Goal: Task Accomplishment & Management: Complete application form

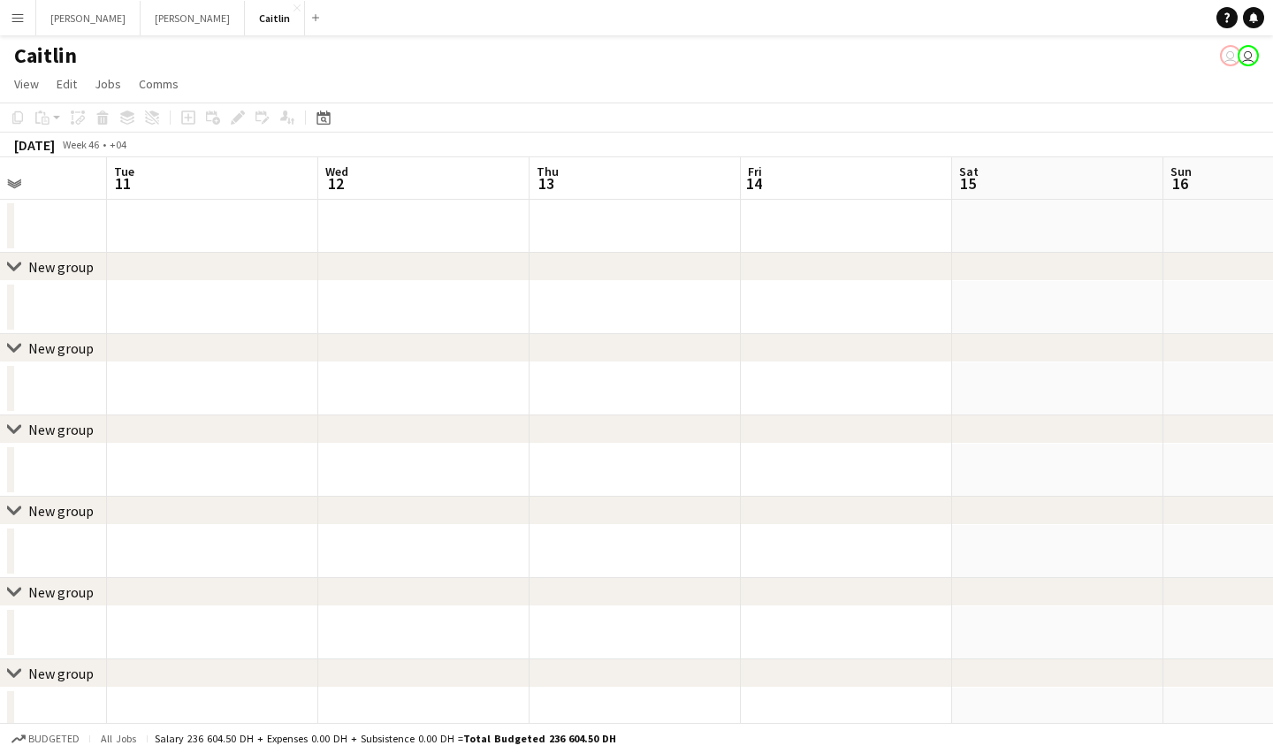
click at [614, 236] on app-date-cell at bounding box center [635, 226] width 211 height 53
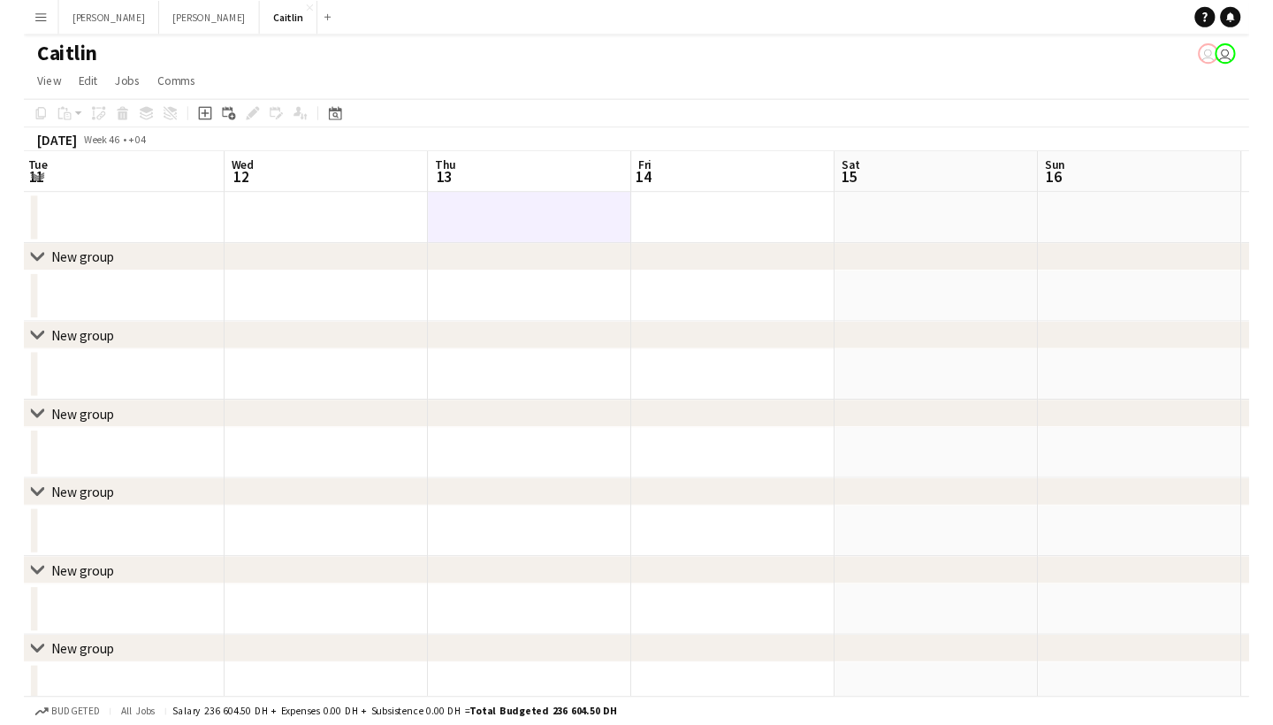
scroll to position [0, 854]
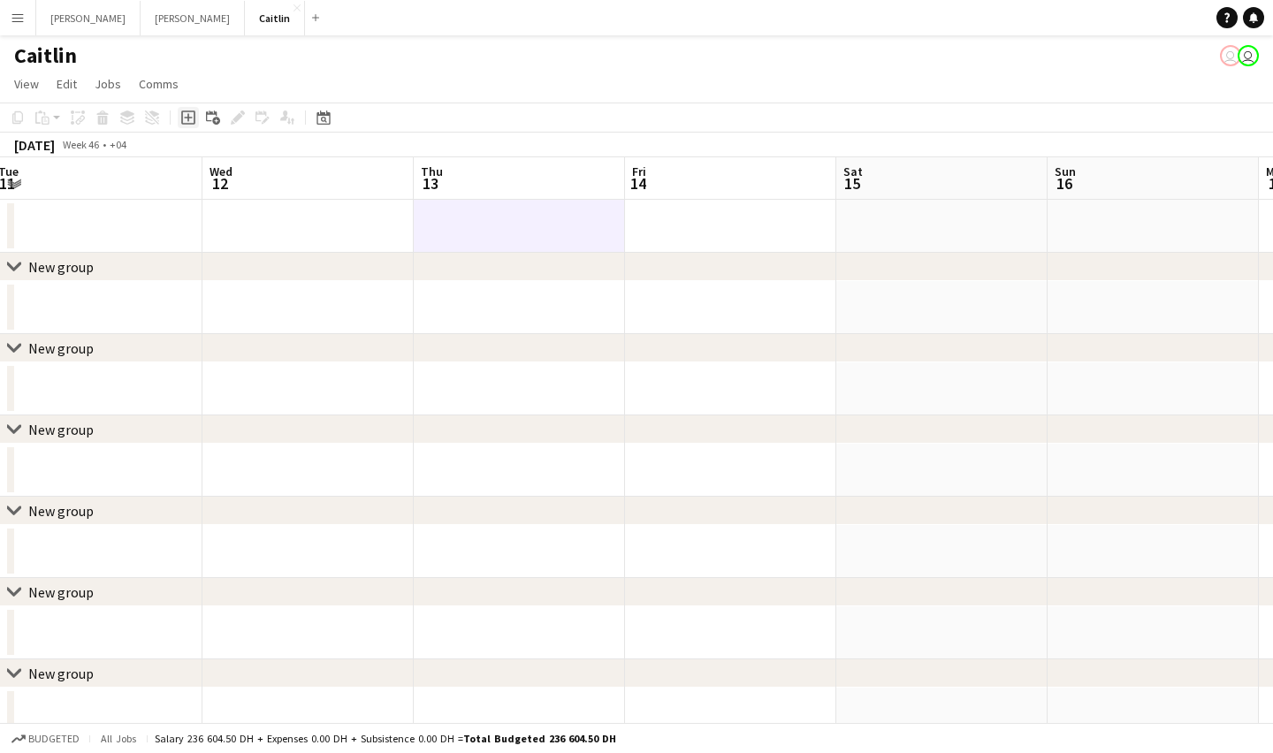
click at [186, 119] on icon "Add job" at bounding box center [188, 118] width 14 height 14
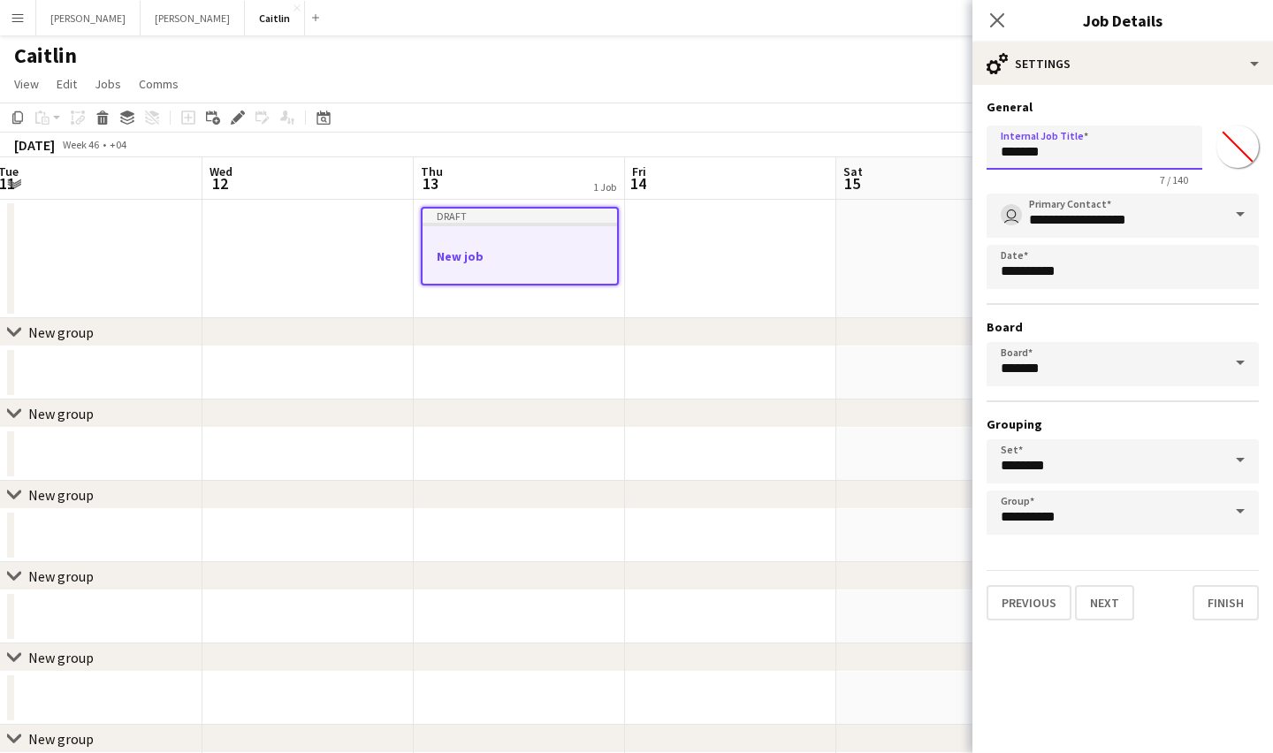
drag, startPoint x: 1085, startPoint y: 152, endPoint x: 838, endPoint y: 152, distance: 246.7
click at [839, 152] on body "Menu Boards Boards Boards All jobs Status Workforce Workforce My Workforce Recr…" at bounding box center [636, 418] width 1273 height 836
drag, startPoint x: 1164, startPoint y: 156, endPoint x: 1057, endPoint y: 152, distance: 107.9
click at [1036, 145] on input "**********" at bounding box center [1095, 148] width 216 height 44
click at [1066, 155] on input "**********" at bounding box center [1095, 148] width 216 height 44
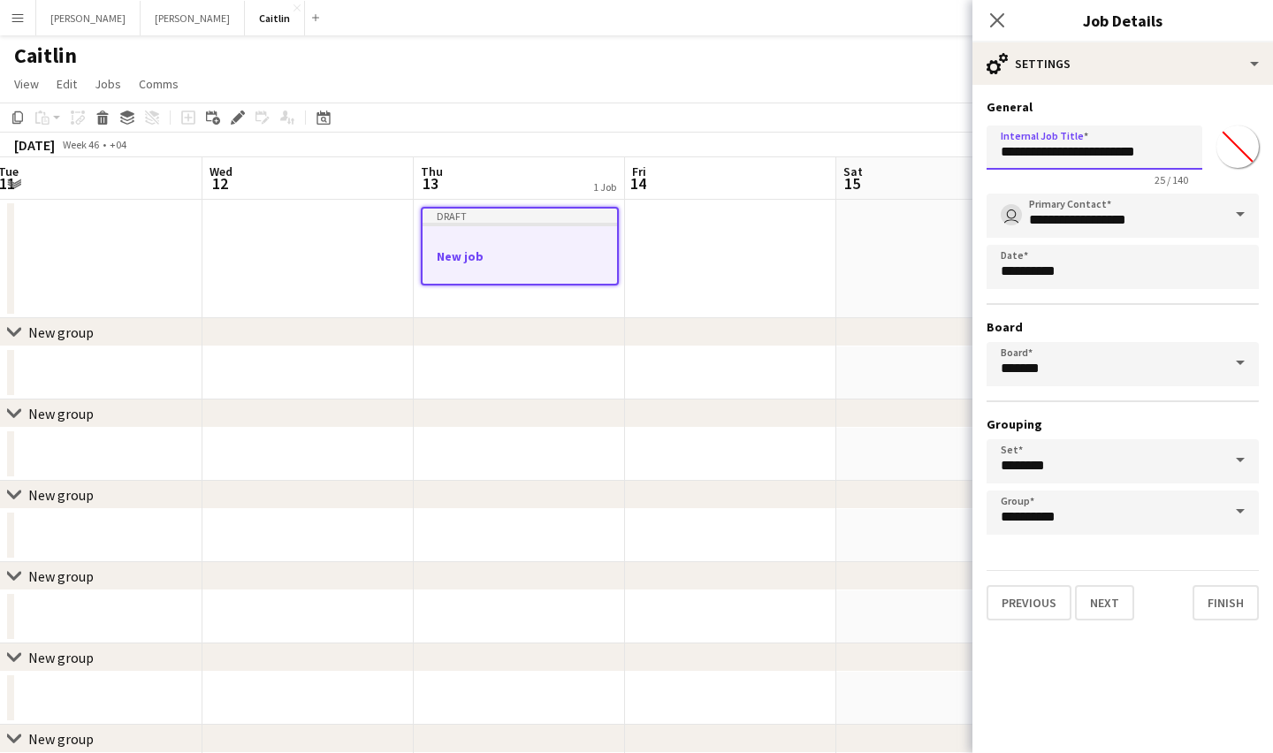
click at [1066, 155] on input "**********" at bounding box center [1095, 148] width 216 height 44
click at [1067, 155] on input "**********" at bounding box center [1095, 148] width 216 height 44
click at [1068, 155] on input "**********" at bounding box center [1095, 148] width 216 height 44
click at [1066, 154] on input "**********" at bounding box center [1095, 148] width 216 height 44
drag, startPoint x: 1066, startPoint y: 154, endPoint x: 1165, endPoint y: 154, distance: 99.0
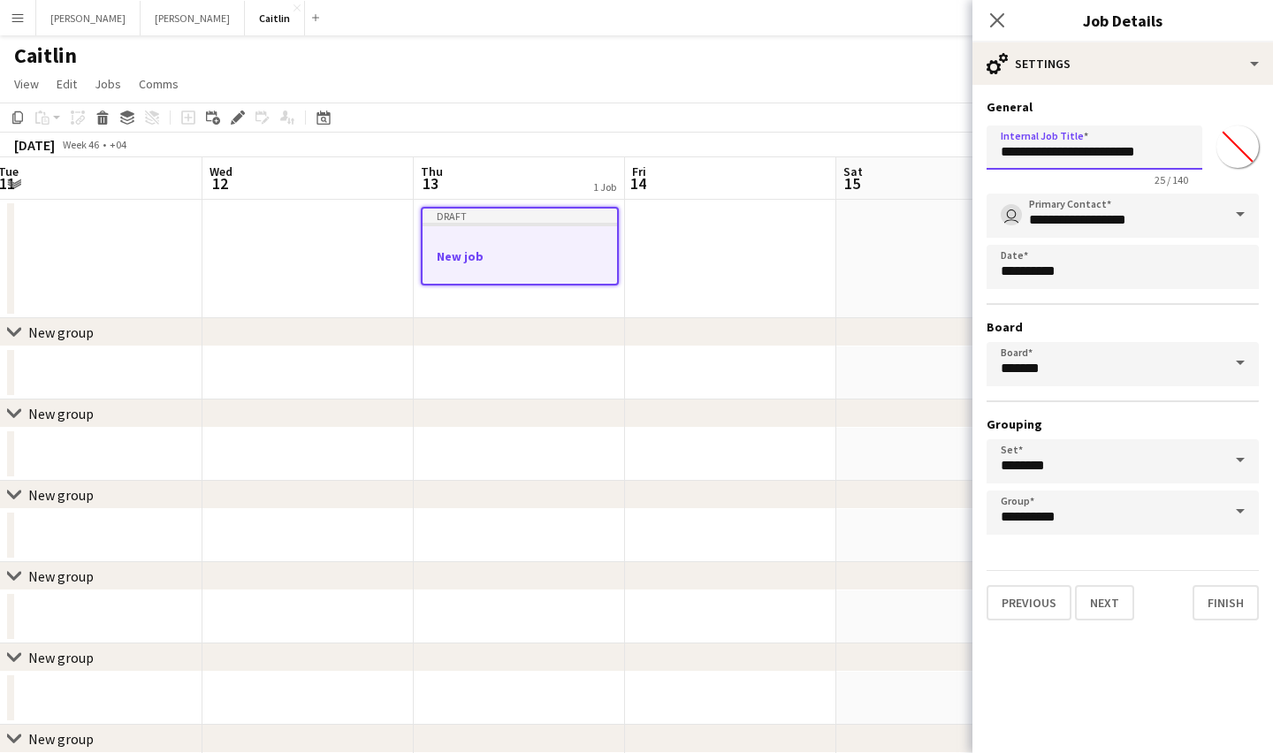
click at [1165, 154] on input "**********" at bounding box center [1095, 148] width 216 height 44
type input "**********"
click at [1113, 596] on button "Next" at bounding box center [1104, 602] width 59 height 35
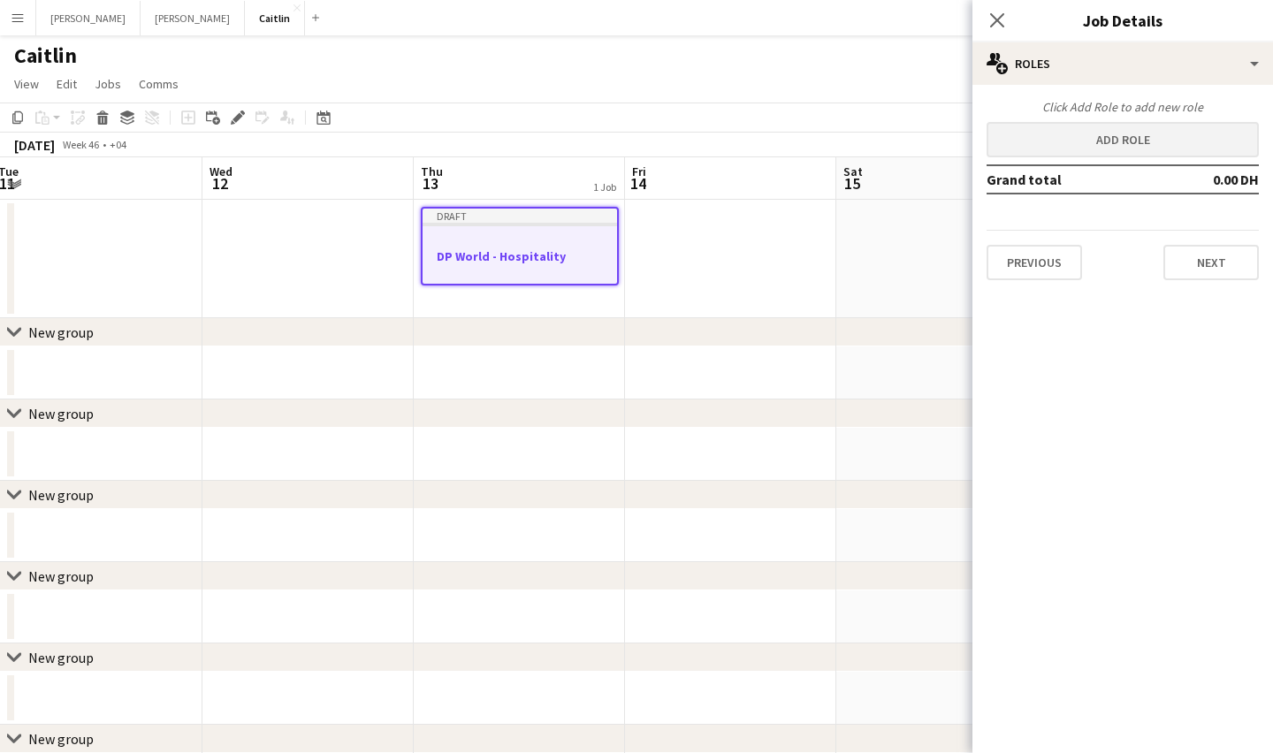
click at [1146, 145] on button "Add role" at bounding box center [1123, 139] width 272 height 35
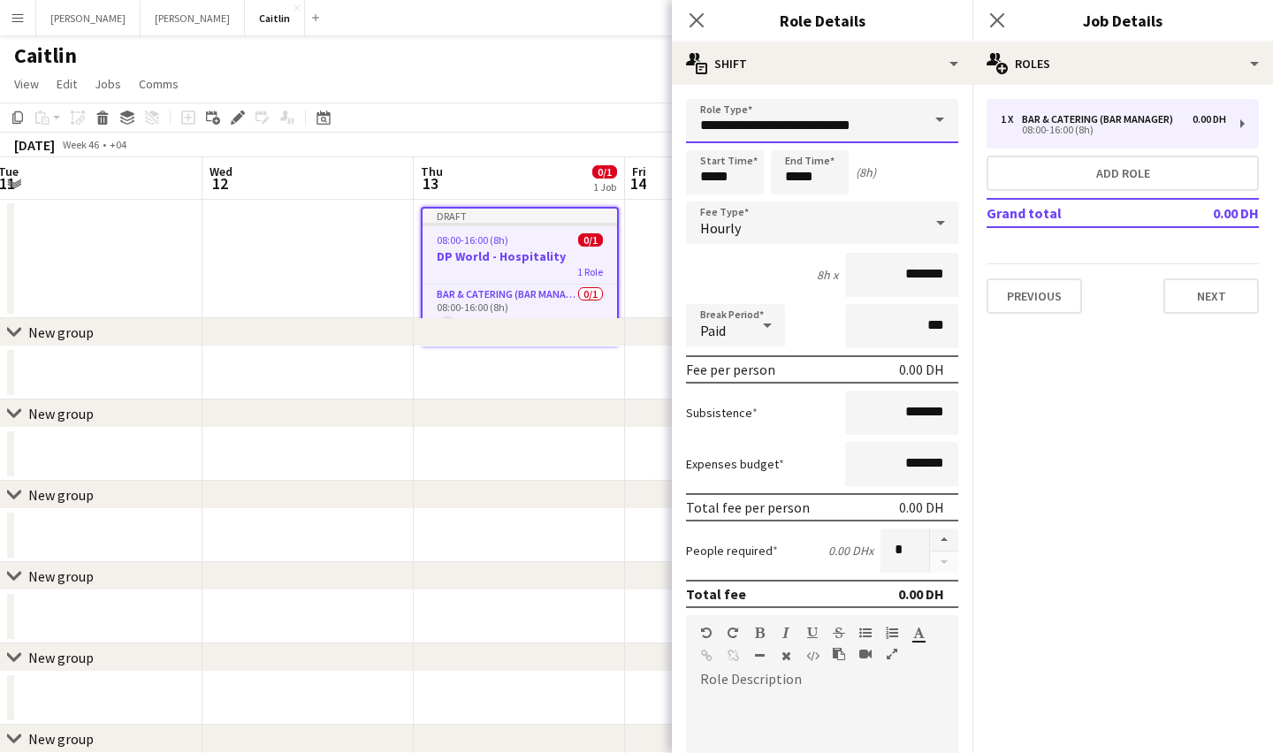
click at [810, 131] on input "**********" at bounding box center [822, 121] width 272 height 44
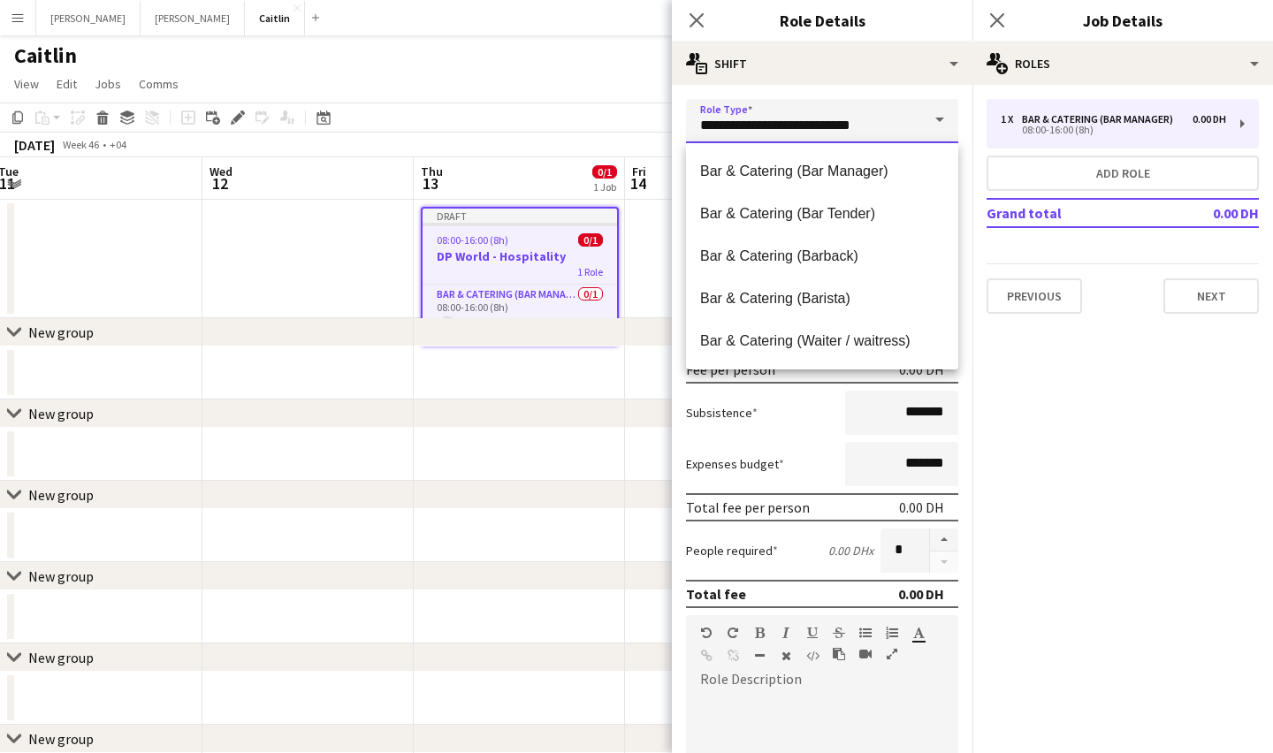
click at [810, 131] on input "**********" at bounding box center [822, 121] width 272 height 44
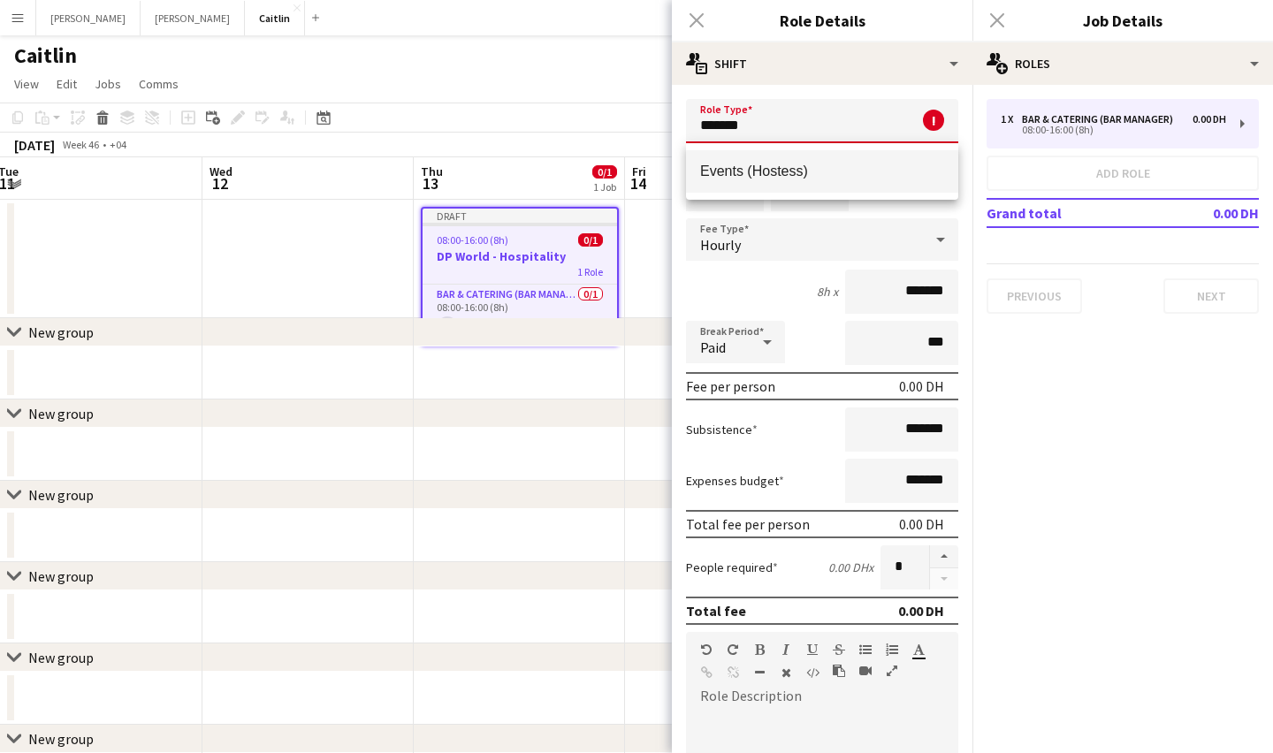
click at [807, 172] on span "Events (Hostess)" at bounding box center [822, 171] width 244 height 17
type input "**********"
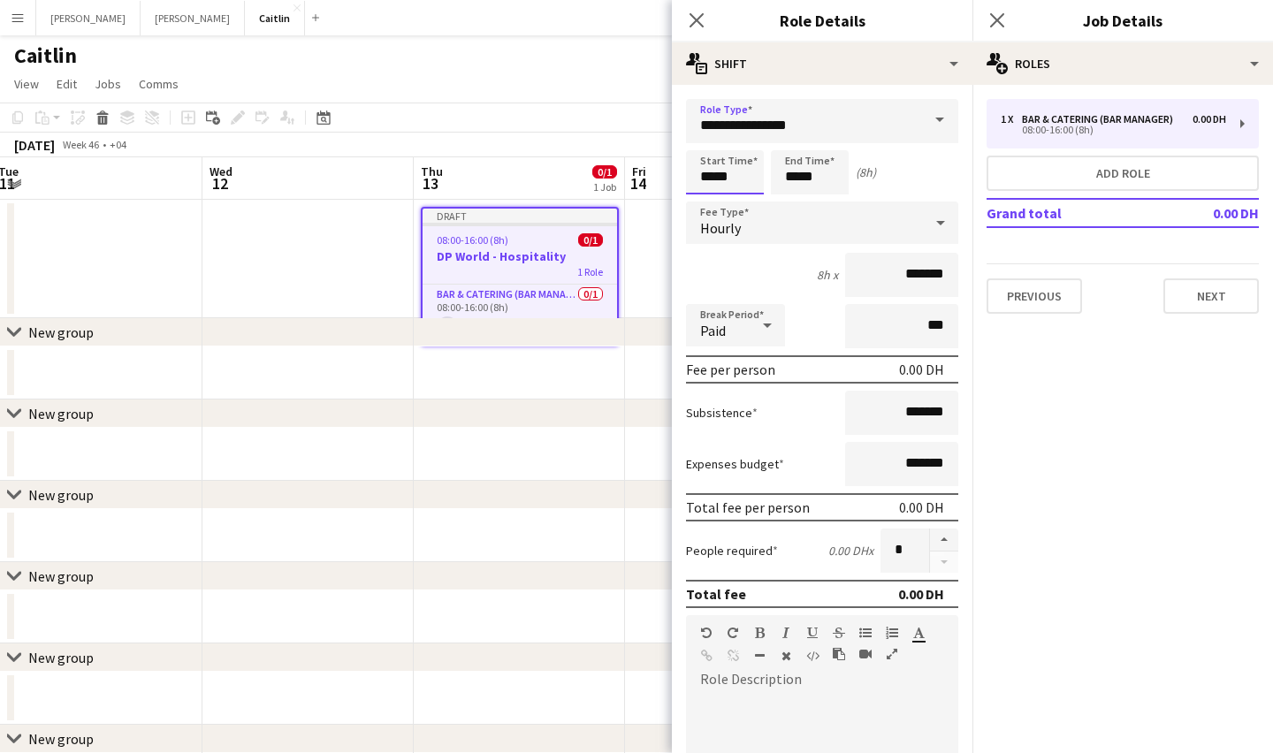
click at [722, 176] on input "*****" at bounding box center [725, 172] width 78 height 44
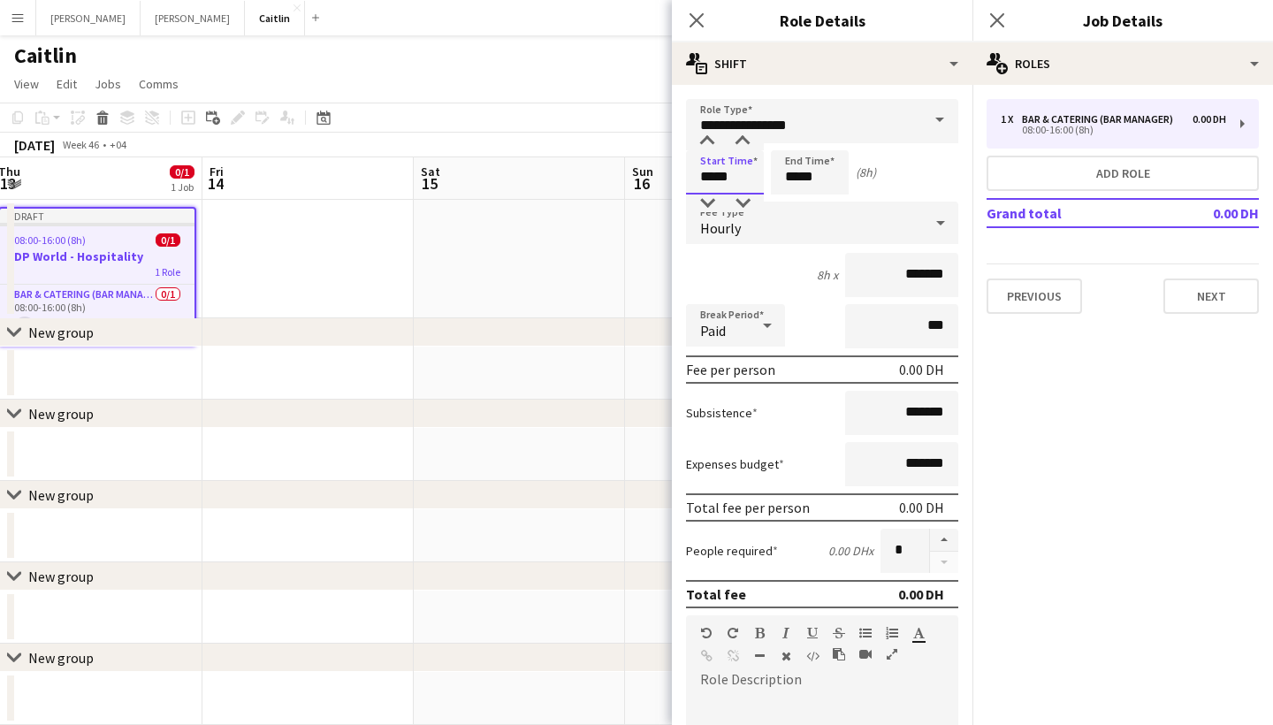
type input "*****"
click at [798, 177] on input "*****" at bounding box center [810, 172] width 78 height 44
click at [810, 176] on input "*****" at bounding box center [810, 172] width 78 height 44
type input "*****"
click at [903, 273] on input "*******" at bounding box center [901, 275] width 113 height 44
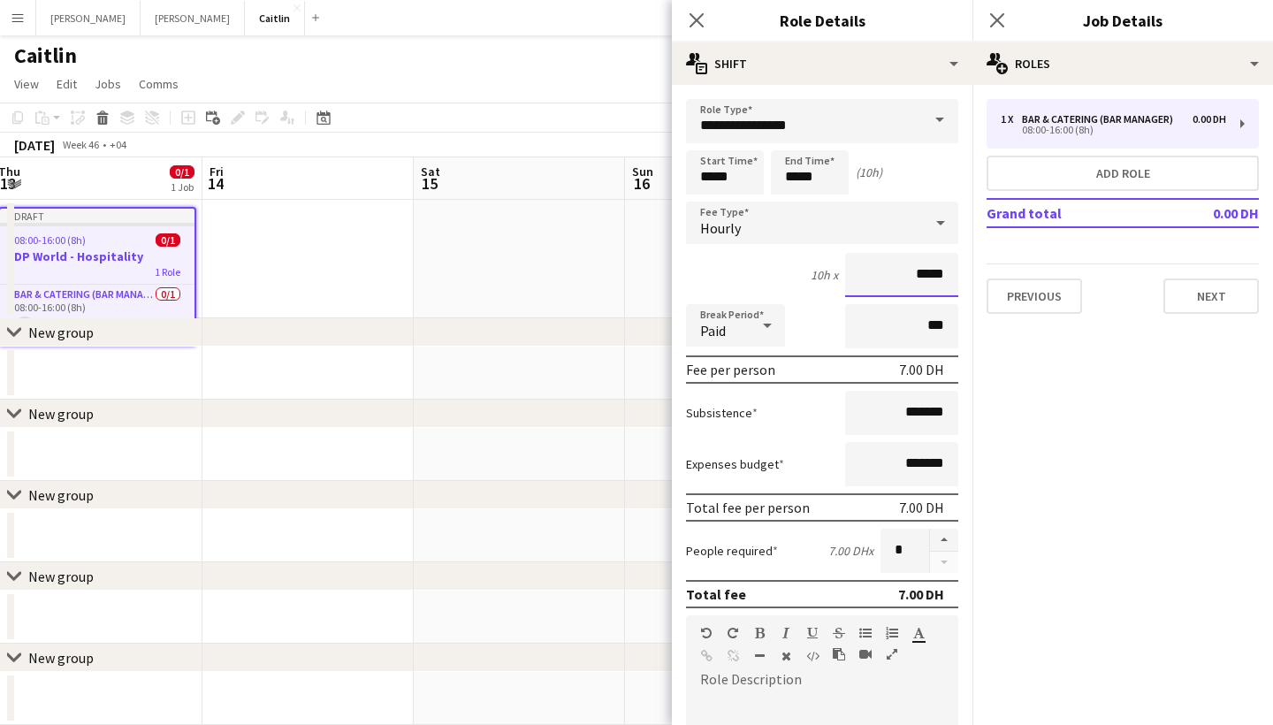
type input "****"
type input "*****"
click at [883, 547] on input "*" at bounding box center [905, 551] width 49 height 44
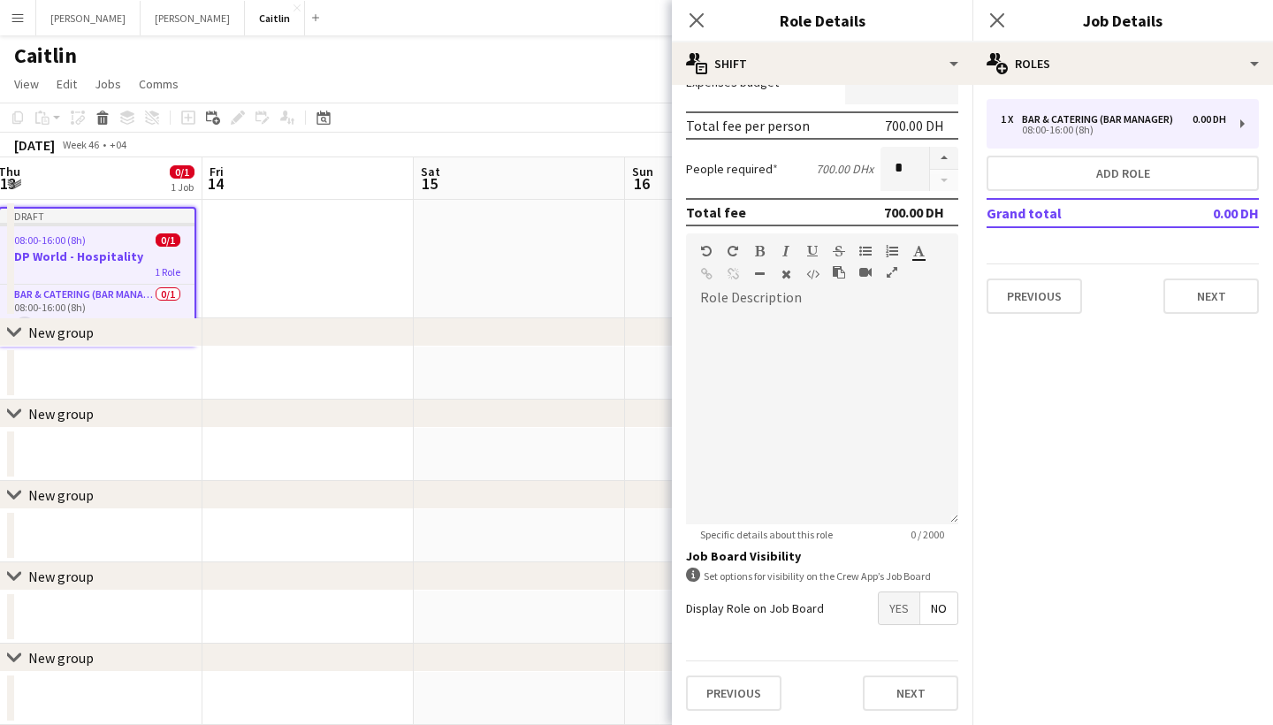
click at [893, 620] on span "Yes" at bounding box center [899, 608] width 41 height 32
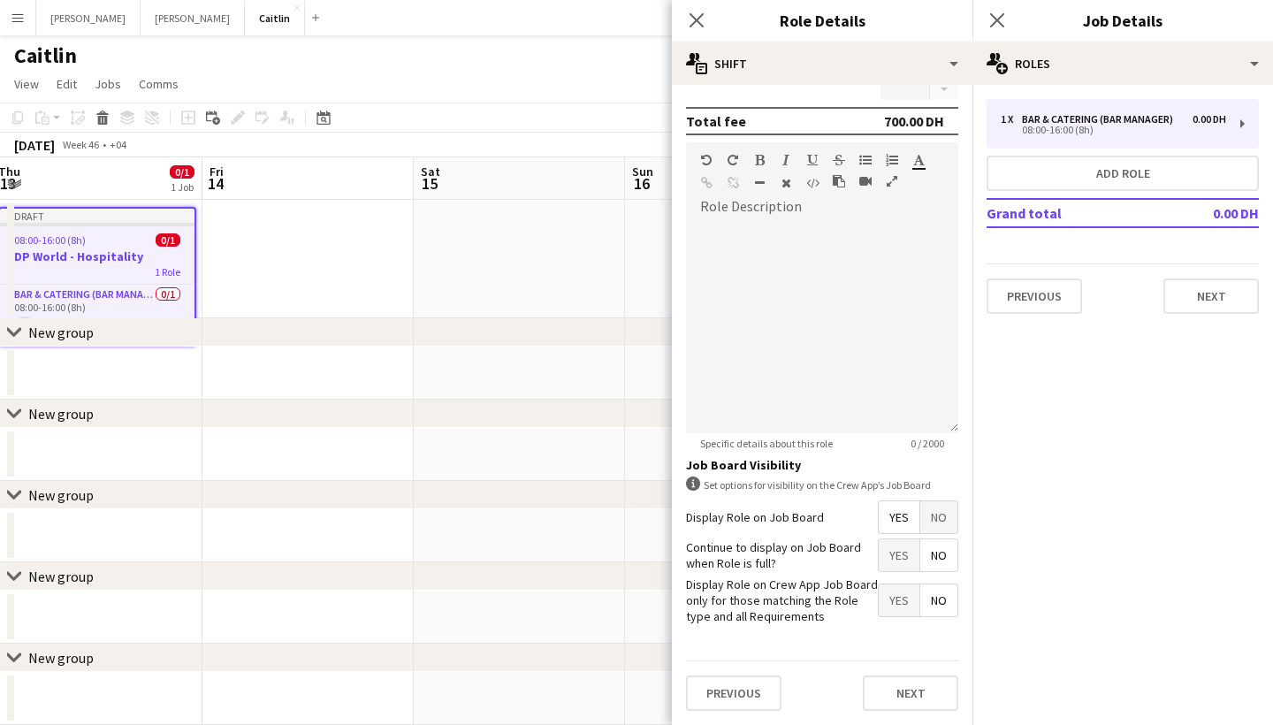
scroll to position [472, 0]
click at [892, 552] on span "Yes" at bounding box center [899, 556] width 41 height 32
click at [892, 602] on span "Yes" at bounding box center [899, 601] width 41 height 32
click at [941, 596] on span "No" at bounding box center [938, 601] width 37 height 32
click at [927, 699] on button "Next" at bounding box center [910, 693] width 95 height 35
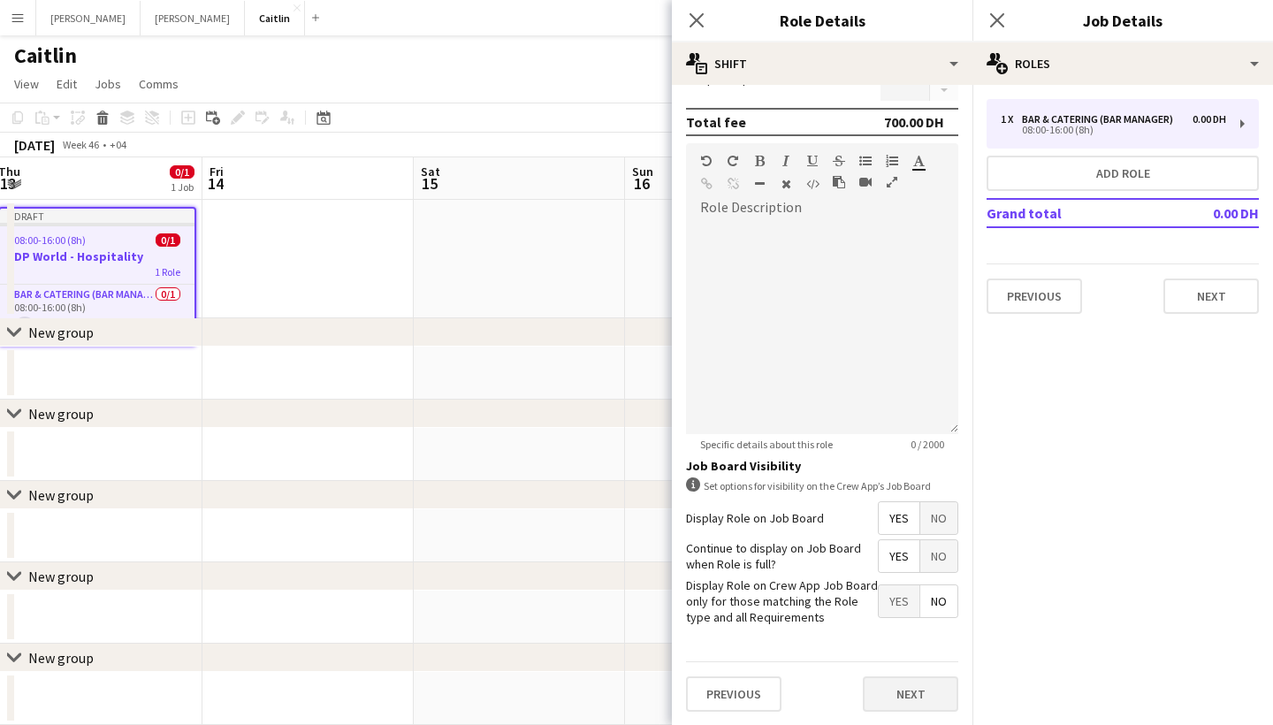
scroll to position [0, 0]
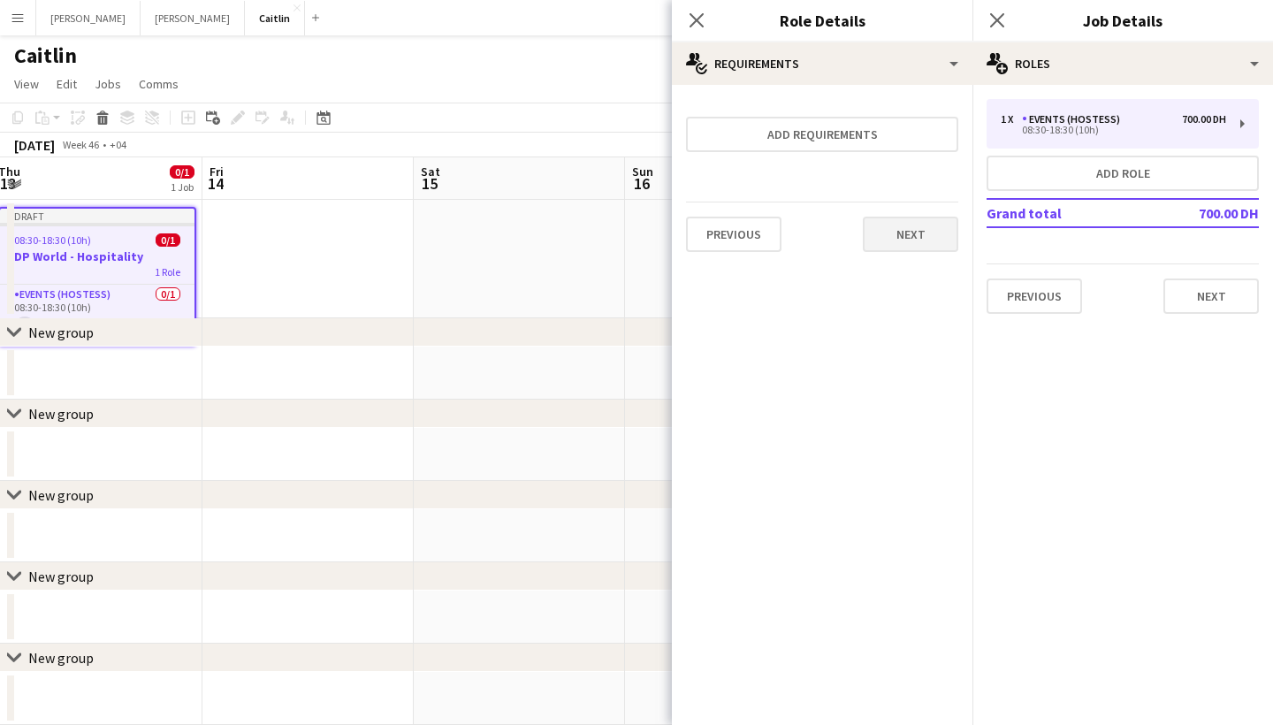
click at [912, 225] on button "Next" at bounding box center [910, 234] width 95 height 35
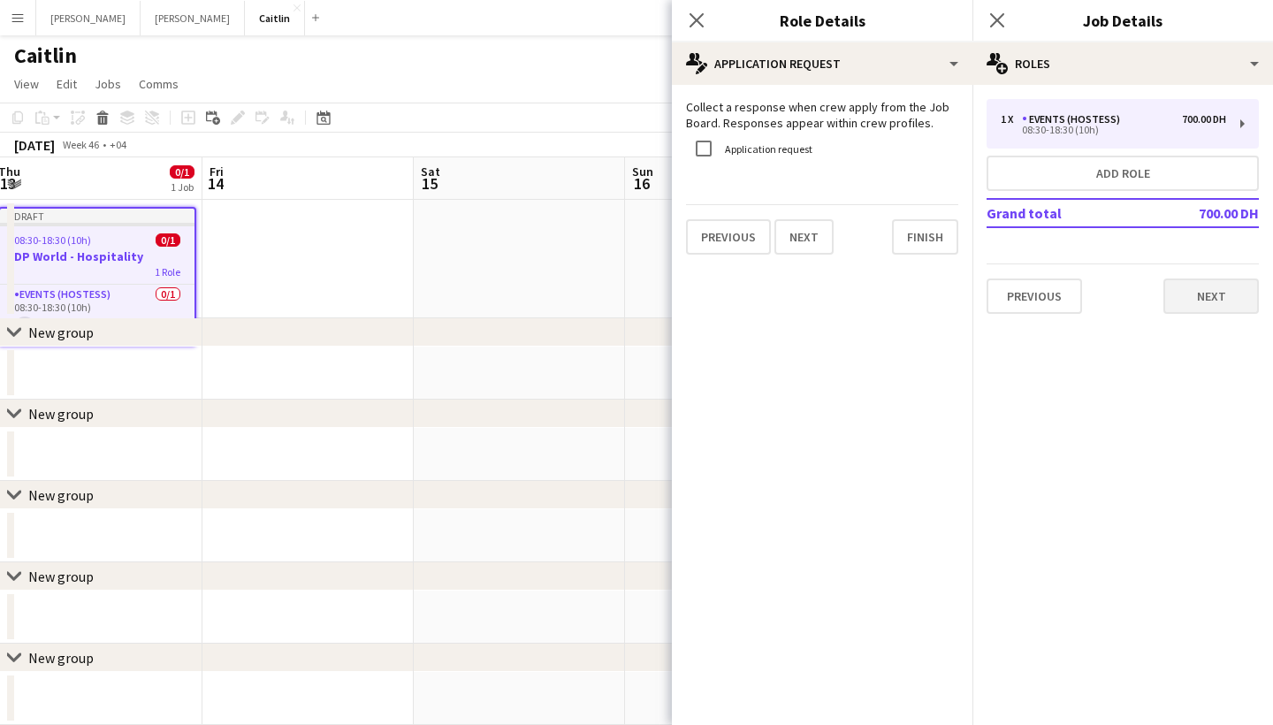
click at [1186, 292] on button "Next" at bounding box center [1211, 296] width 95 height 35
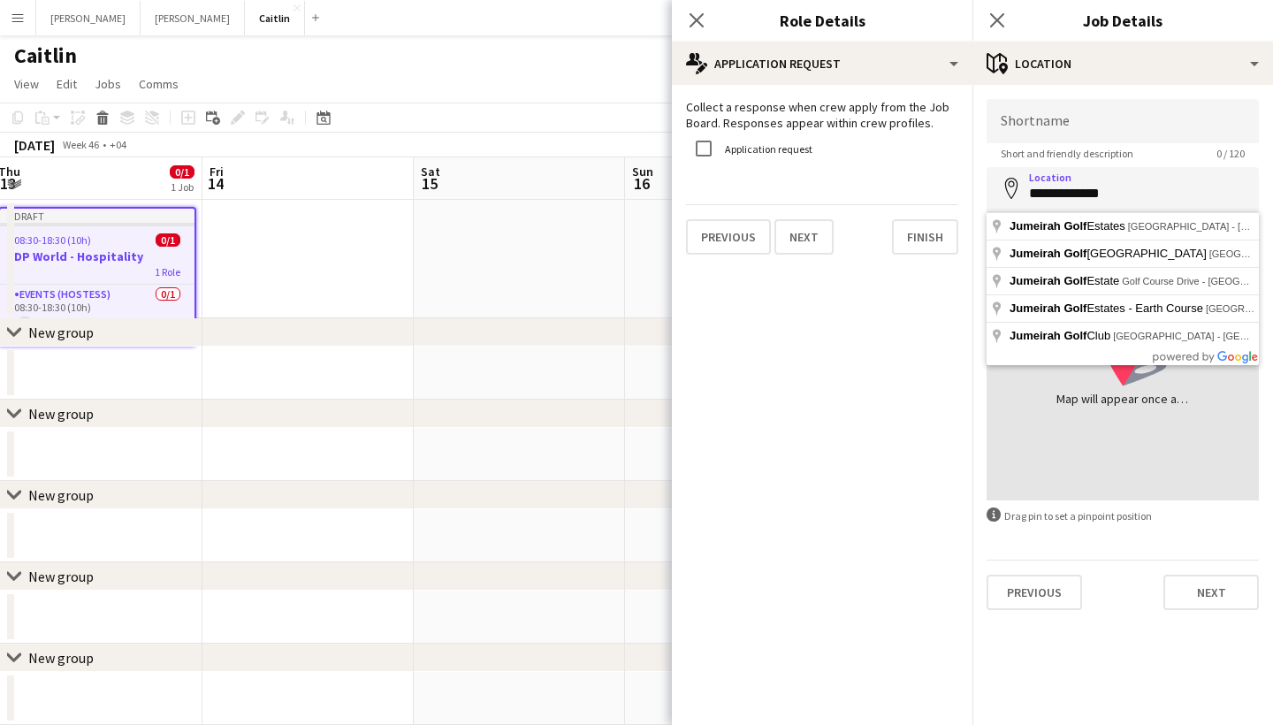
type input "**********"
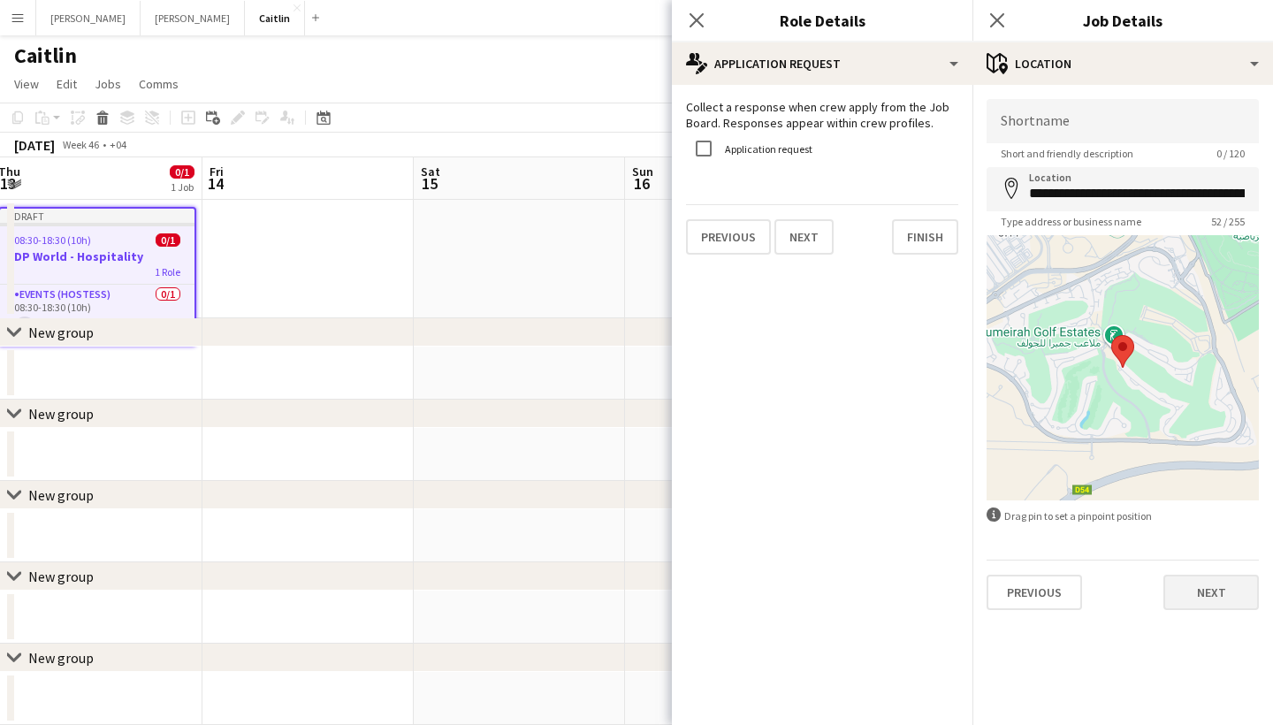
click at [1205, 604] on button "Next" at bounding box center [1211, 592] width 95 height 35
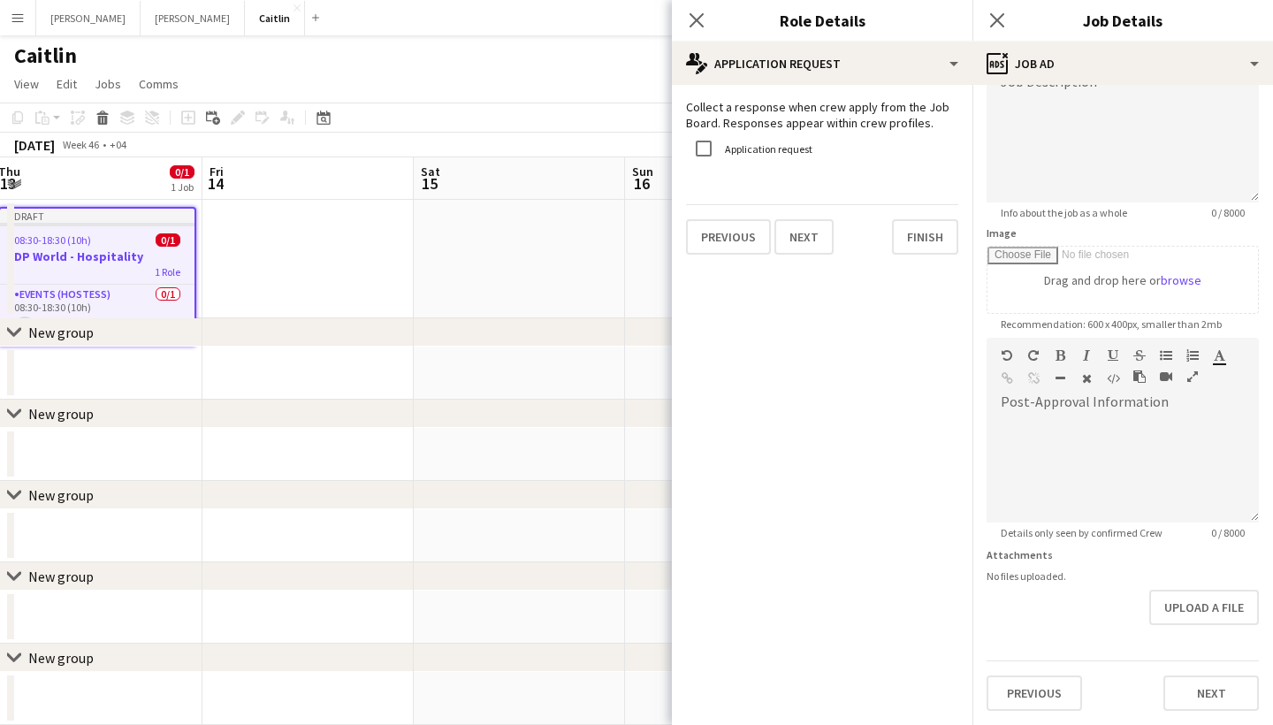
scroll to position [149, 0]
click at [1196, 689] on button "Next" at bounding box center [1211, 692] width 95 height 35
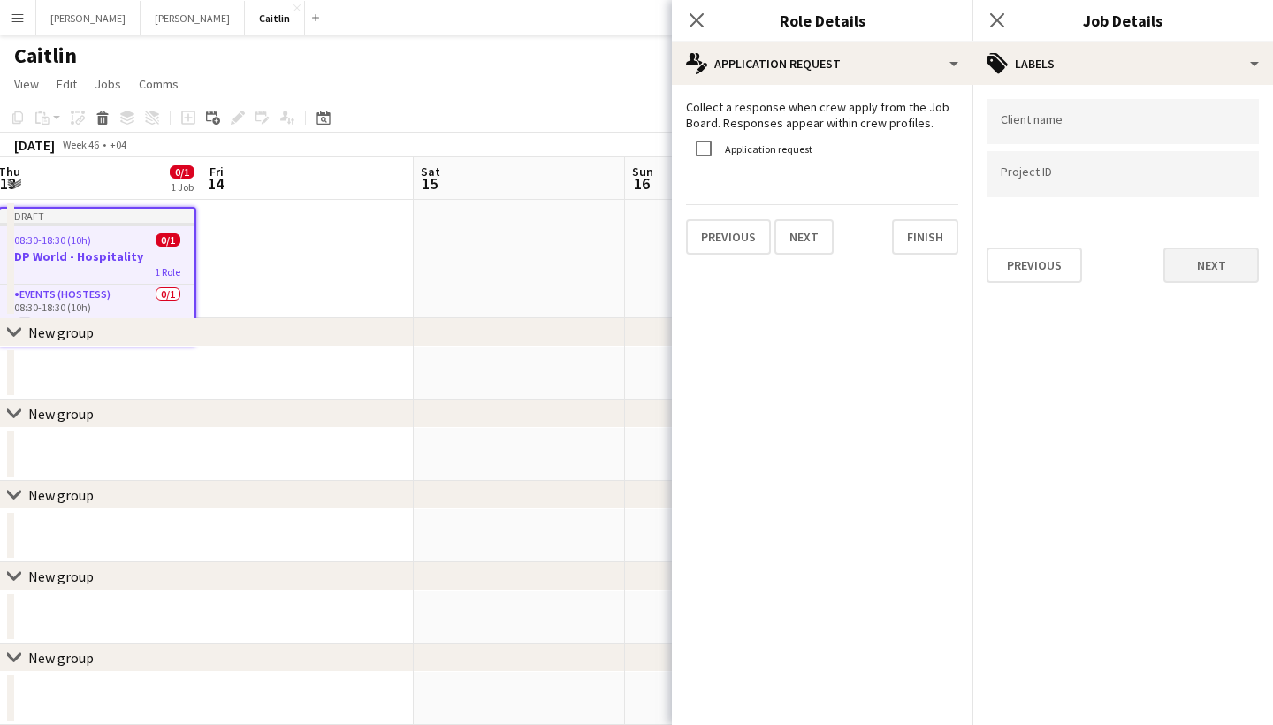
click at [1188, 279] on button "Next" at bounding box center [1211, 265] width 95 height 35
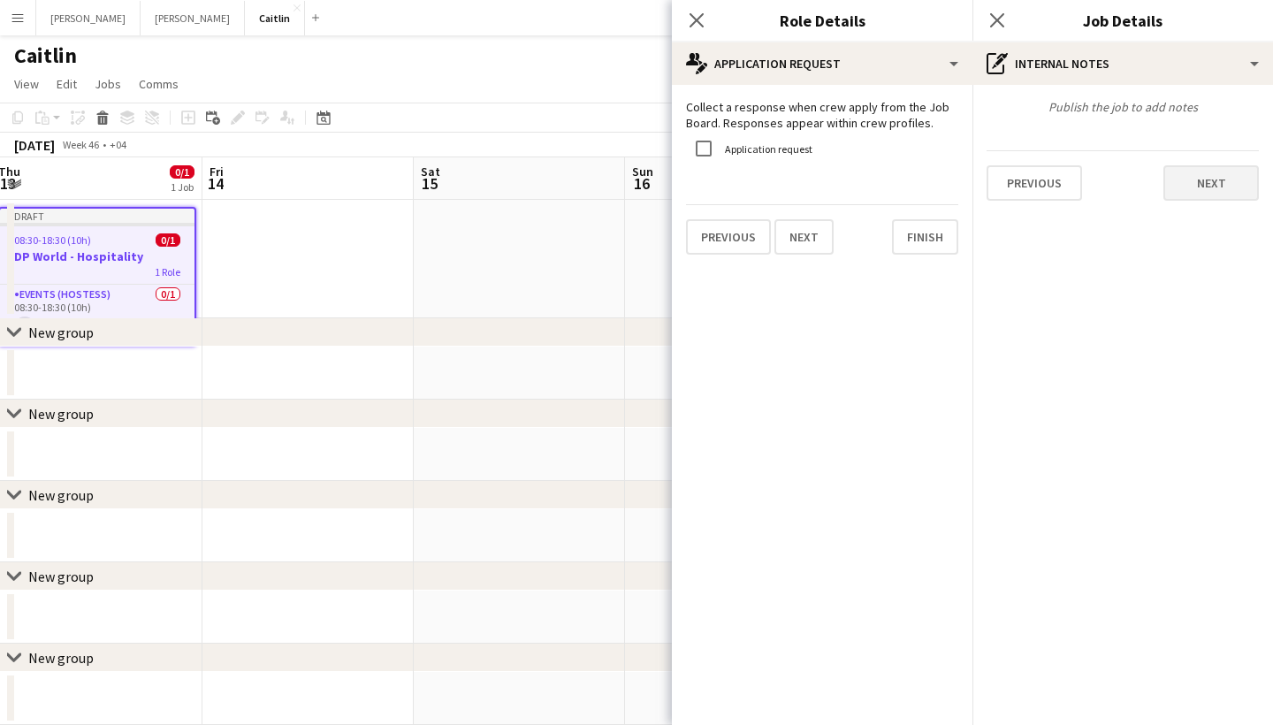
click at [1202, 187] on button "Next" at bounding box center [1211, 182] width 95 height 35
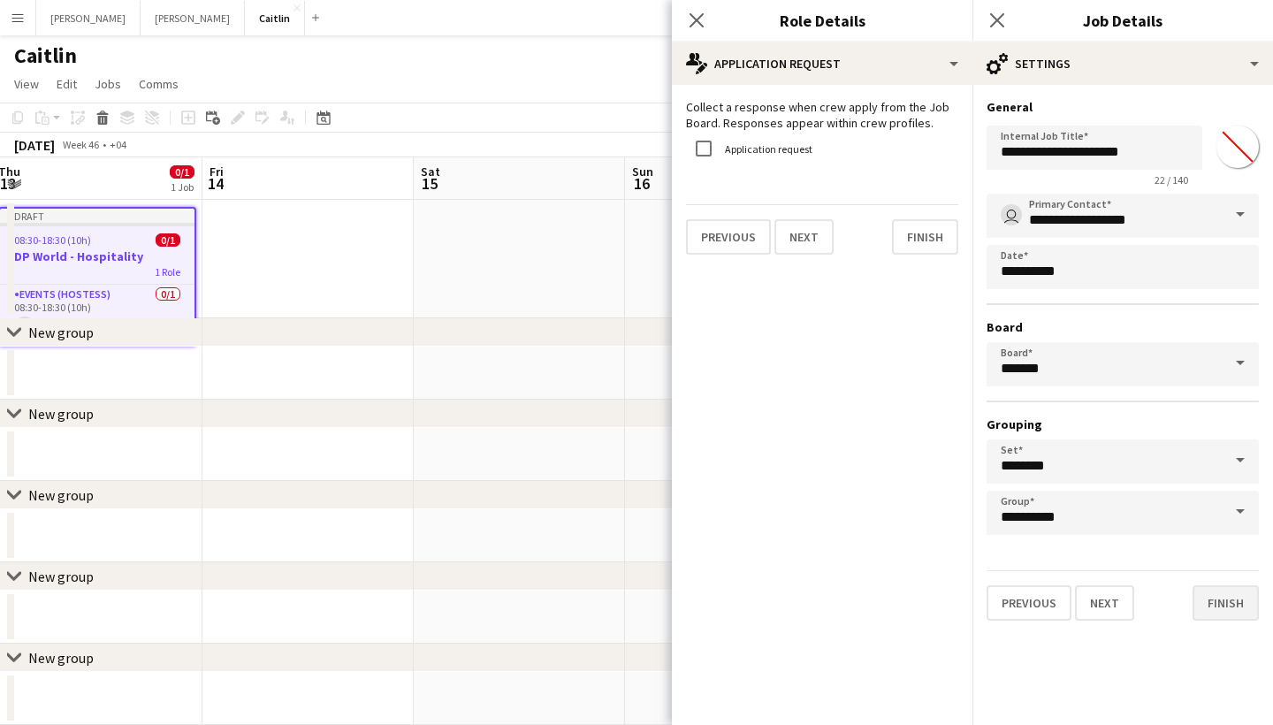
click at [1229, 599] on button "Finish" at bounding box center [1226, 602] width 66 height 35
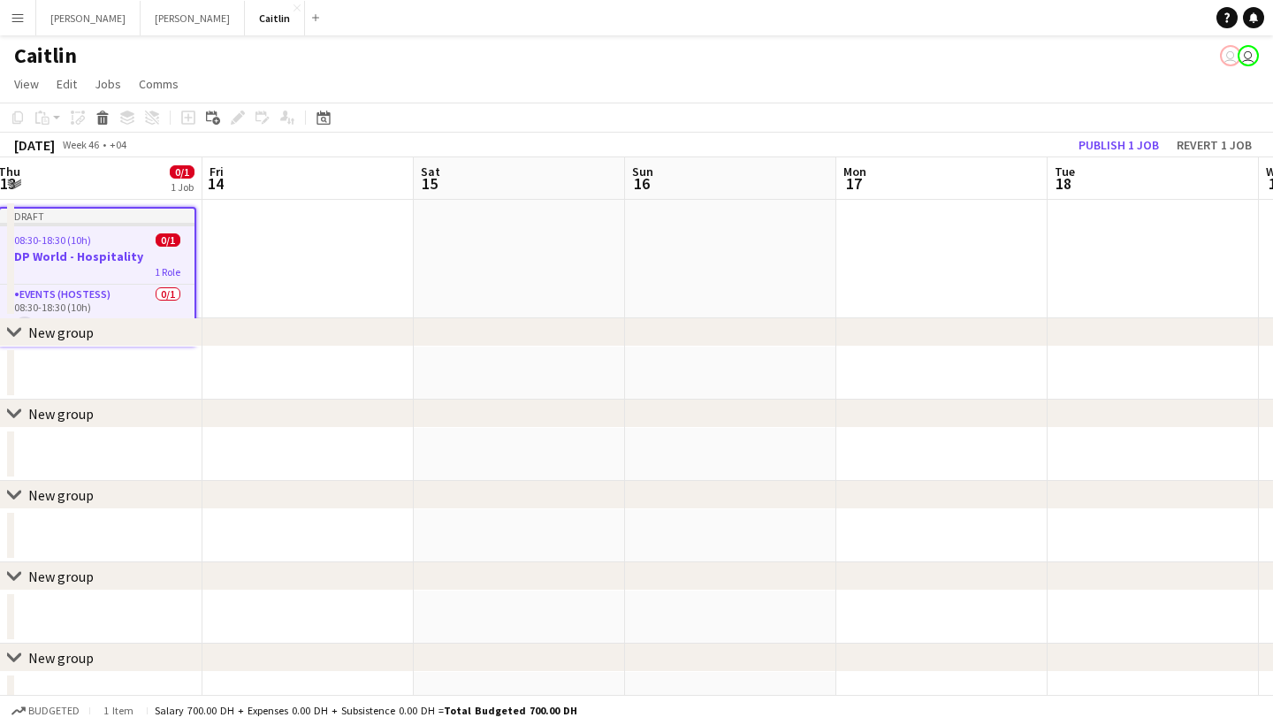
scroll to position [1, 0]
click at [471, 311] on app-date-cell at bounding box center [519, 258] width 211 height 118
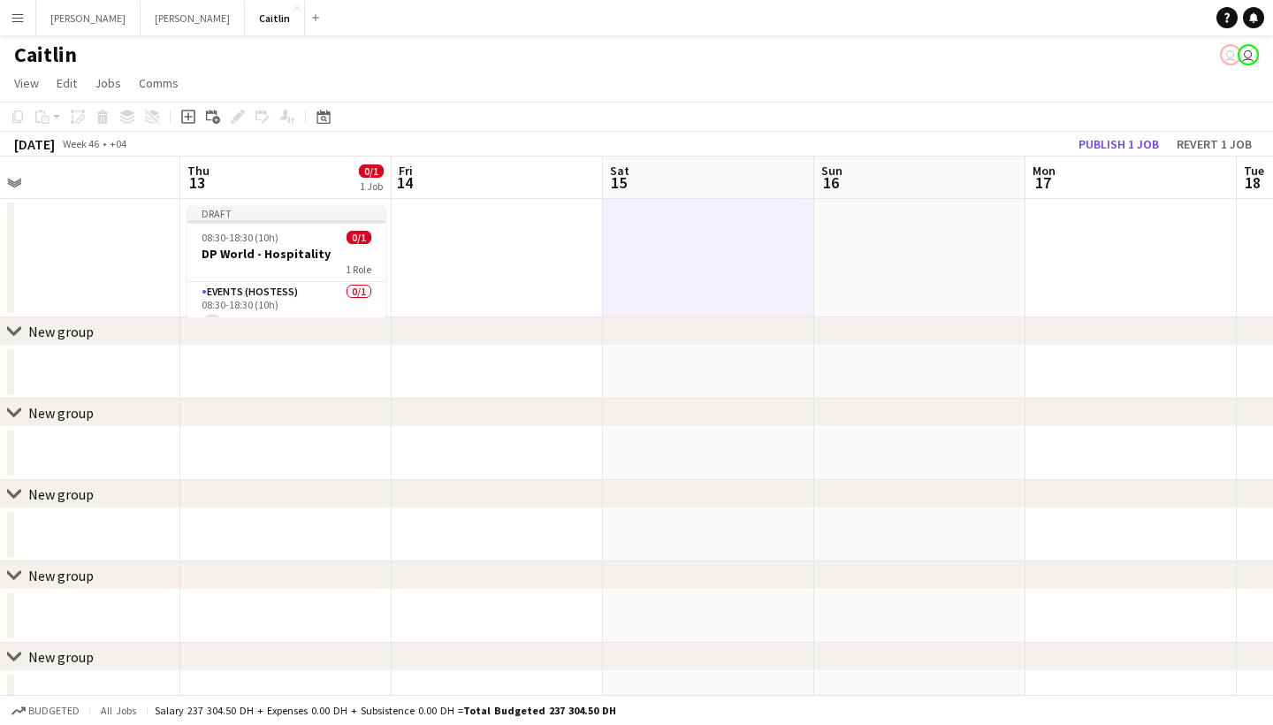
scroll to position [0, 658]
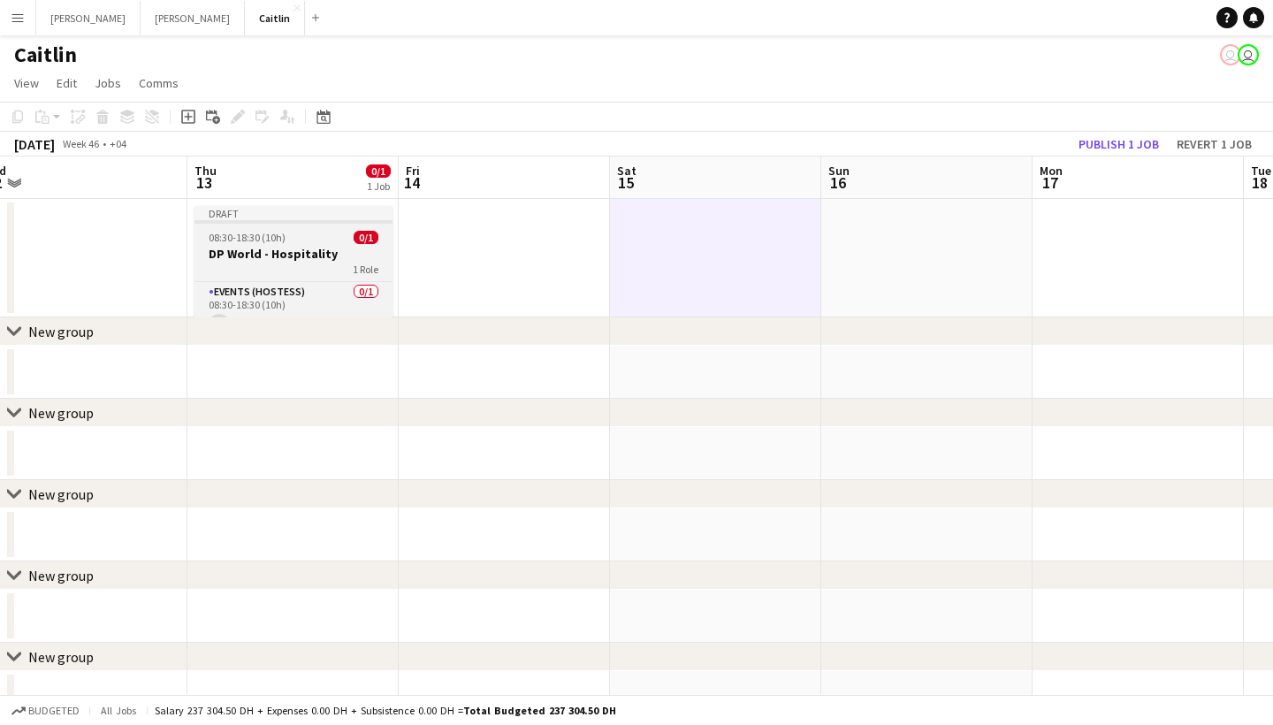
click at [330, 224] on app-job-card "Draft 08:30-18:30 (10h) 0/1 DP World - Hospitality 1 Role Events (Hostess) 0/1 …" at bounding box center [294, 274] width 198 height 136
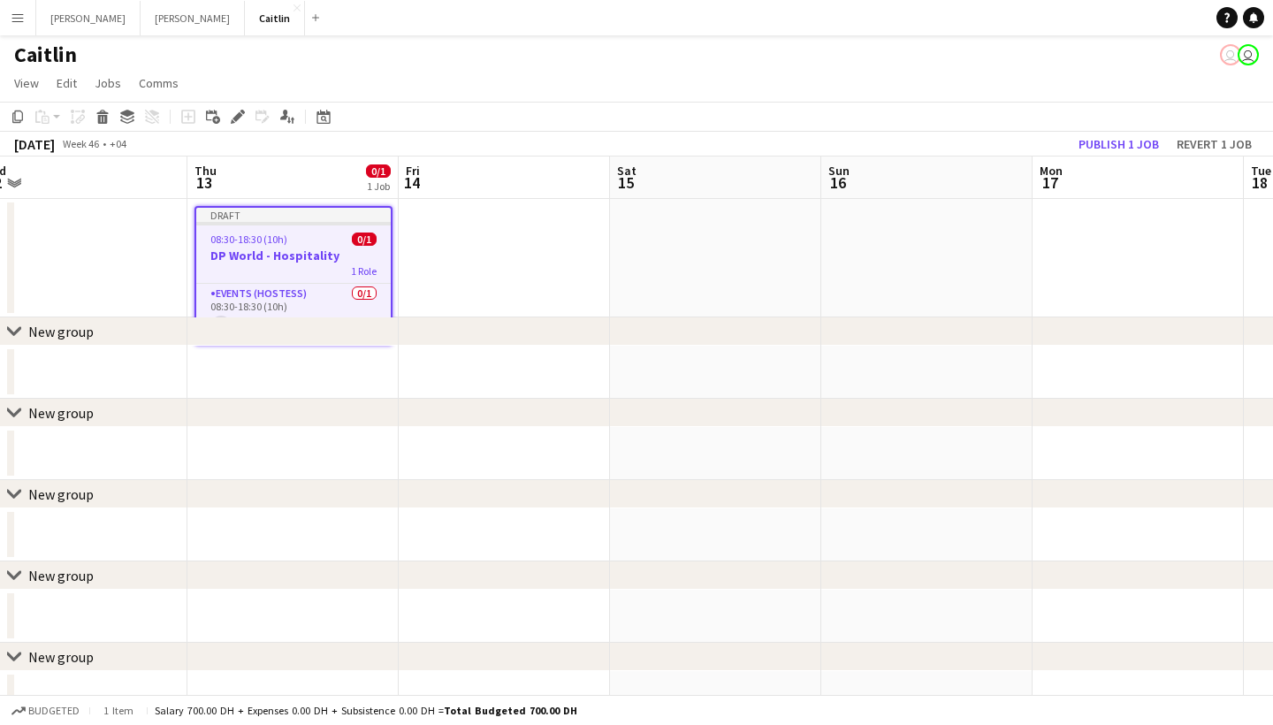
click at [422, 218] on app-date-cell at bounding box center [504, 258] width 211 height 118
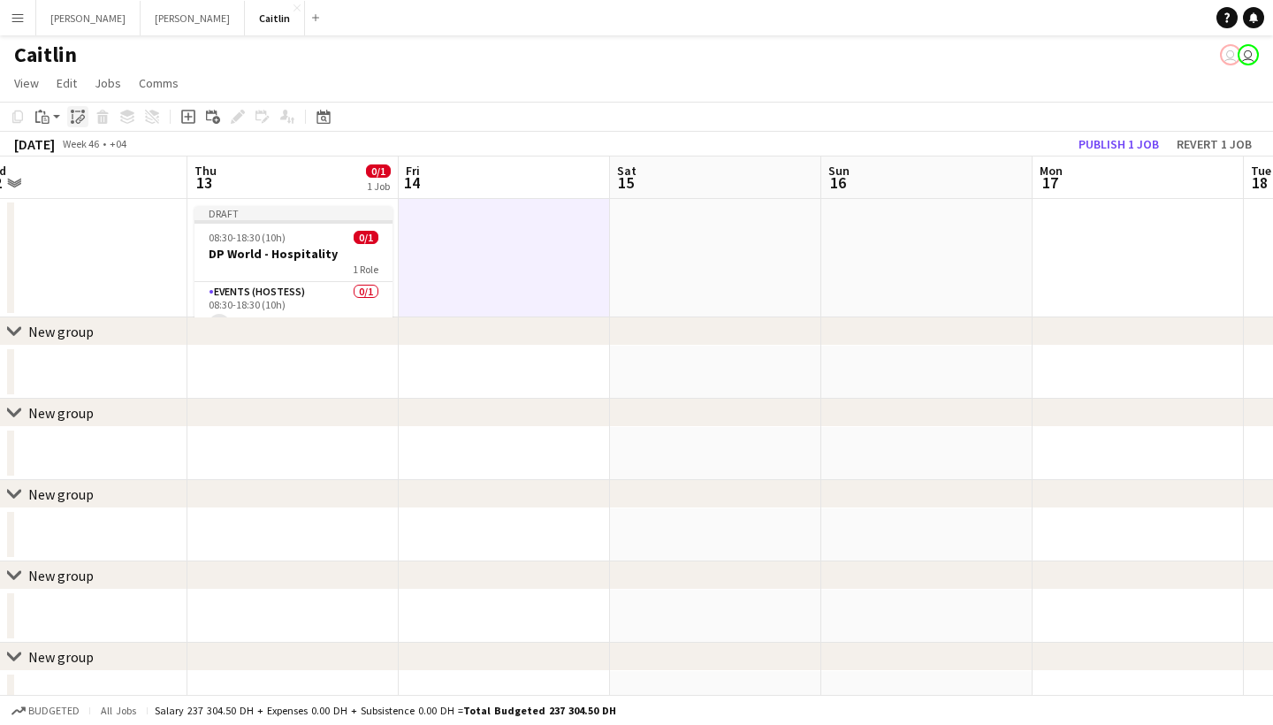
click at [76, 120] on icon at bounding box center [79, 121] width 6 height 7
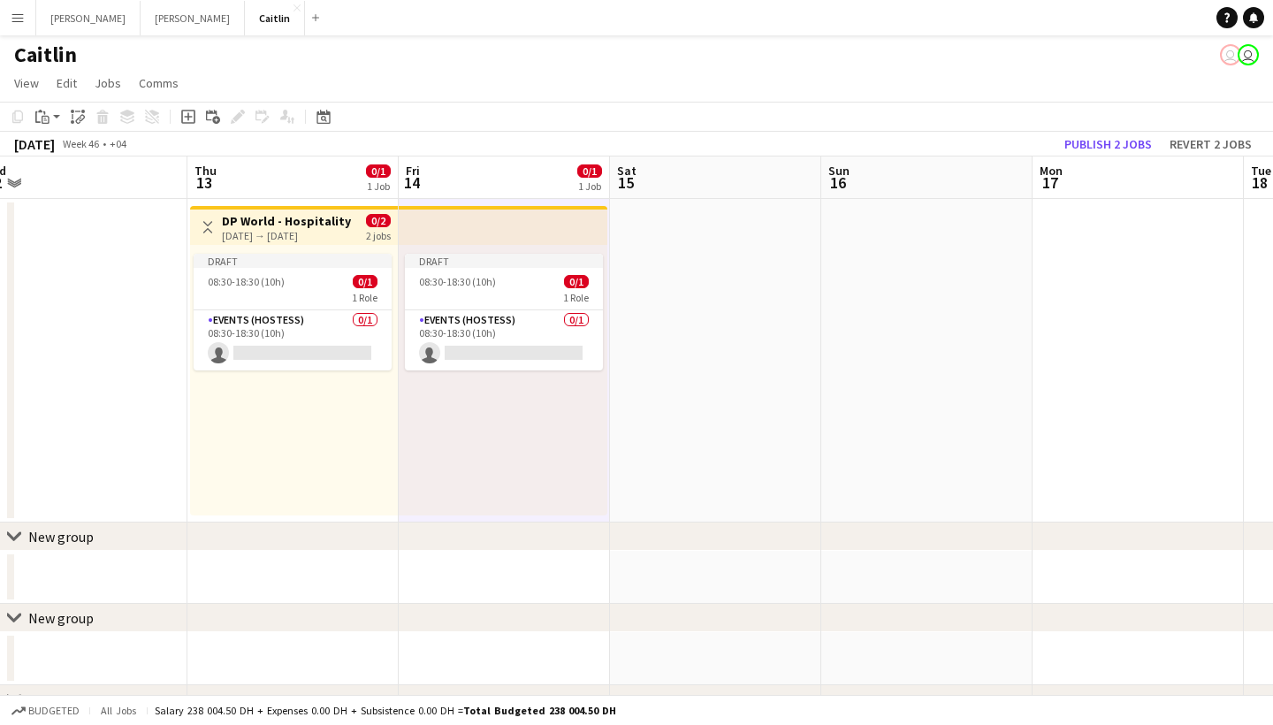
click at [691, 236] on app-date-cell at bounding box center [715, 361] width 211 height 324
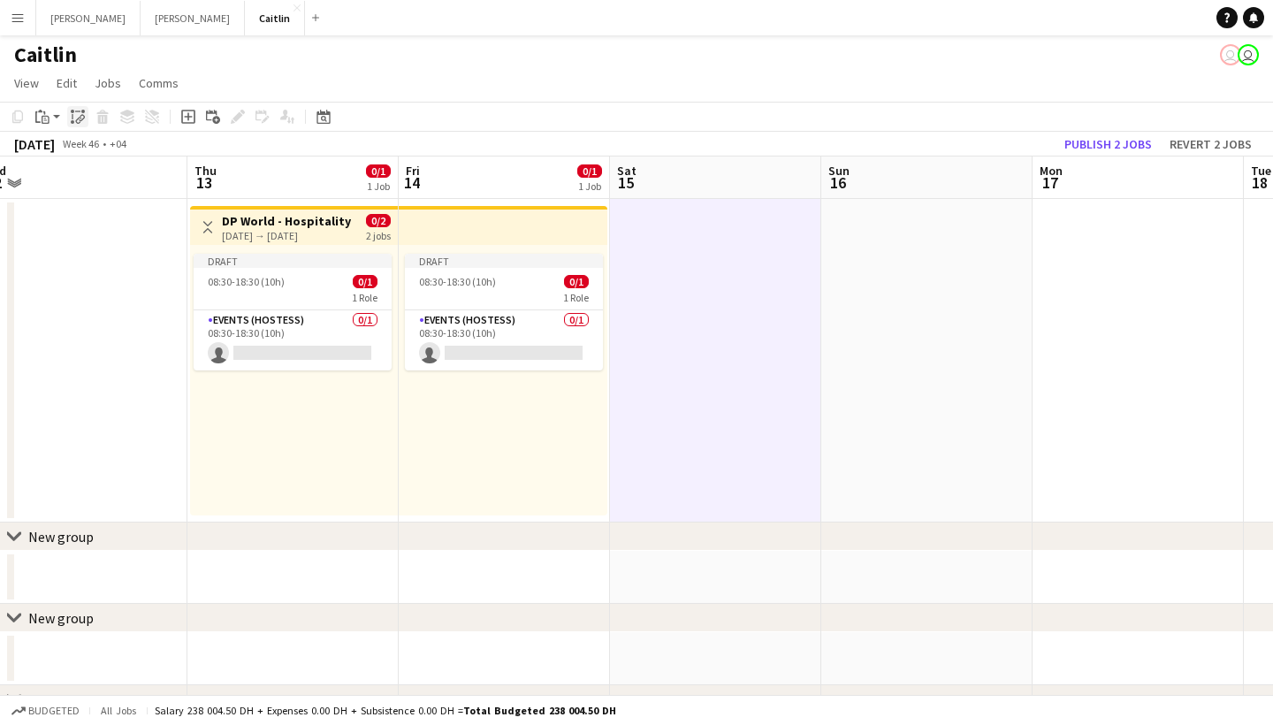
click at [74, 120] on icon "Paste linked Job" at bounding box center [78, 117] width 14 height 14
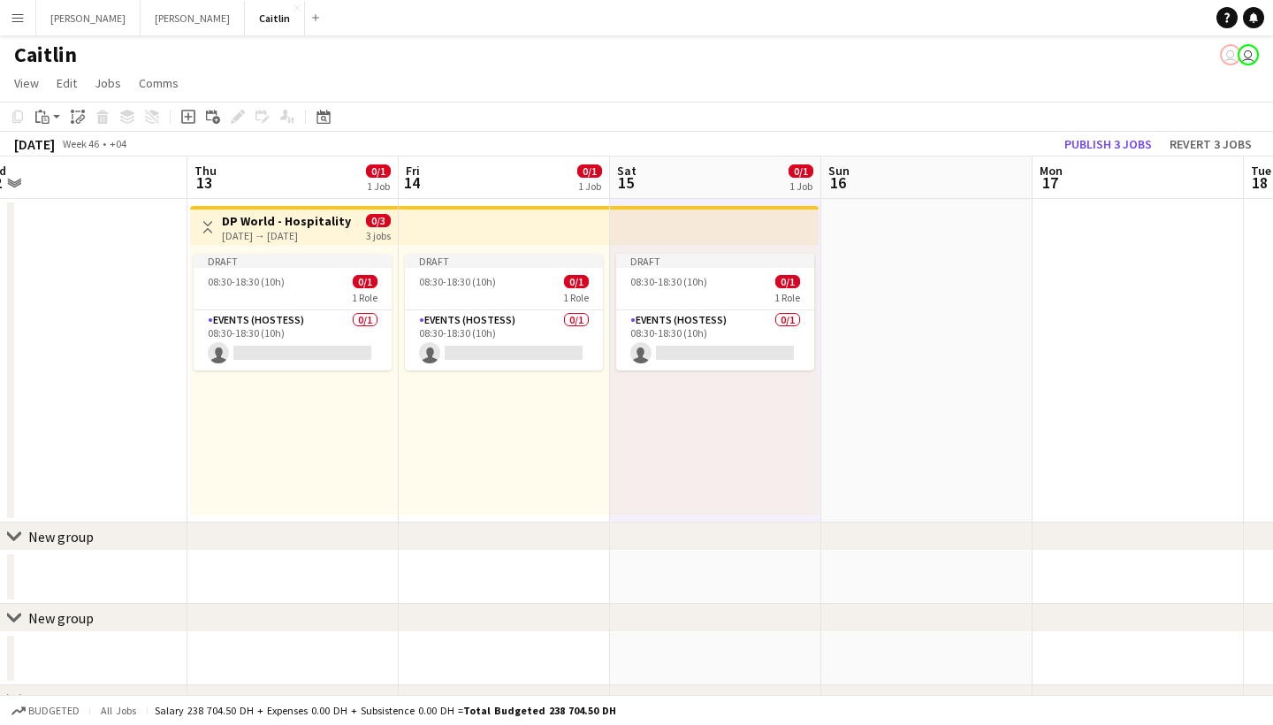
click at [925, 248] on app-date-cell at bounding box center [926, 361] width 211 height 324
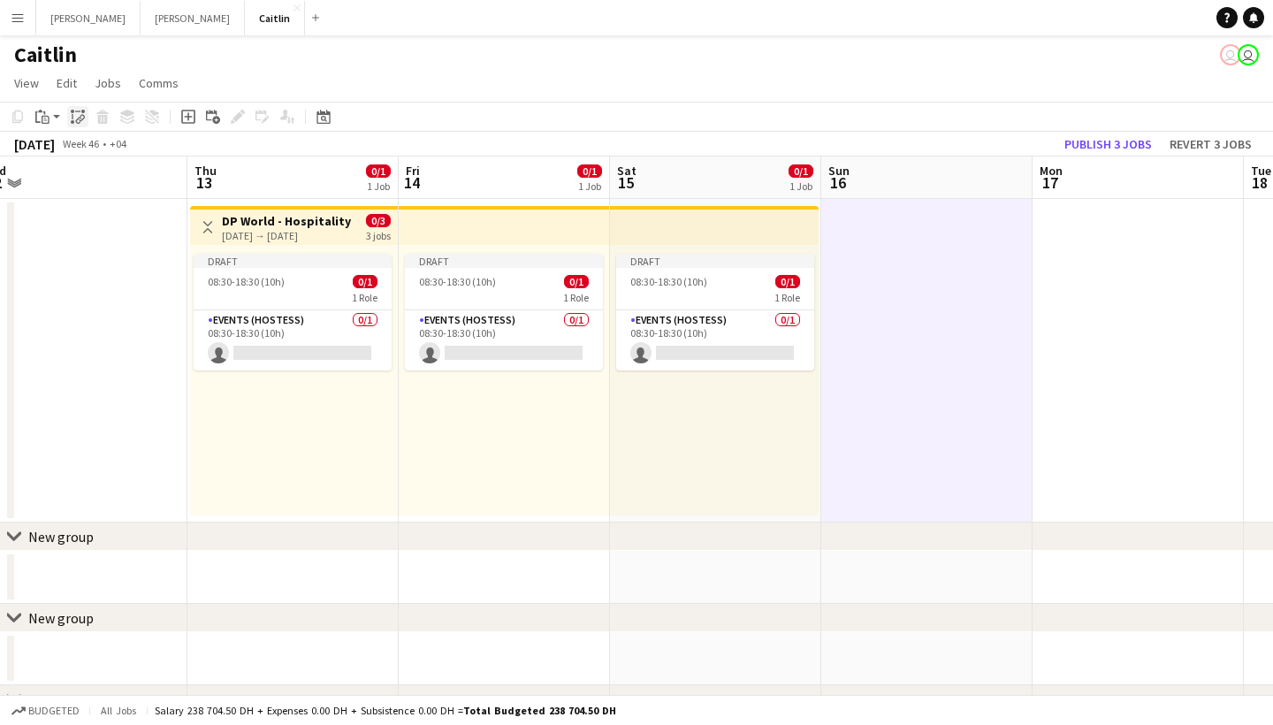
click at [72, 122] on icon at bounding box center [73, 122] width 4 height 4
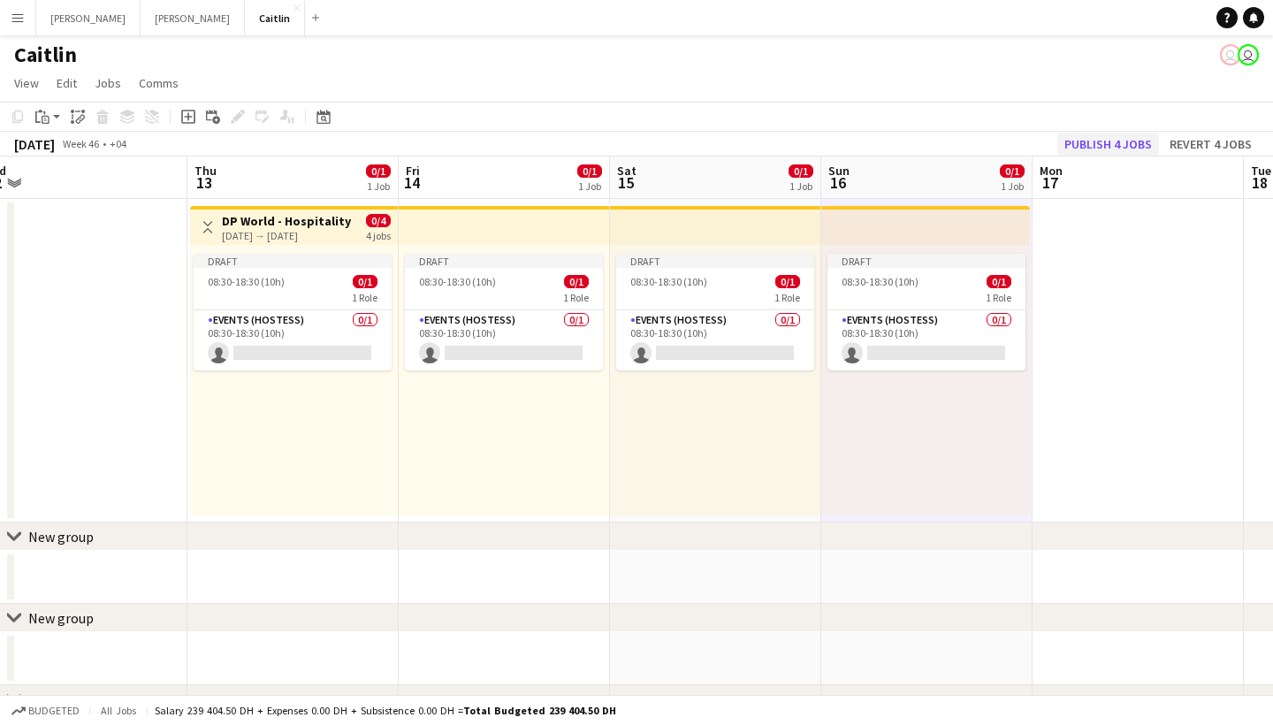
click at [1126, 139] on button "Publish 4 jobs" at bounding box center [1108, 144] width 102 height 23
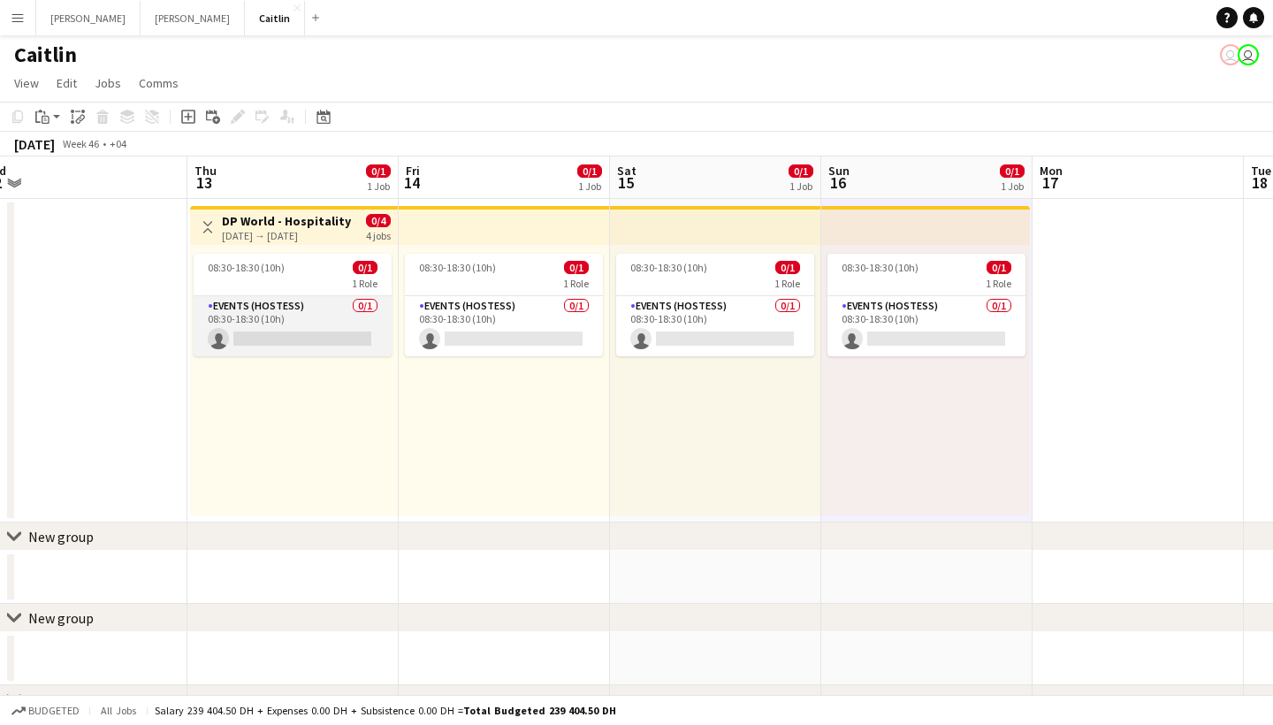
click at [328, 317] on app-card-role "Events (Hostess) 0/1 08:30-18:30 (10h) single-neutral-actions" at bounding box center [293, 326] width 198 height 60
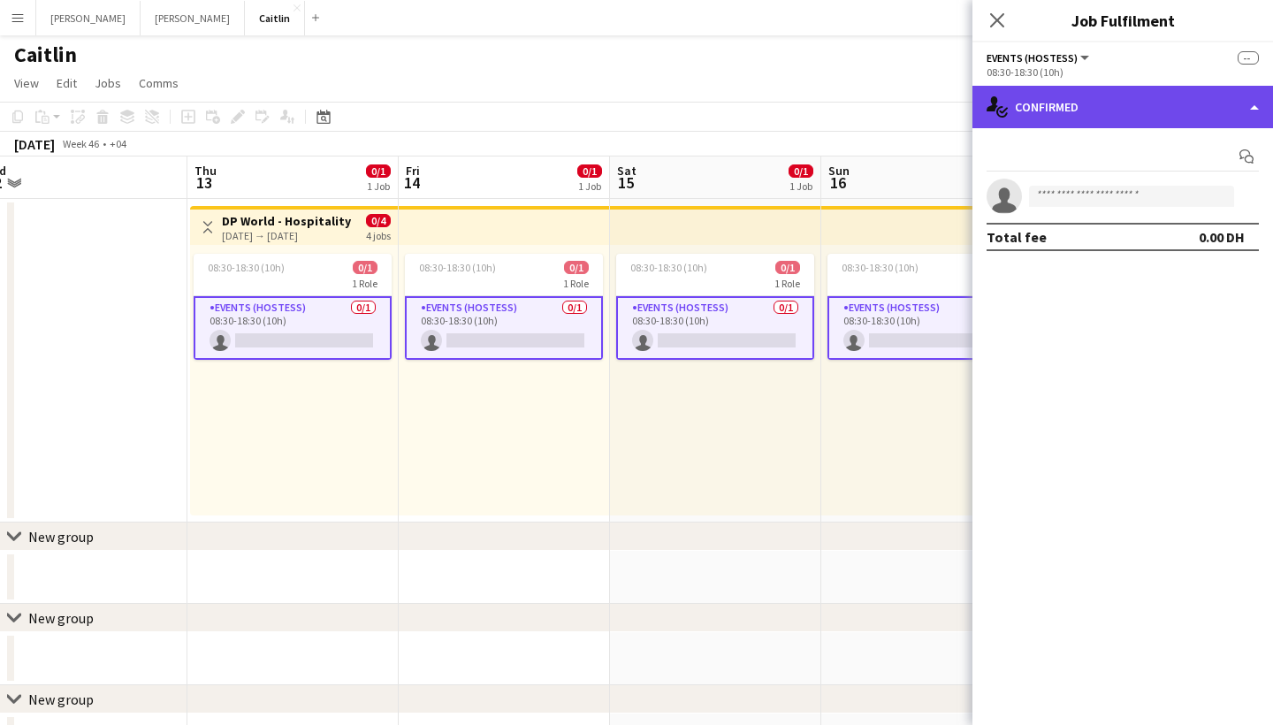
click at [1102, 92] on div "single-neutral-actions-check-2 Confirmed" at bounding box center [1123, 107] width 301 height 42
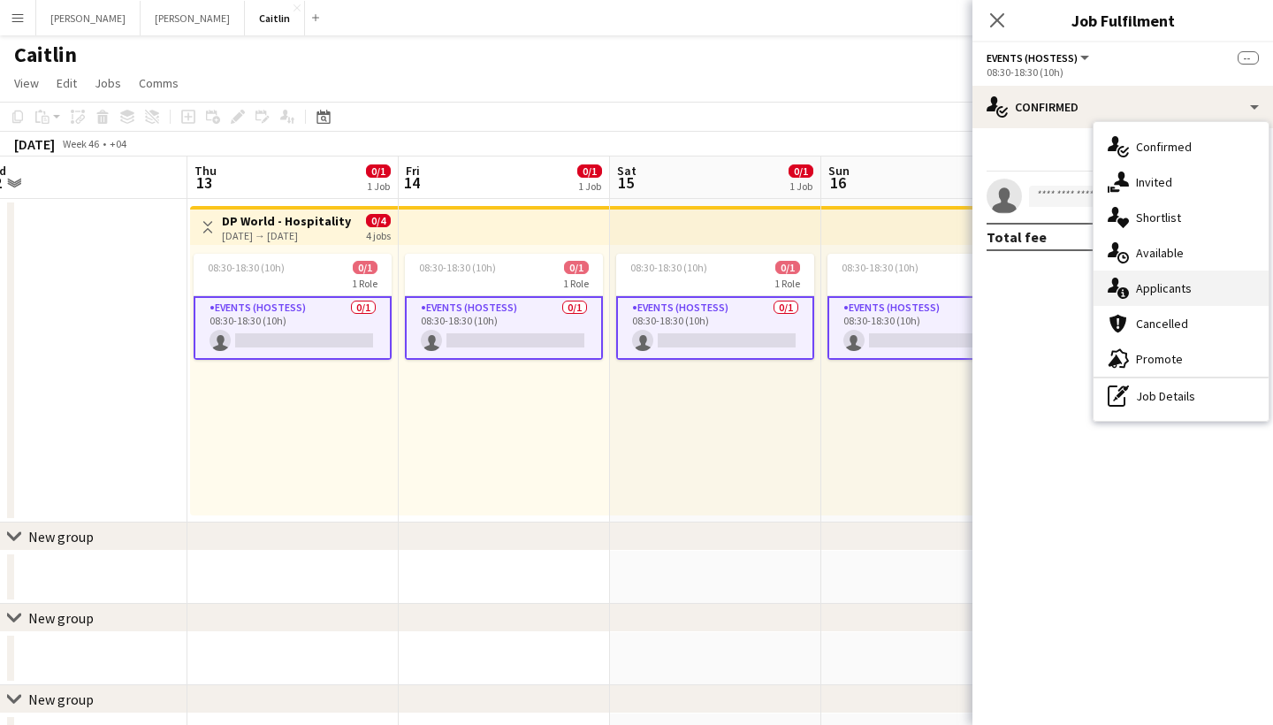
click at [1152, 295] on div "single-neutral-actions-information Applicants" at bounding box center [1181, 288] width 175 height 35
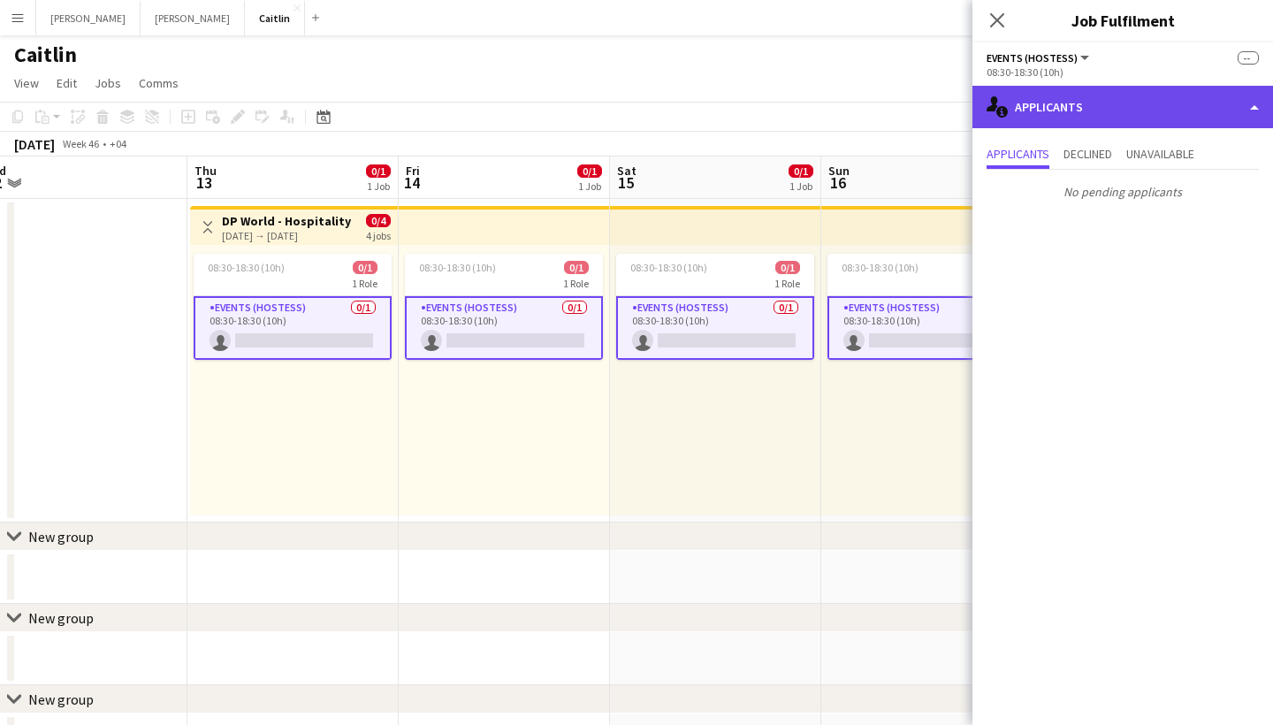
click at [1057, 105] on div "single-neutral-actions-information Applicants" at bounding box center [1123, 107] width 301 height 42
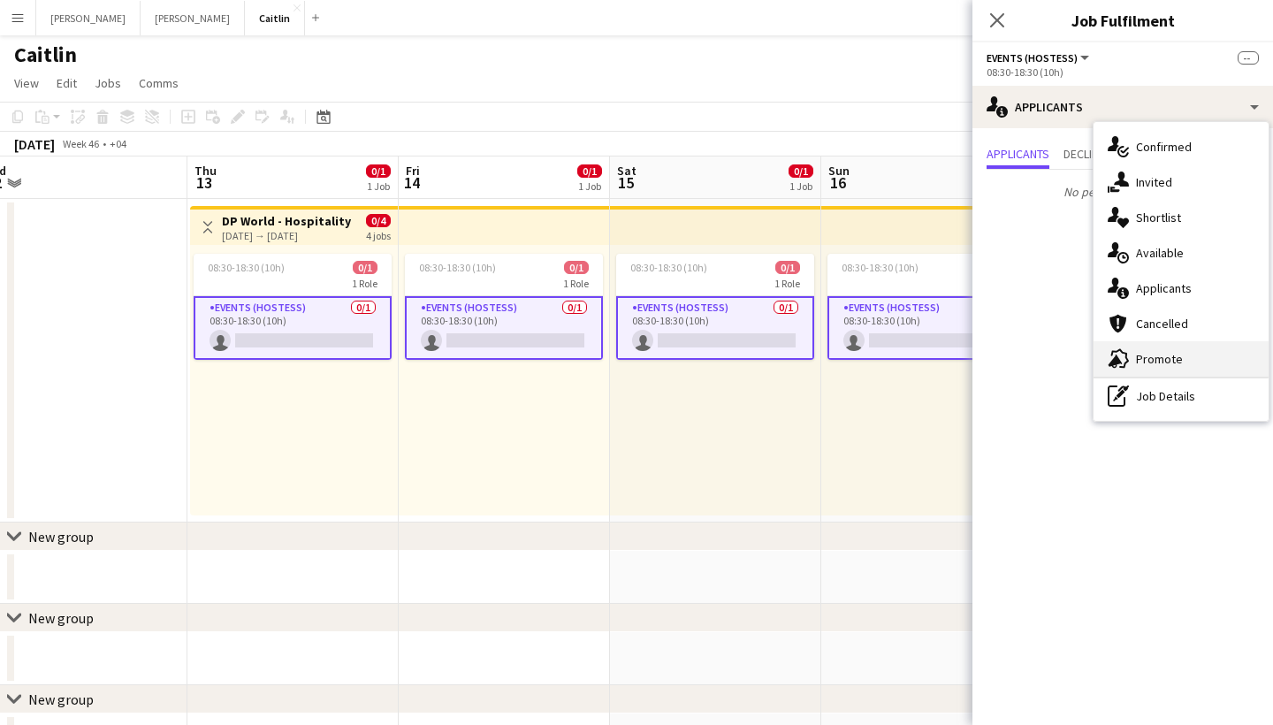
click at [1148, 373] on div "advertising-megaphone Promote" at bounding box center [1181, 358] width 175 height 35
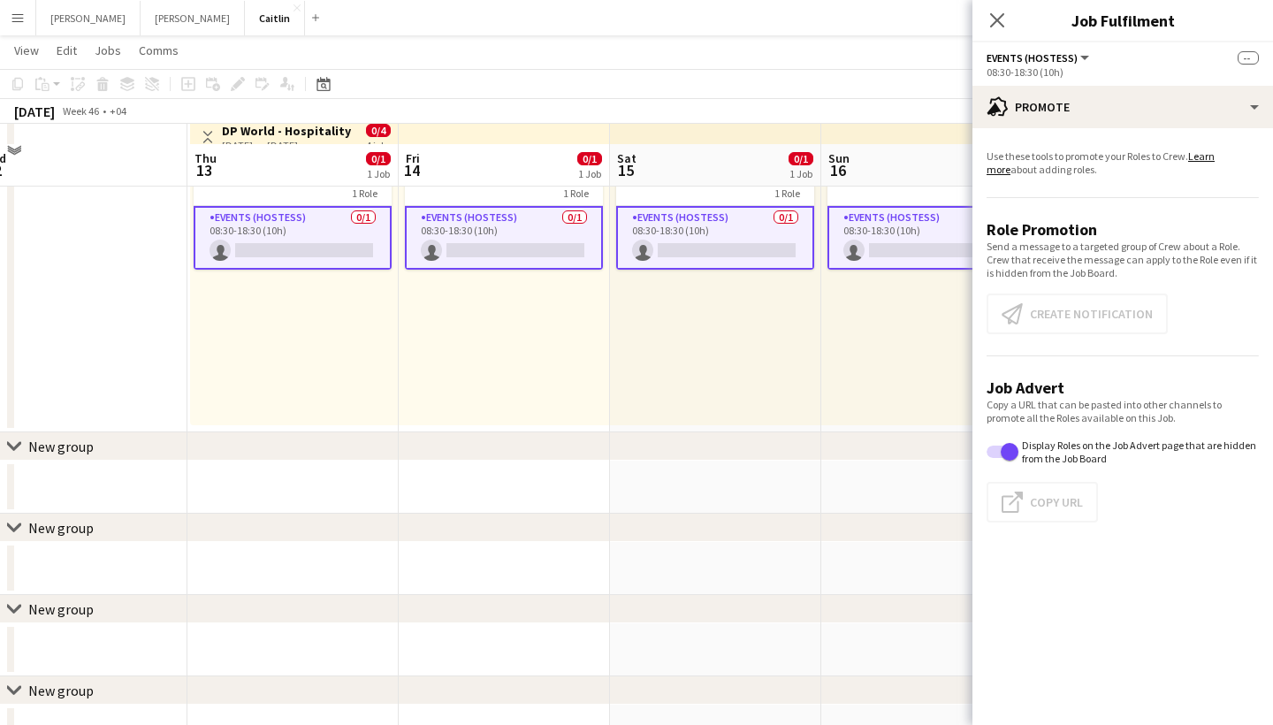
scroll to position [119, 0]
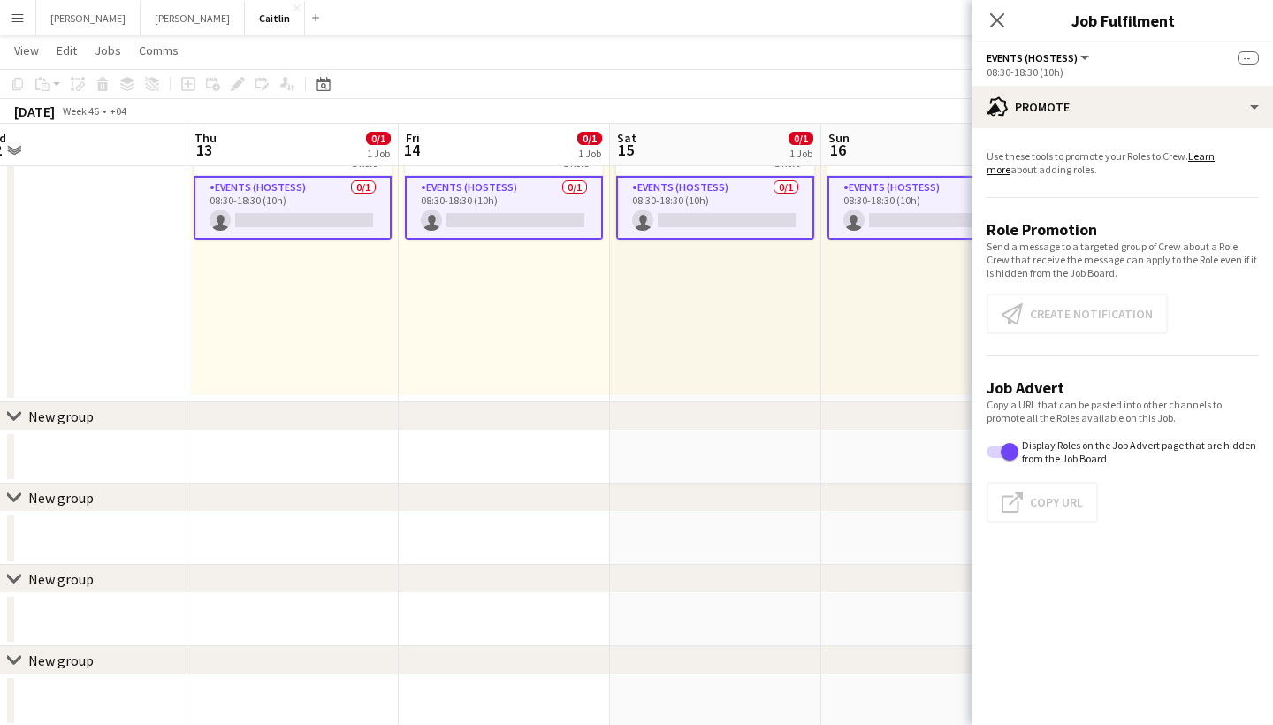
click at [352, 222] on app-card-role "Events (Hostess) 0/1 08:30-18:30 (10h) single-neutral-actions" at bounding box center [293, 208] width 198 height 64
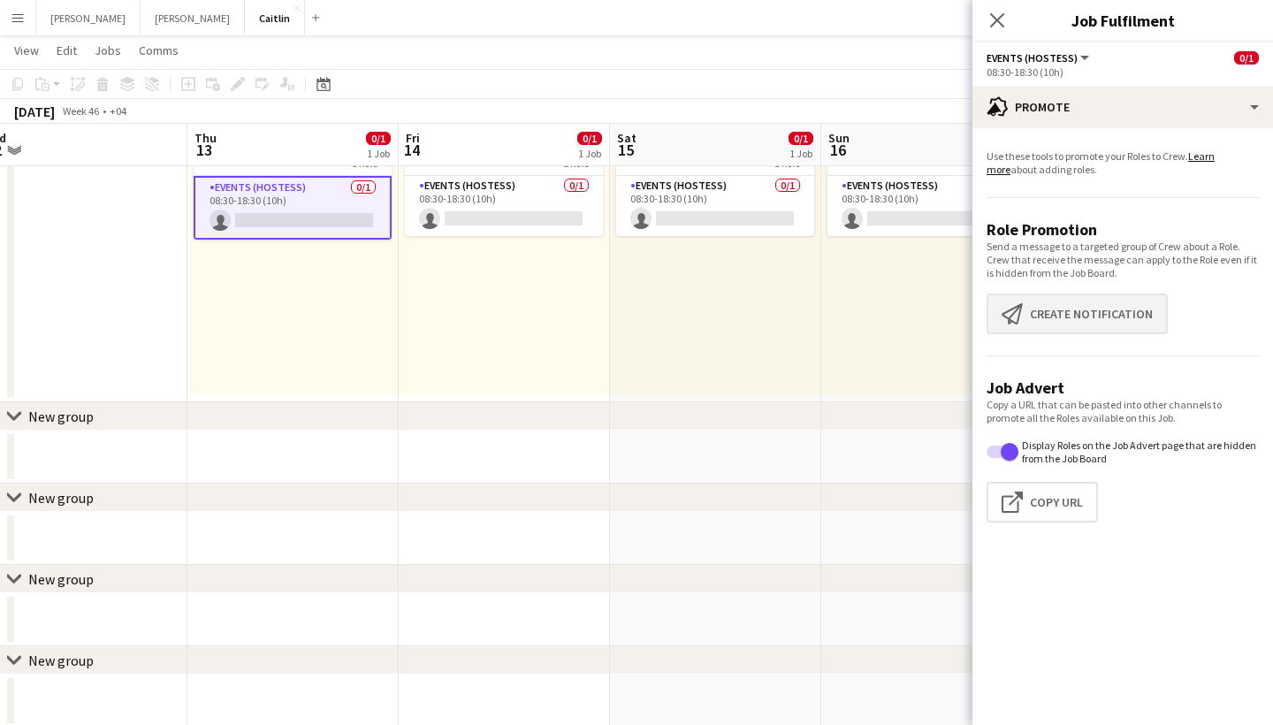
click at [1073, 314] on button "Create notification Create notification" at bounding box center [1077, 314] width 181 height 41
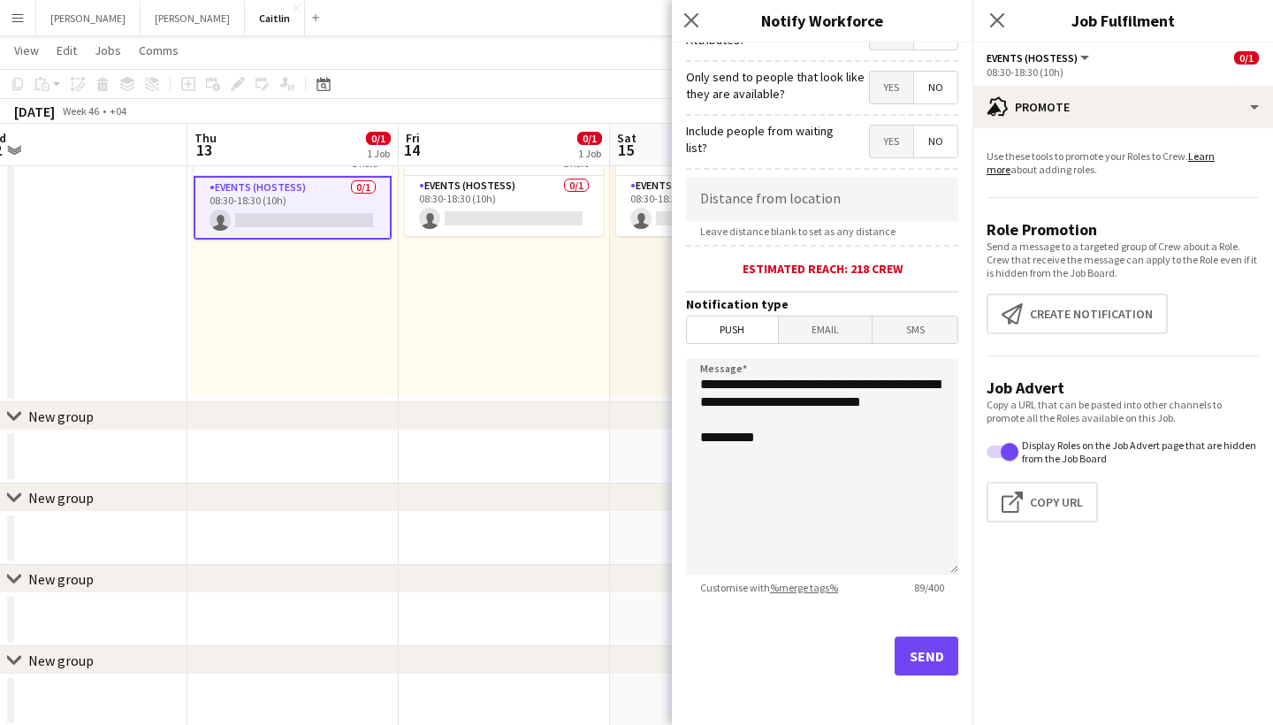
click at [912, 660] on button "Send" at bounding box center [927, 656] width 64 height 39
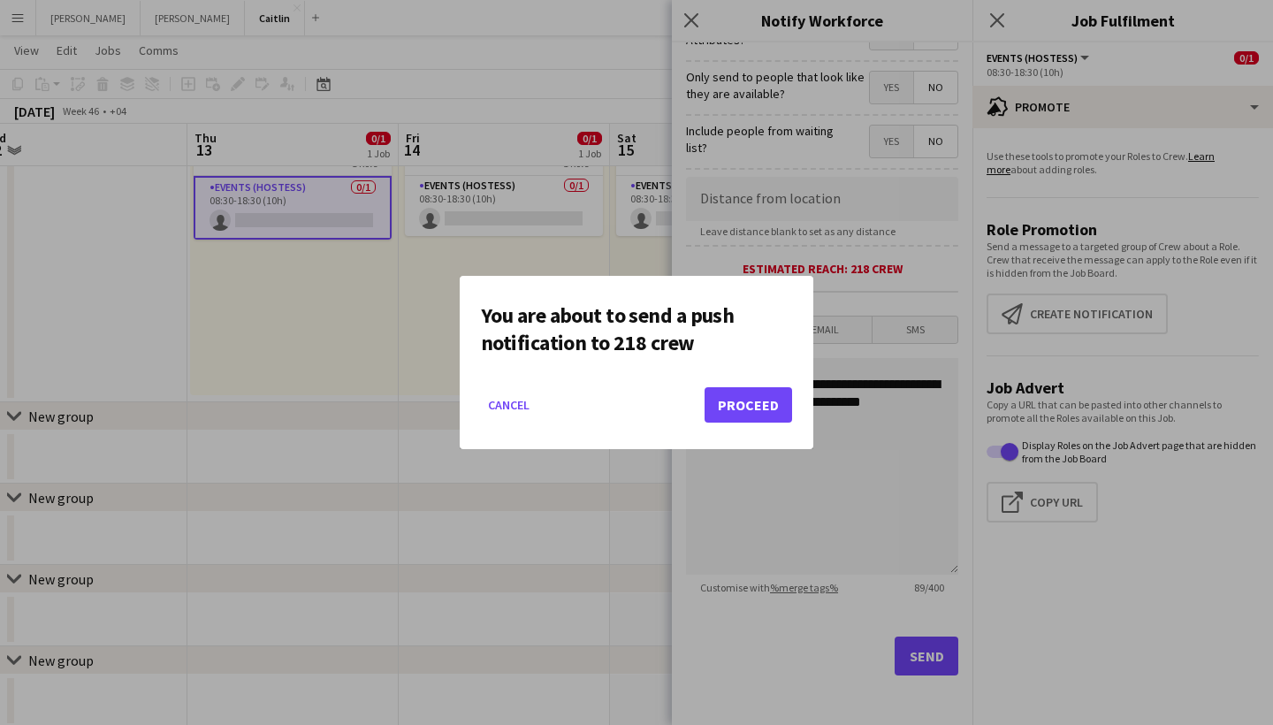
click at [753, 418] on button "Proceed" at bounding box center [749, 404] width 88 height 35
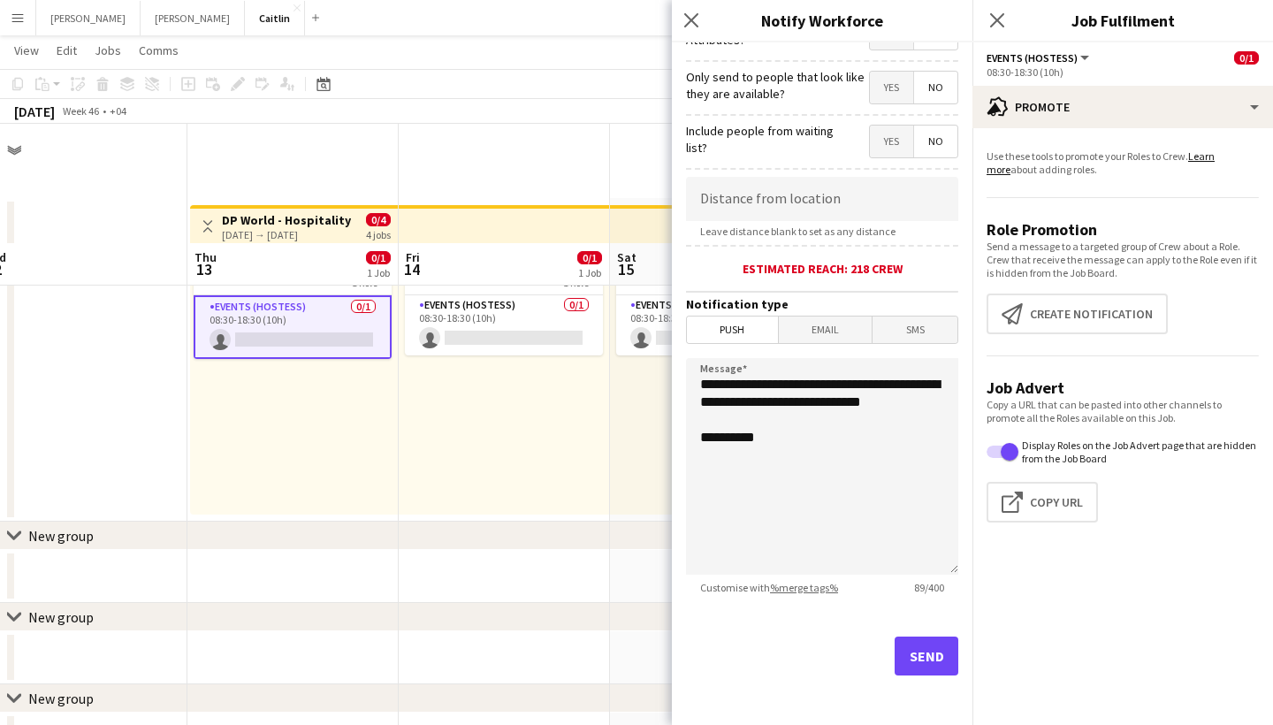
scroll to position [119, 0]
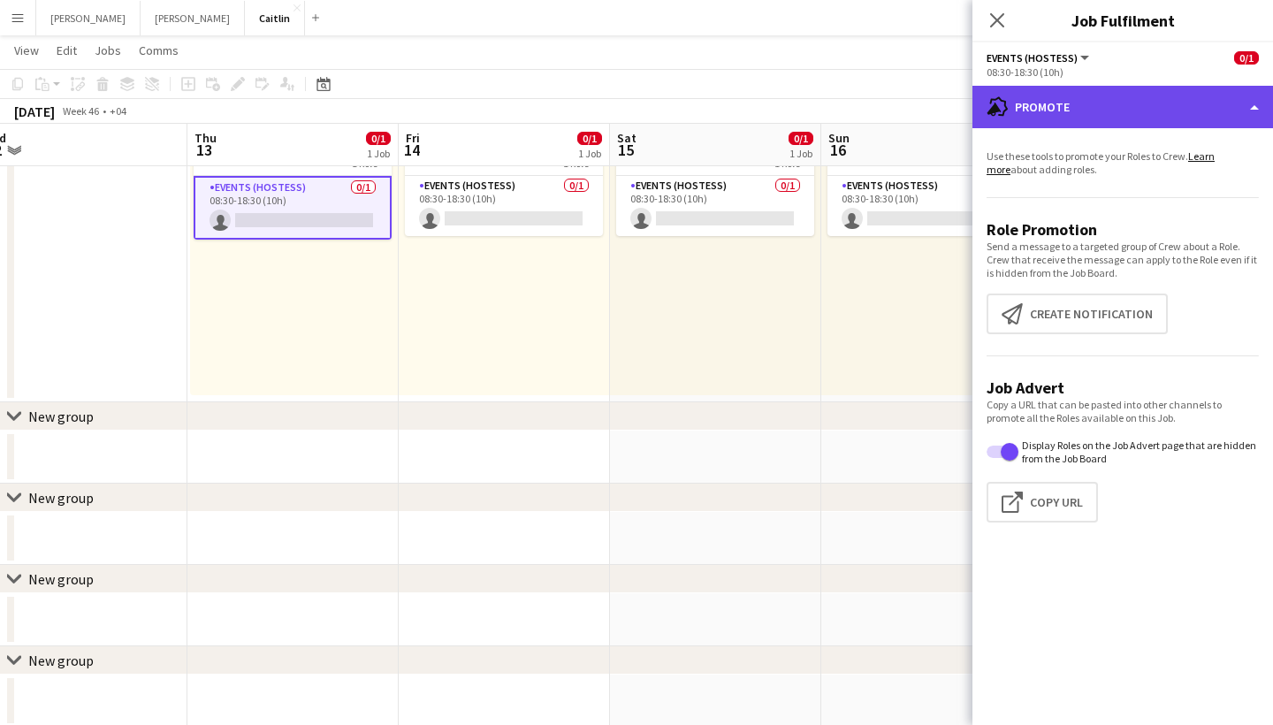
click at [1125, 115] on div "advertising-megaphone Promote" at bounding box center [1123, 107] width 301 height 42
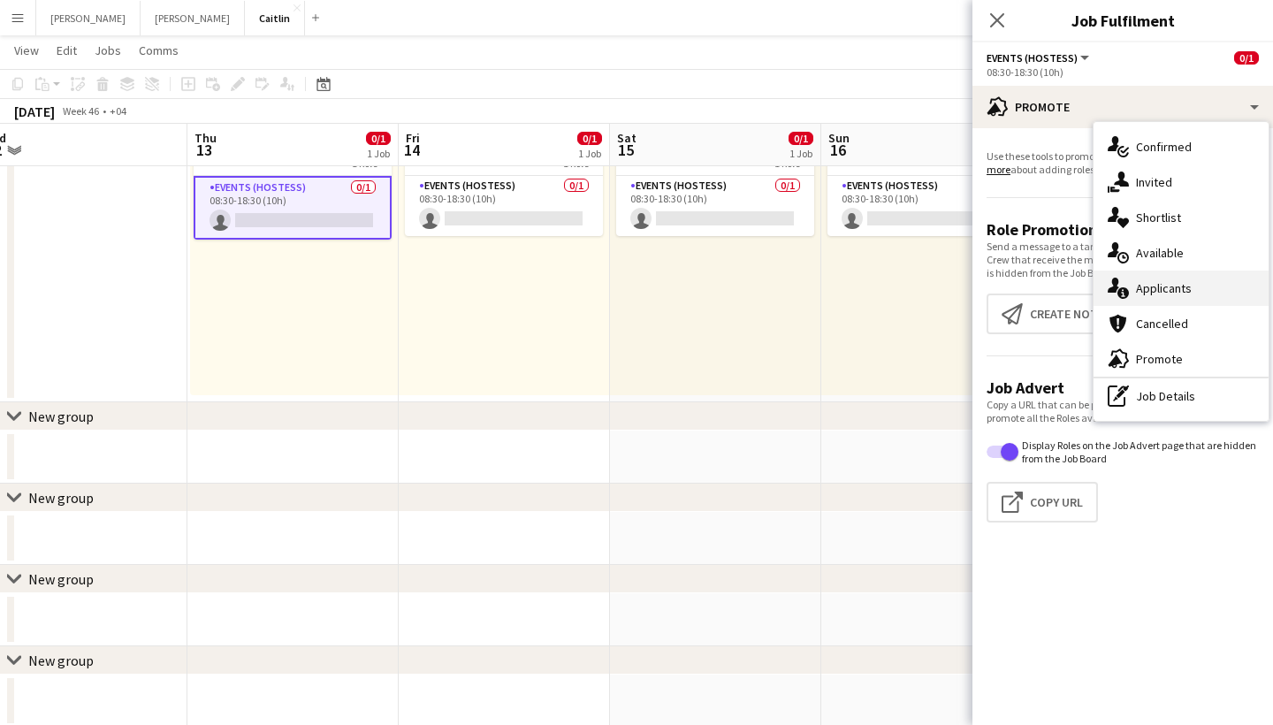
click at [1162, 281] on div "single-neutral-actions-information Applicants" at bounding box center [1181, 288] width 175 height 35
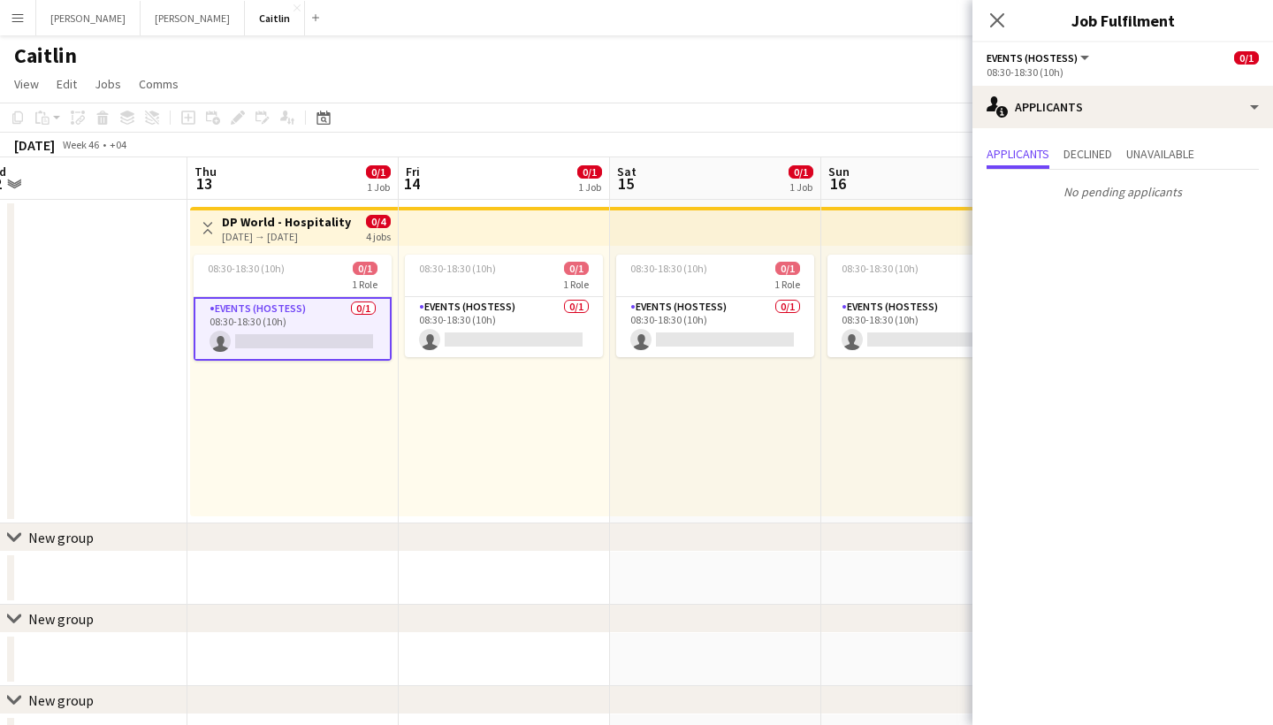
scroll to position [0, 0]
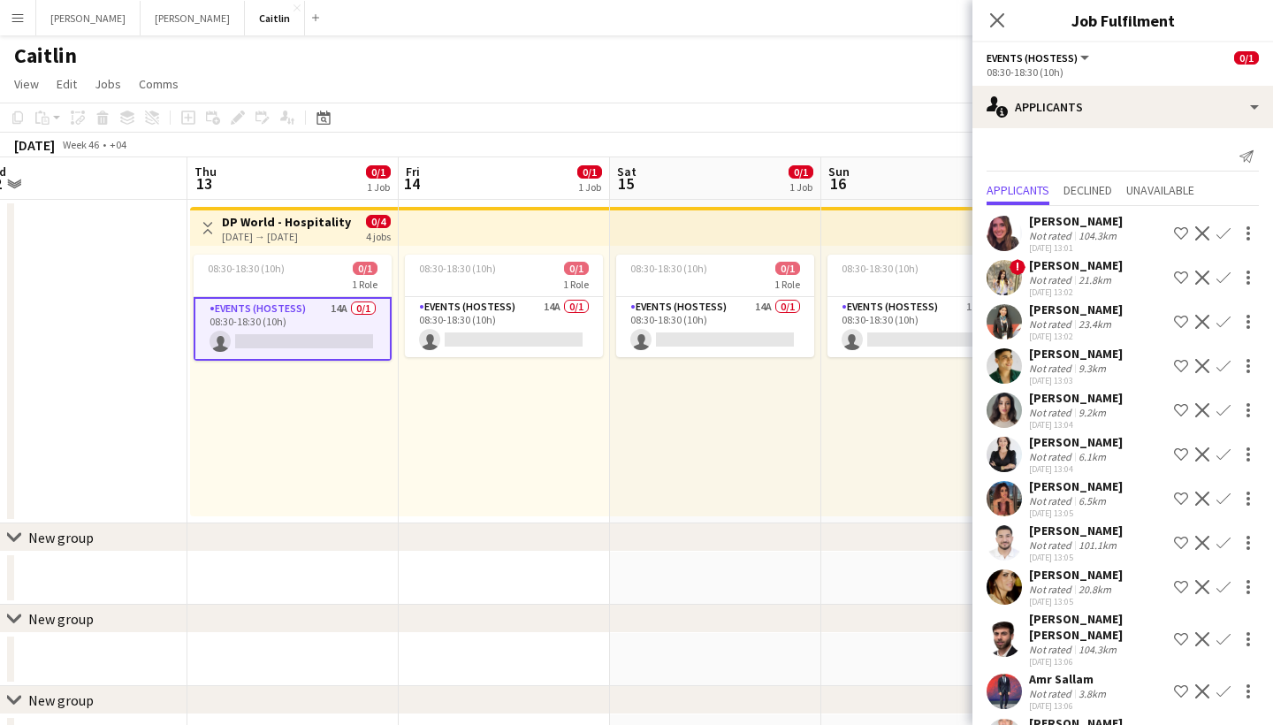
click at [1101, 237] on div "104.3km" at bounding box center [1097, 235] width 45 height 13
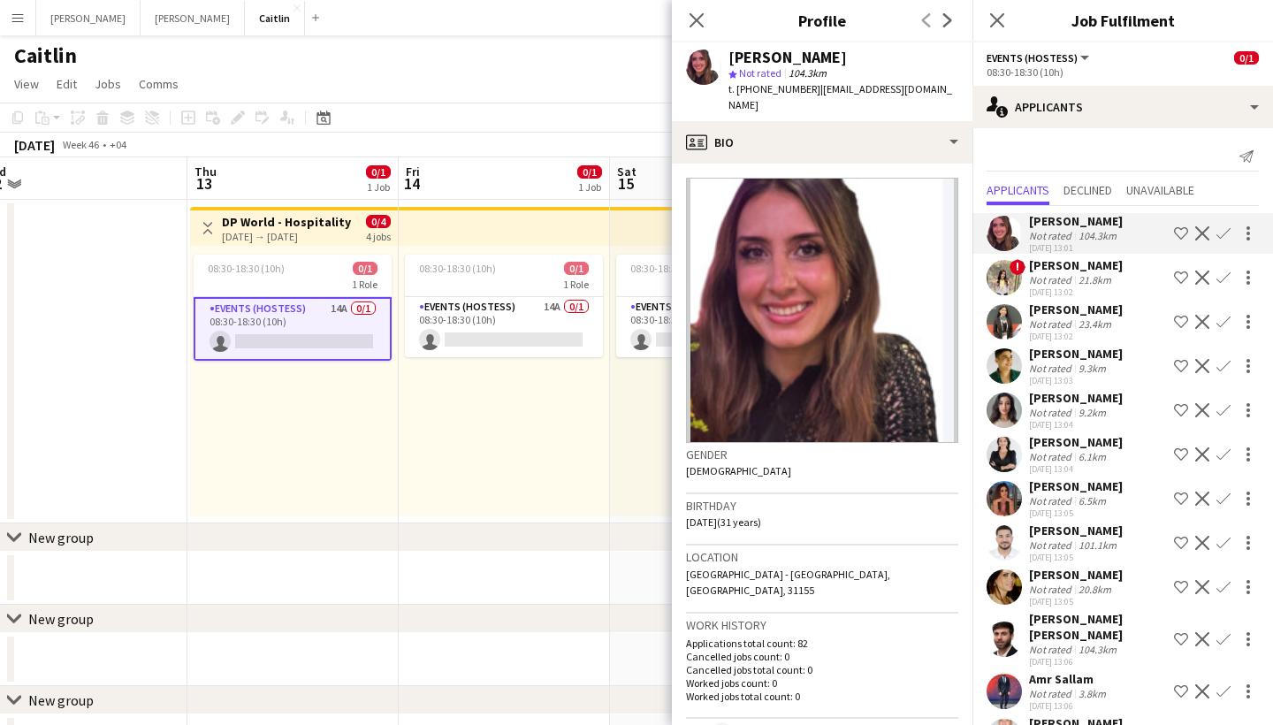
click at [1096, 283] on div "21.8km" at bounding box center [1095, 279] width 40 height 13
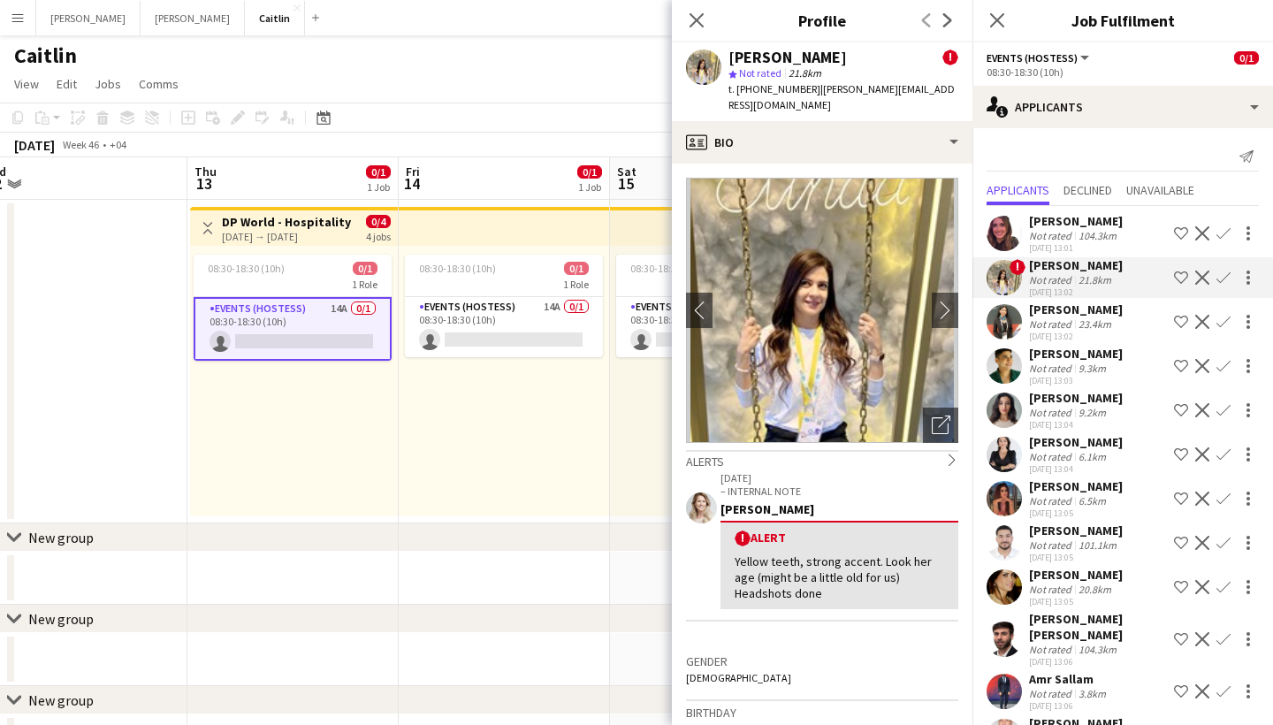
click at [1091, 329] on div "23.4km" at bounding box center [1095, 323] width 40 height 13
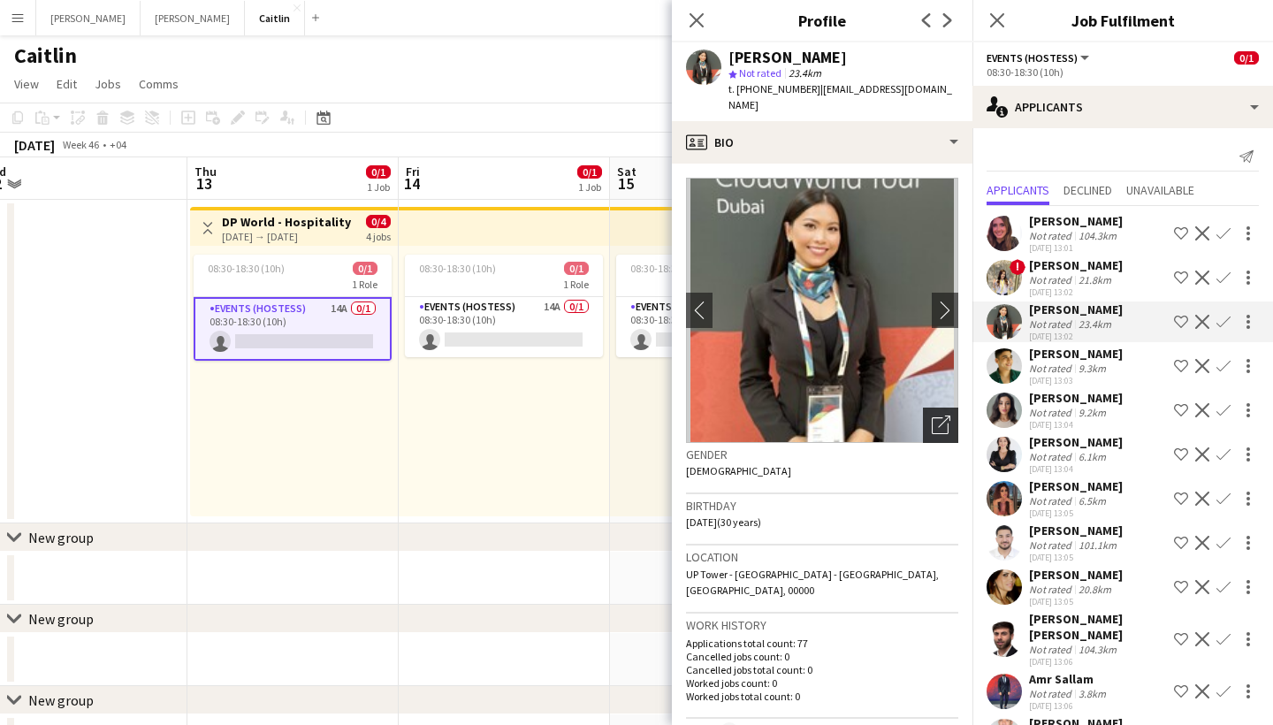
click at [933, 408] on div "Open photos pop-in" at bounding box center [940, 425] width 35 height 35
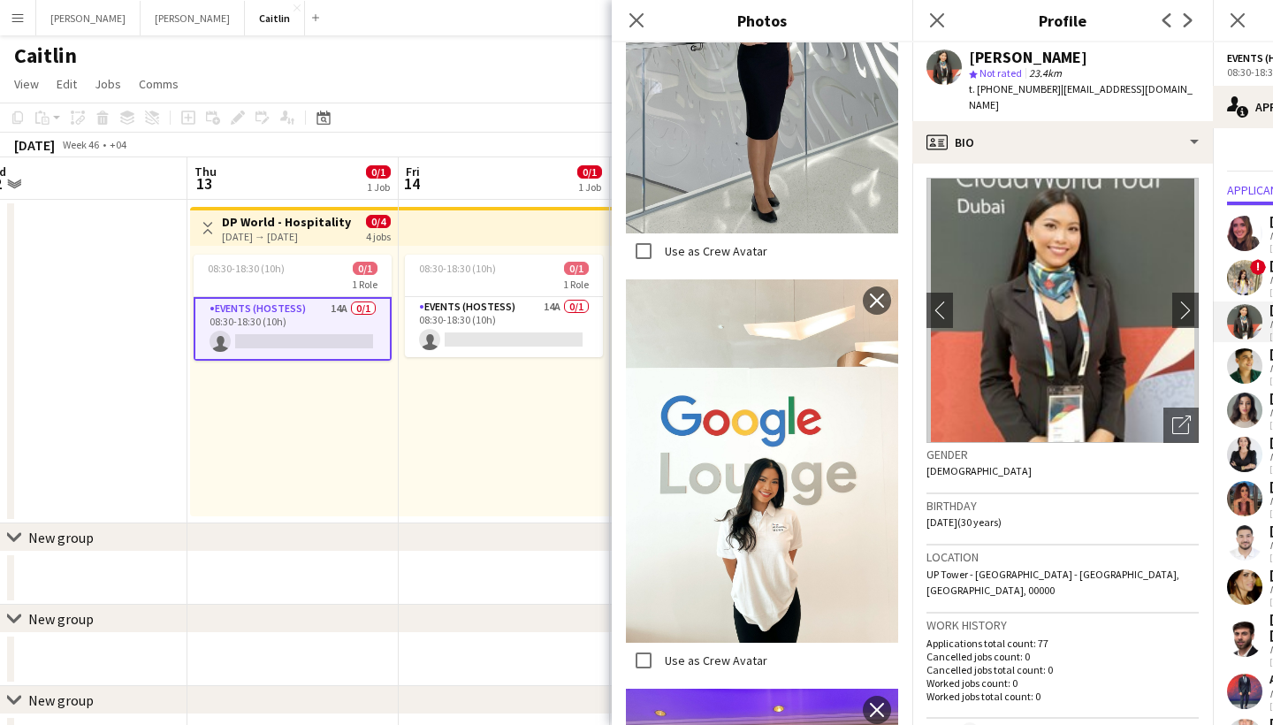
scroll to position [1515, 0]
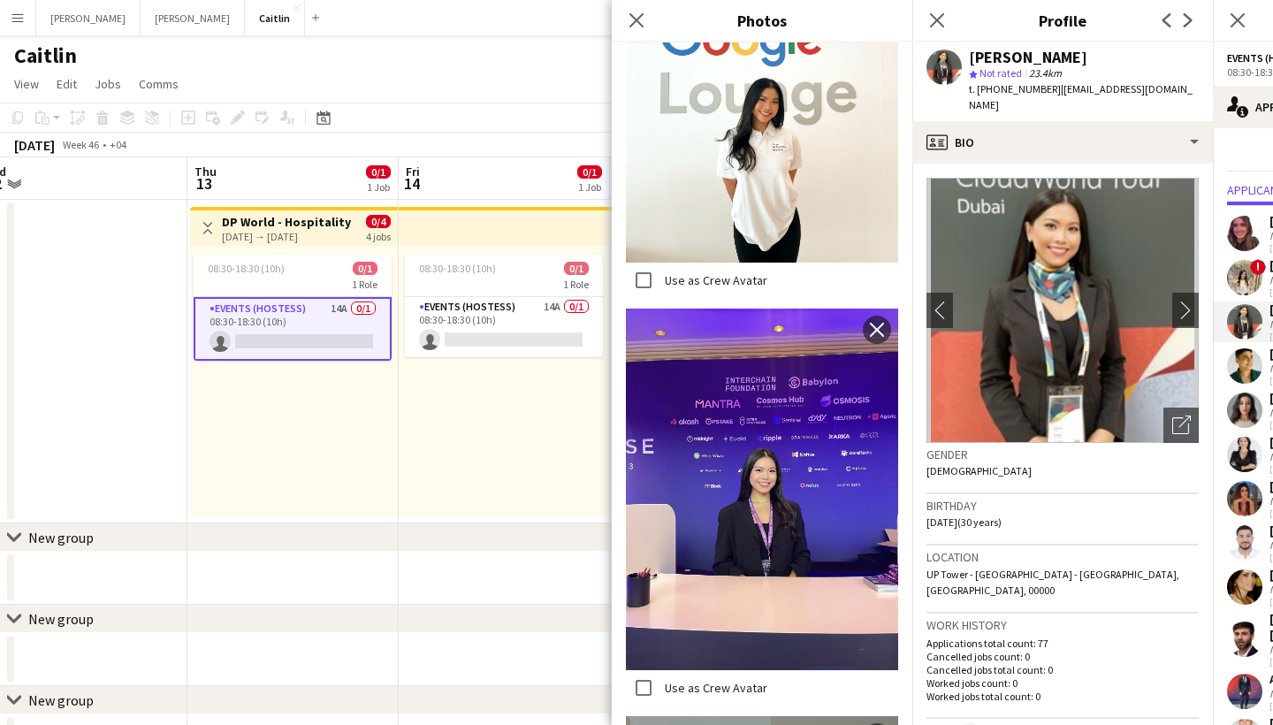
click at [937, 16] on icon "Close pop-in" at bounding box center [937, 20] width 14 height 14
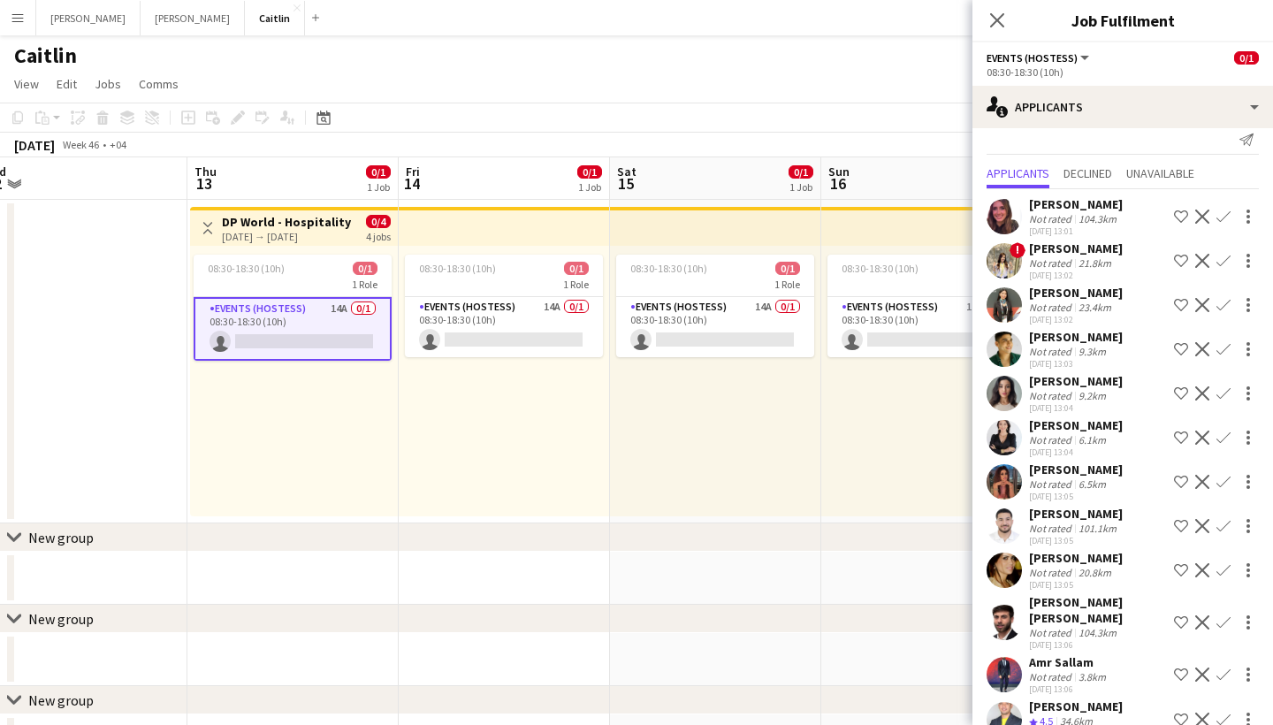
scroll to position [16, 0]
click at [1041, 397] on div "Not rated" at bounding box center [1052, 396] width 46 height 13
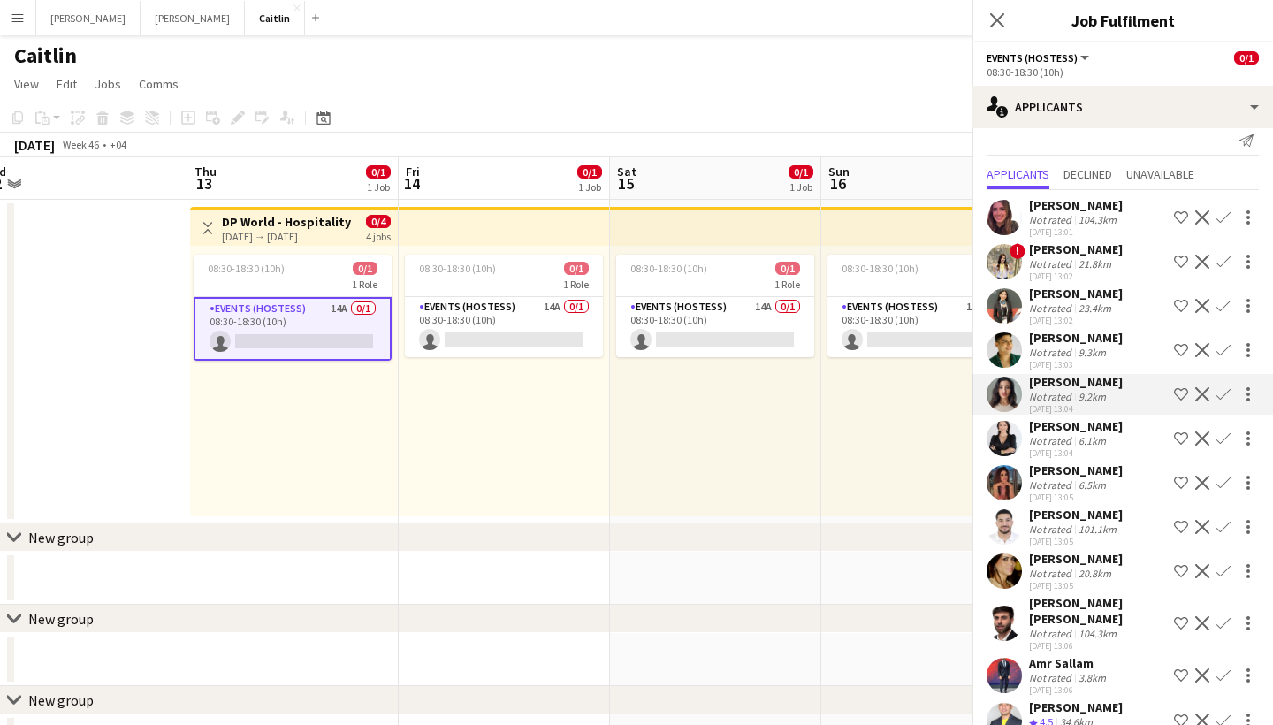
click at [1041, 435] on div "Not rated" at bounding box center [1052, 440] width 46 height 13
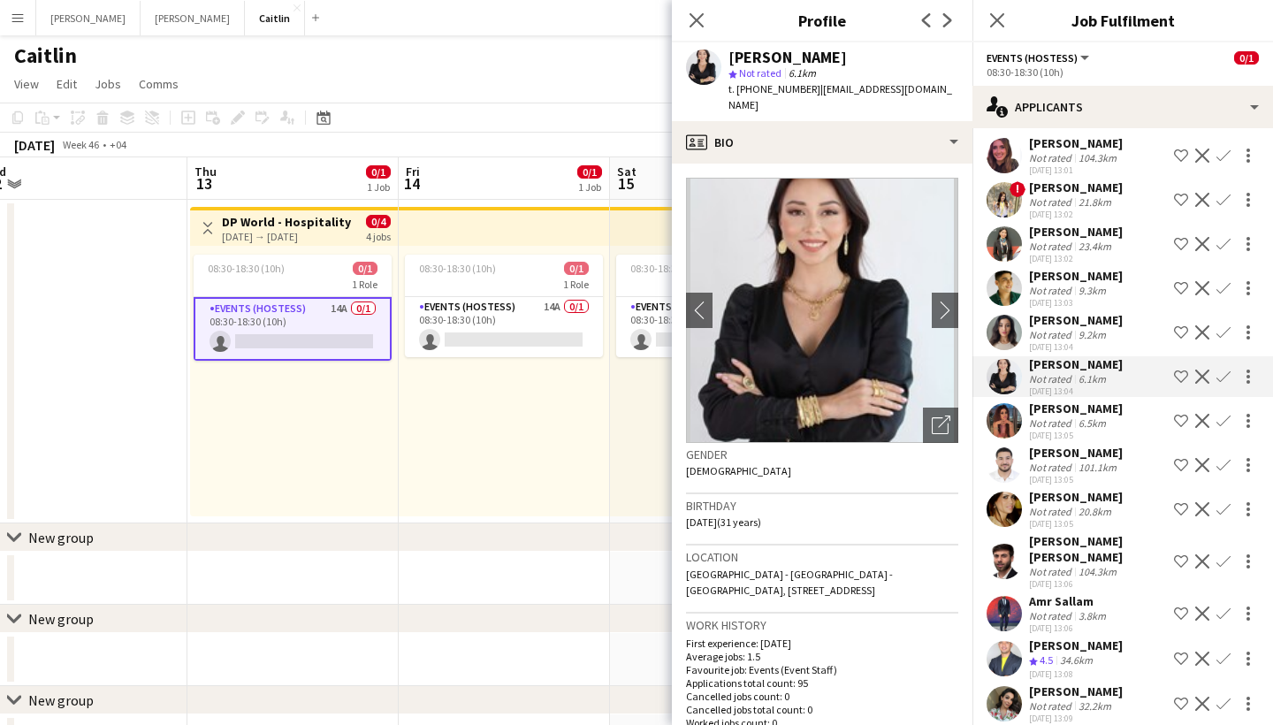
click at [1041, 435] on div "[DATE] 13:05" at bounding box center [1076, 435] width 94 height 11
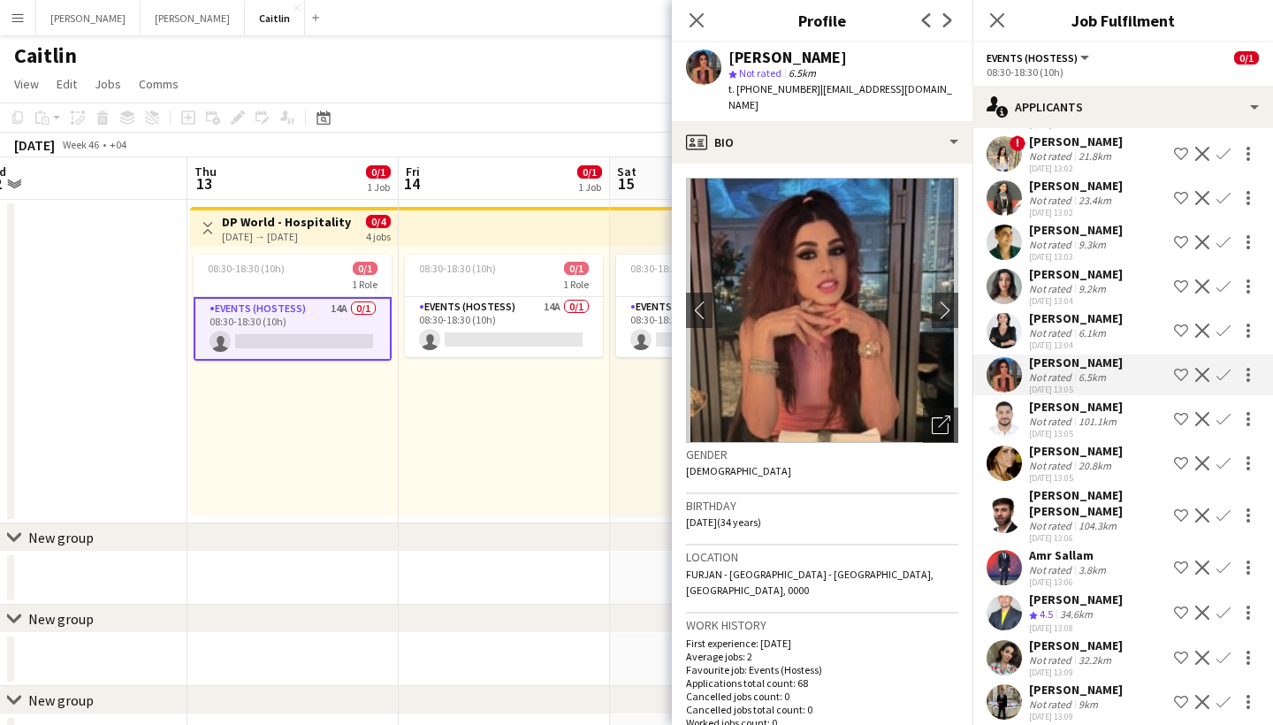
scroll to position [123, 0]
click at [1042, 456] on div "[PERSON_NAME]" at bounding box center [1076, 452] width 94 height 16
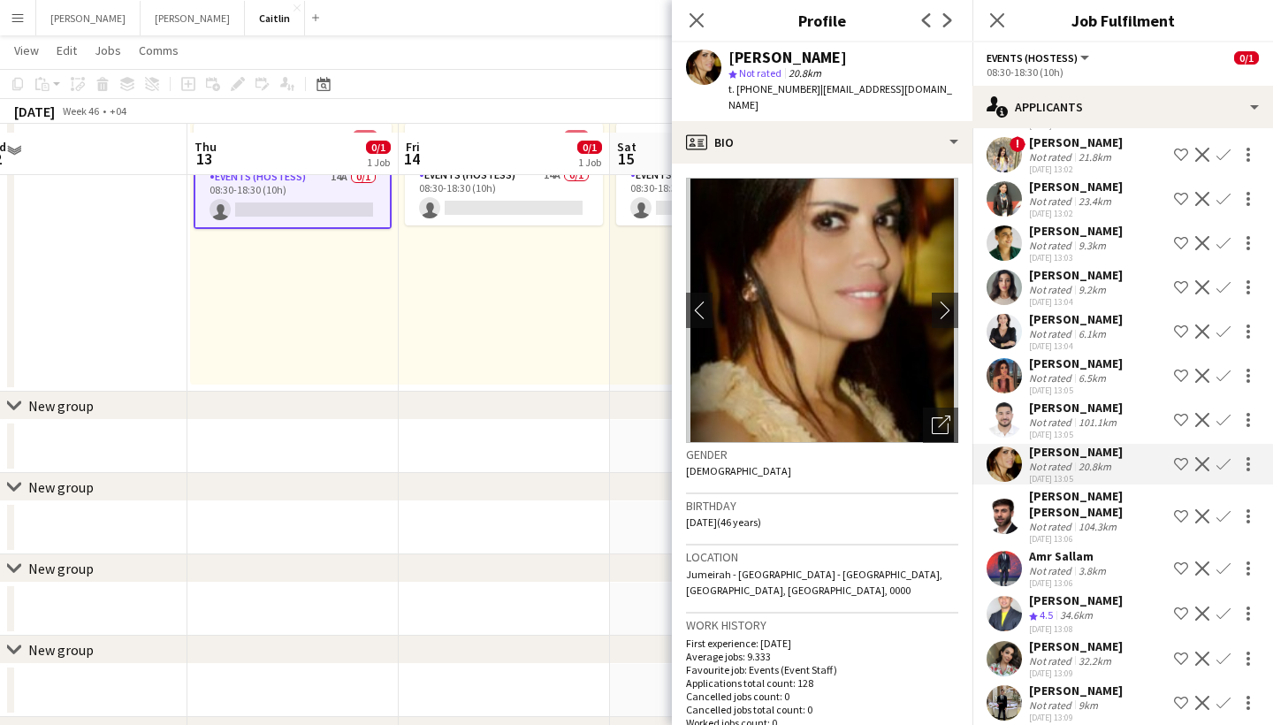
scroll to position [138, 0]
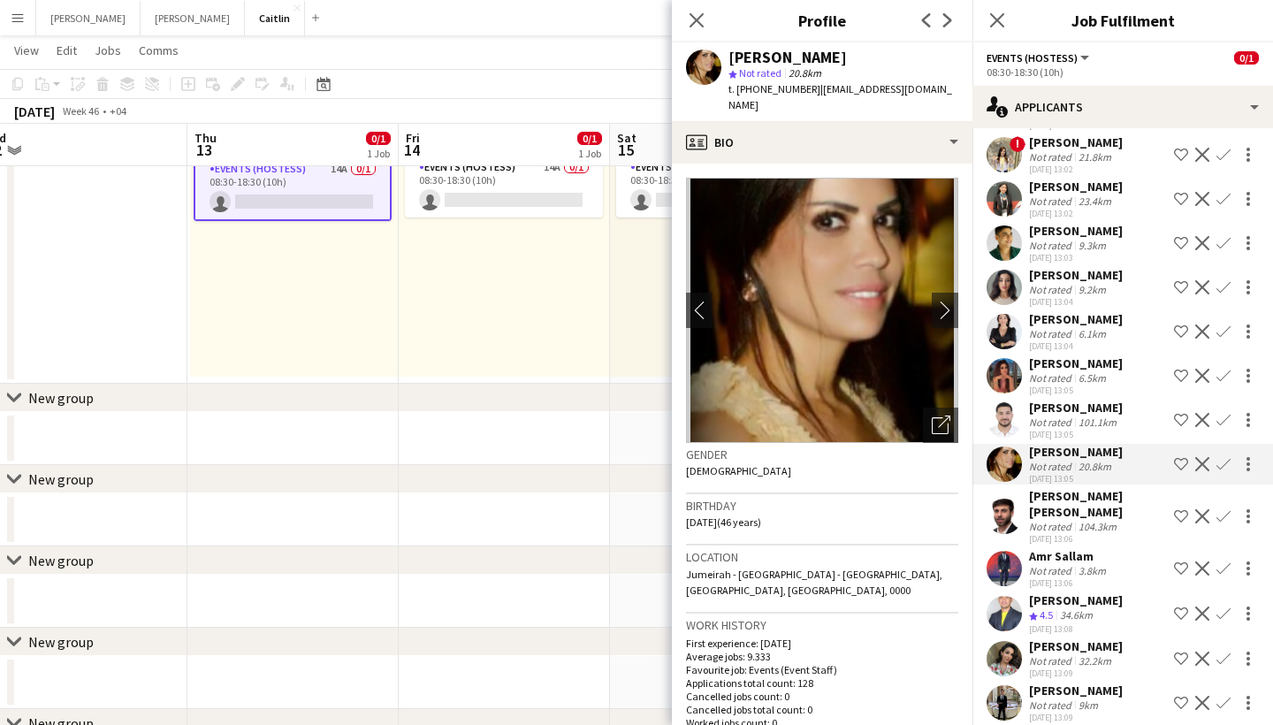
click at [1050, 654] on div "Not rated" at bounding box center [1052, 660] width 46 height 13
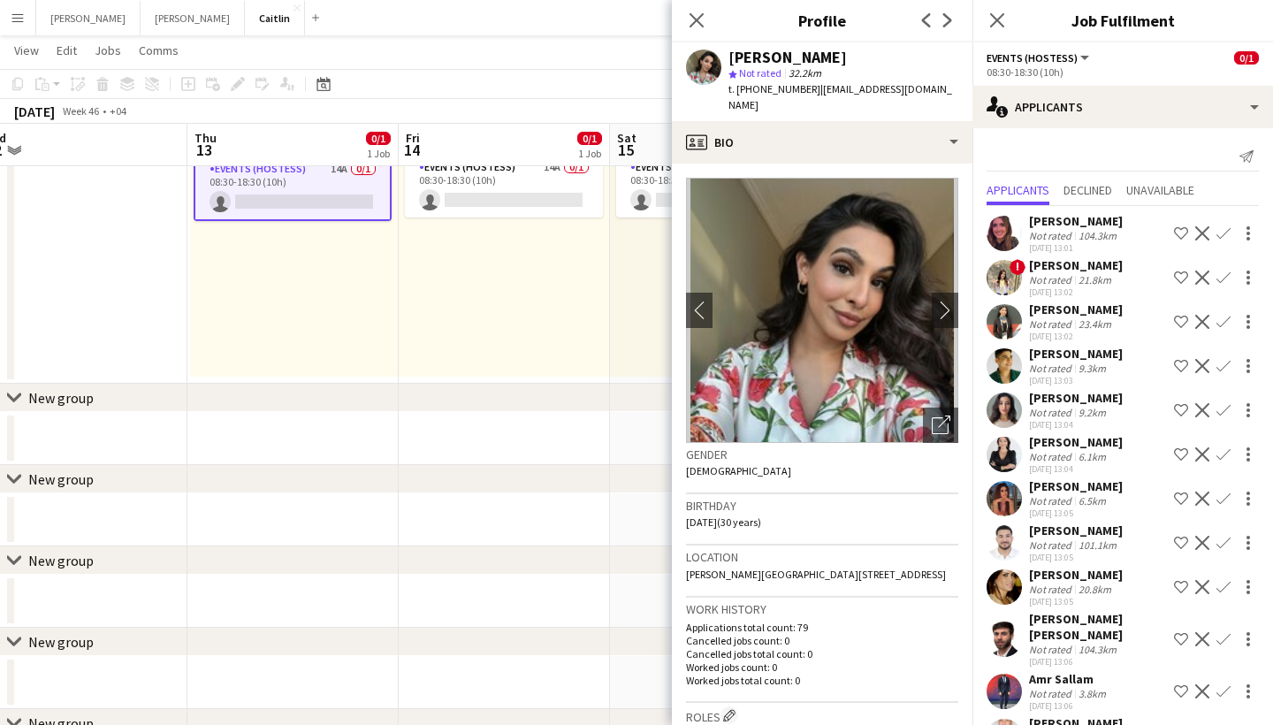
scroll to position [0, 0]
click at [1092, 300] on div "[PERSON_NAME] Not rated 104.3km [DATE] 13:01 Shortlist crew Decline Confirm ! […" at bounding box center [1123, 528] width 301 height 644
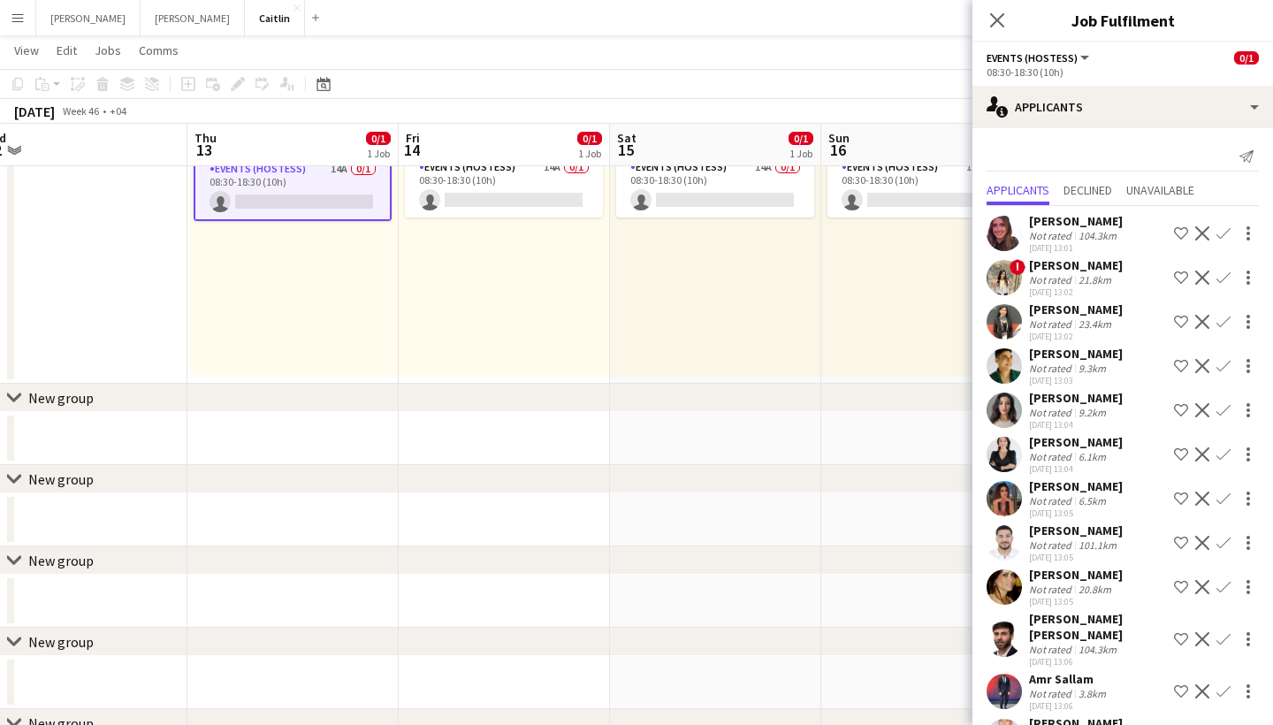
click at [1078, 265] on div "[PERSON_NAME]" at bounding box center [1076, 265] width 94 height 16
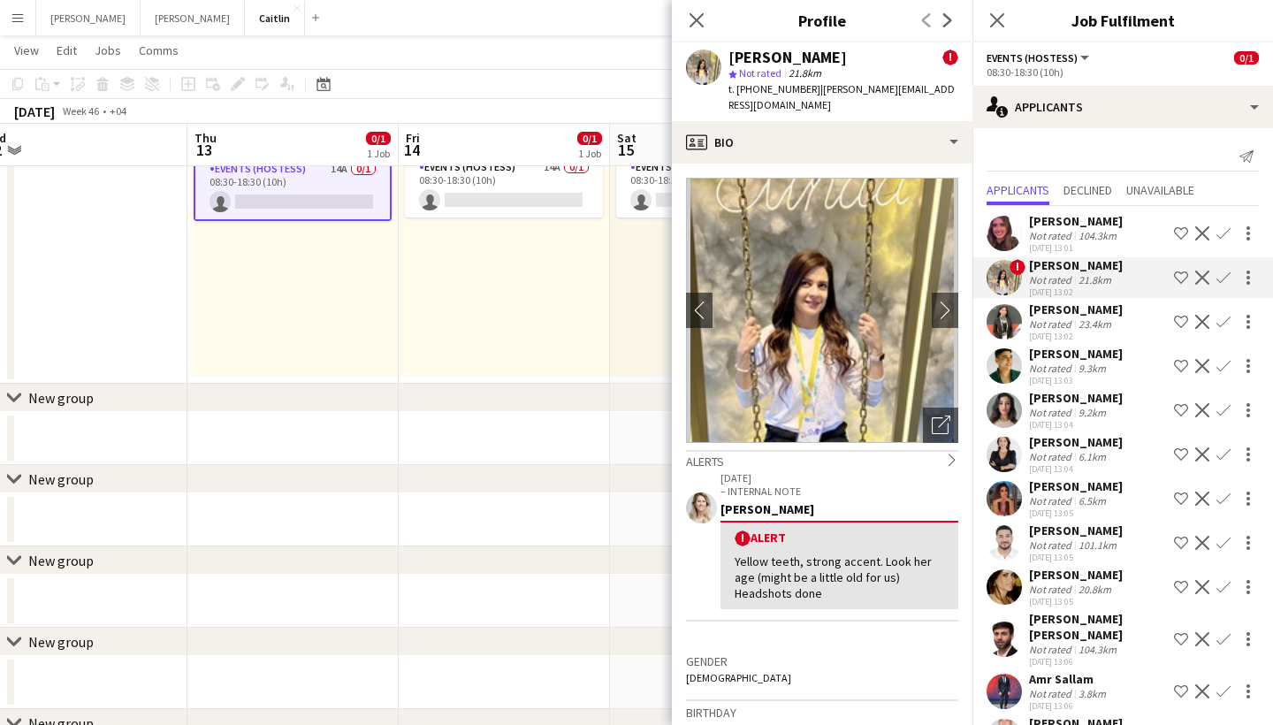
click at [1034, 228] on div "[PERSON_NAME]" at bounding box center [1076, 221] width 94 height 16
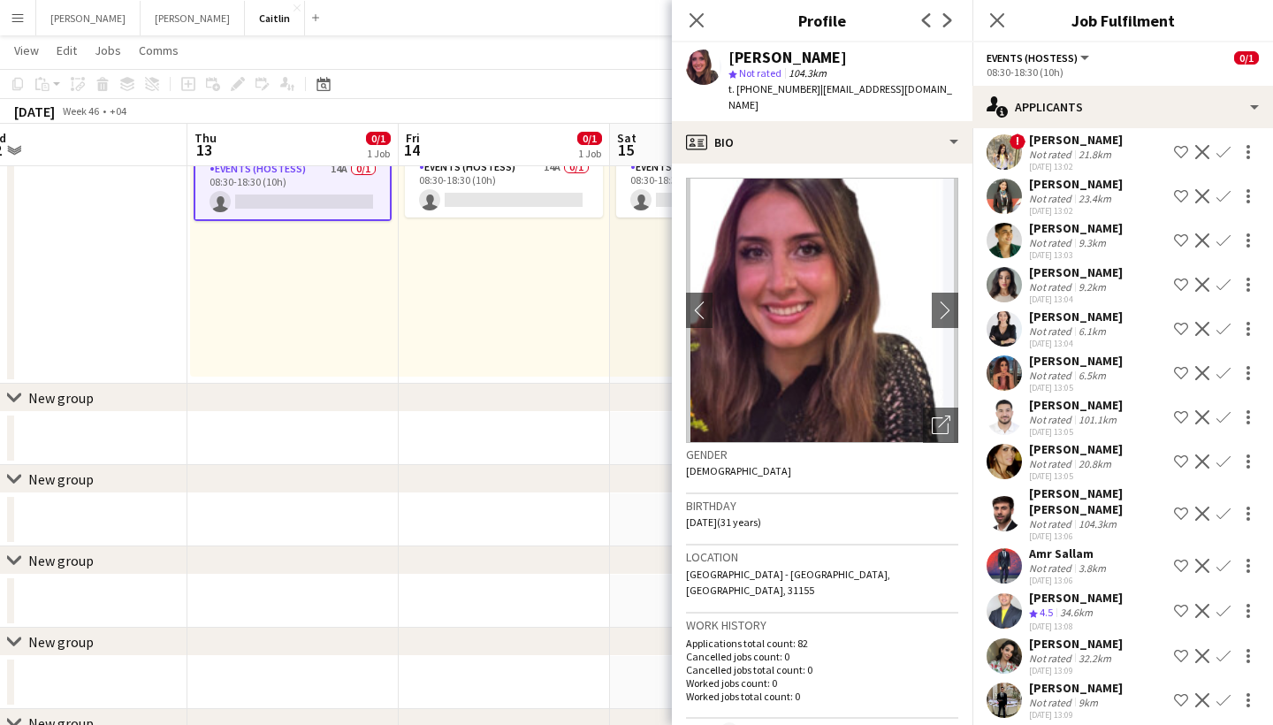
scroll to position [123, 0]
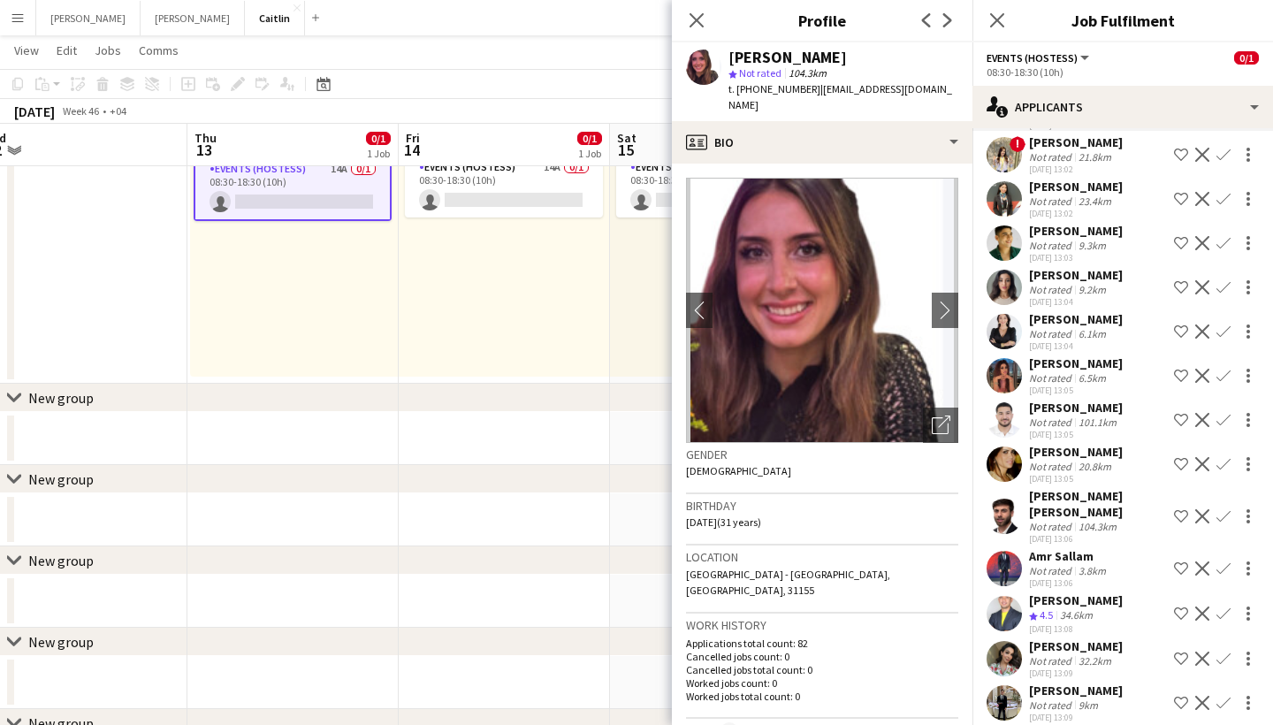
click at [1077, 564] on div "3.8km" at bounding box center [1092, 570] width 34 height 13
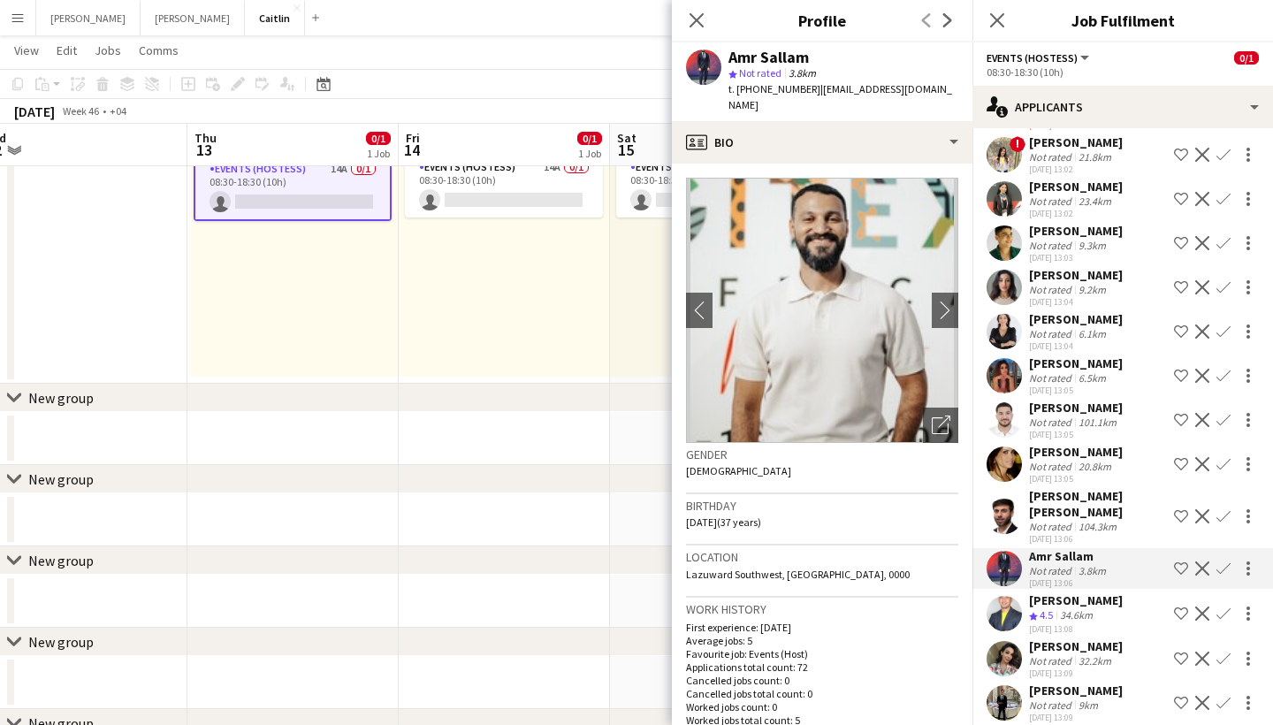
click at [1079, 608] on div "34.6km" at bounding box center [1077, 615] width 40 height 15
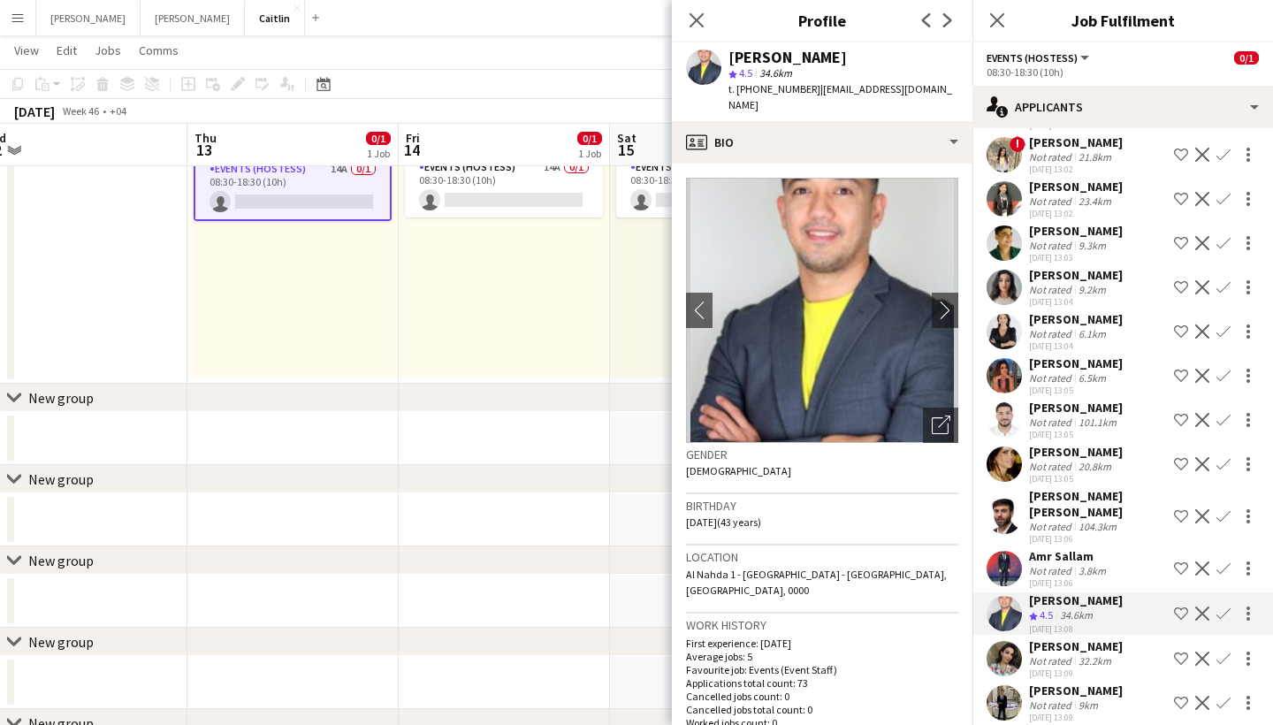
click at [1080, 654] on div "32.2km" at bounding box center [1095, 660] width 40 height 13
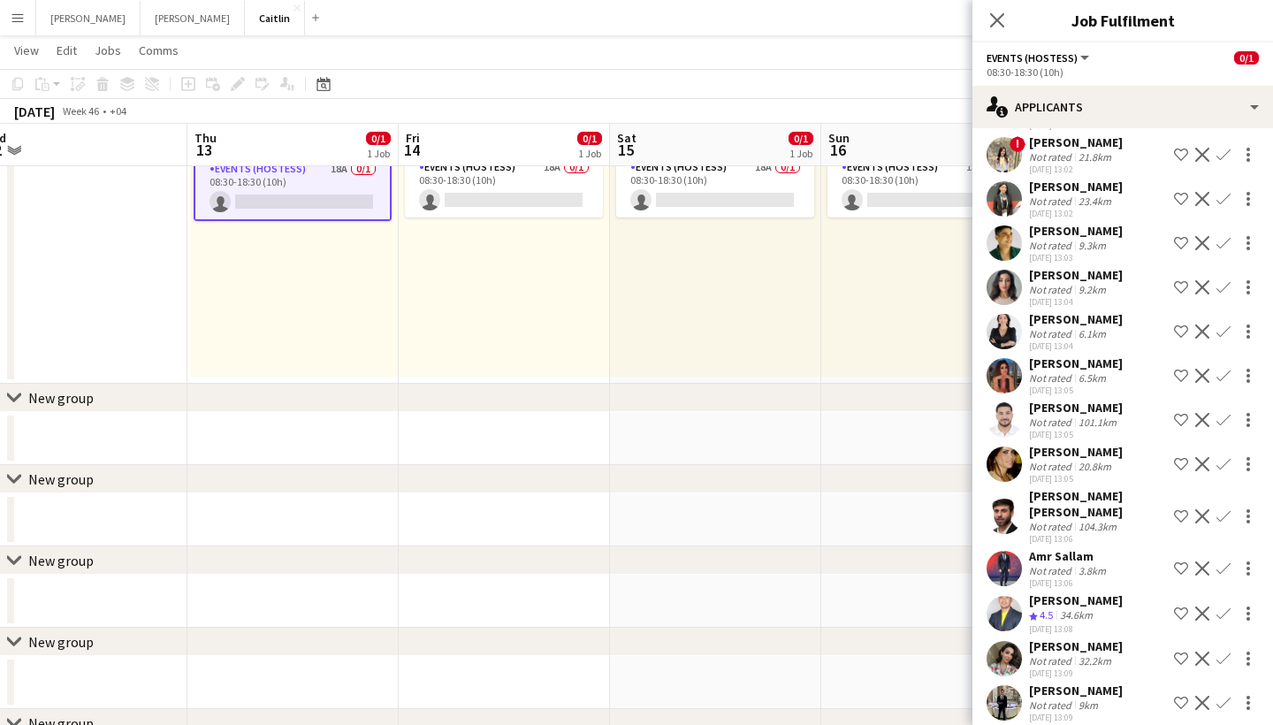
click at [346, 195] on app-card-role "Events (Hostess) 18A 0/1 08:30-18:30 (10h) single-neutral-actions" at bounding box center [293, 189] width 198 height 64
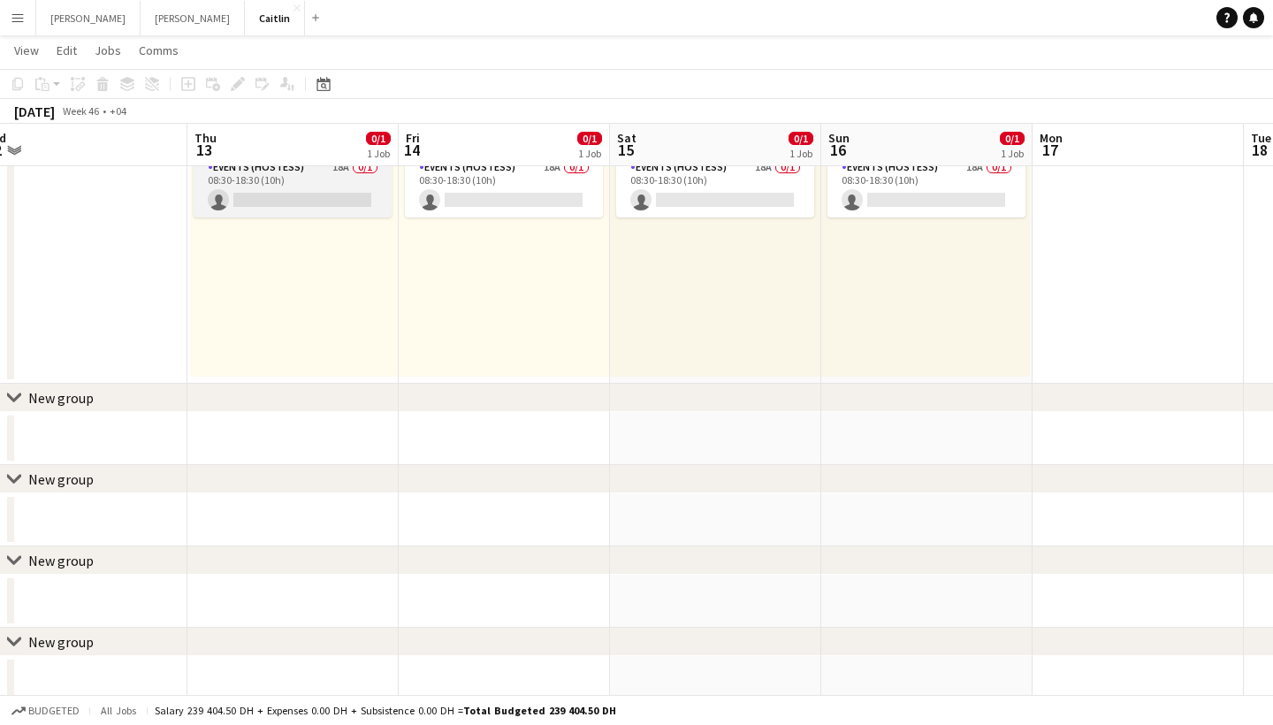
click at [346, 195] on app-card-role "Events (Hostess) 18A 0/1 08:30-18:30 (10h) single-neutral-actions" at bounding box center [293, 187] width 198 height 60
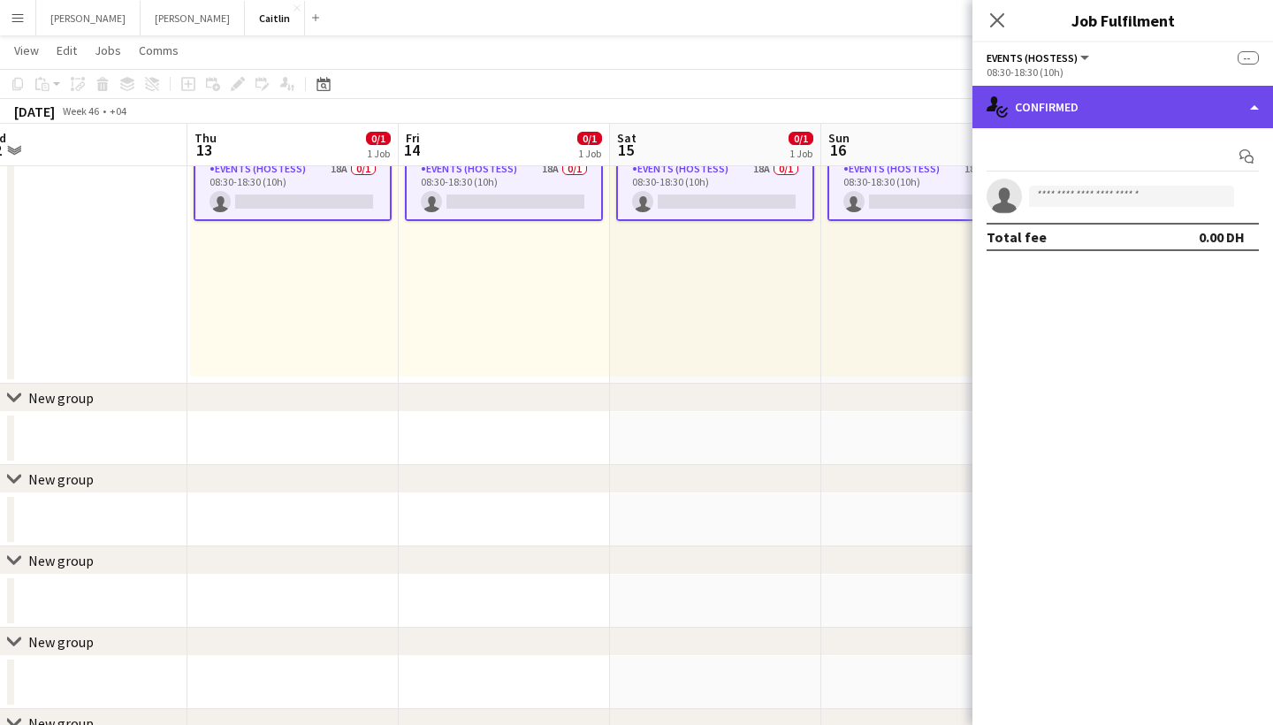
click at [1006, 120] on div "single-neutral-actions-check-2 Confirmed" at bounding box center [1123, 107] width 301 height 42
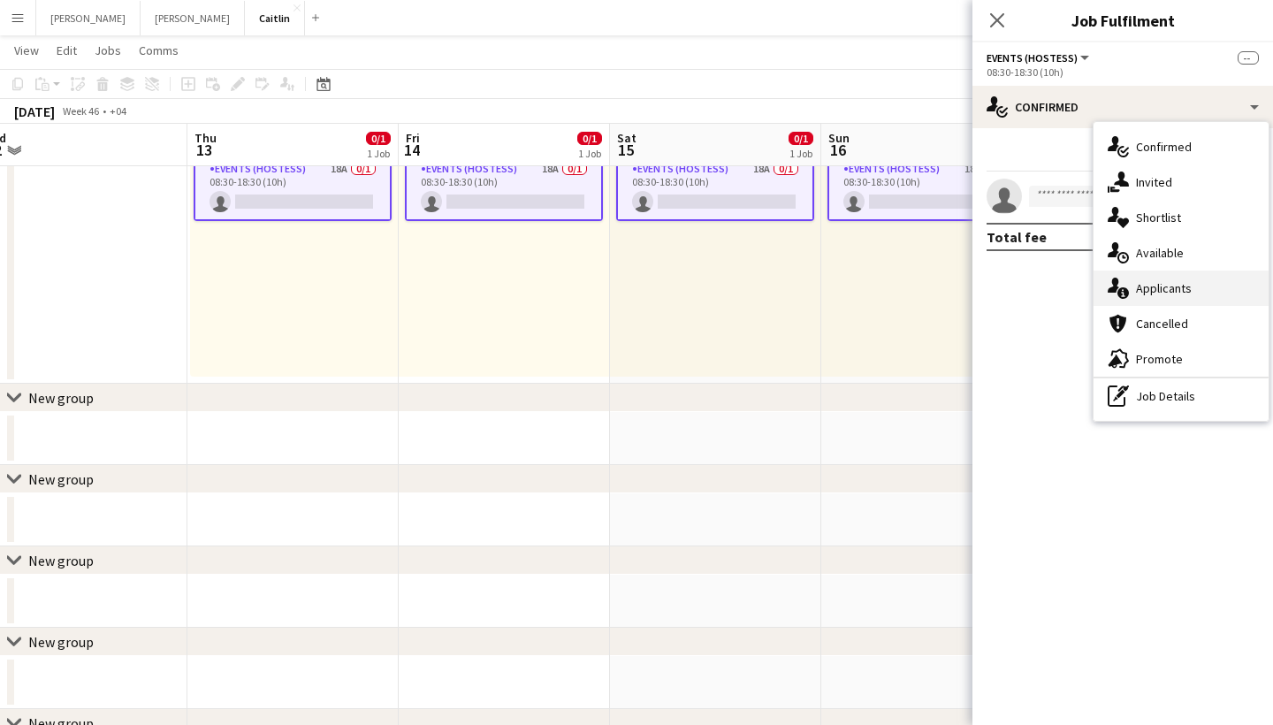
click at [1137, 287] on div "single-neutral-actions-information Applicants" at bounding box center [1181, 288] width 175 height 35
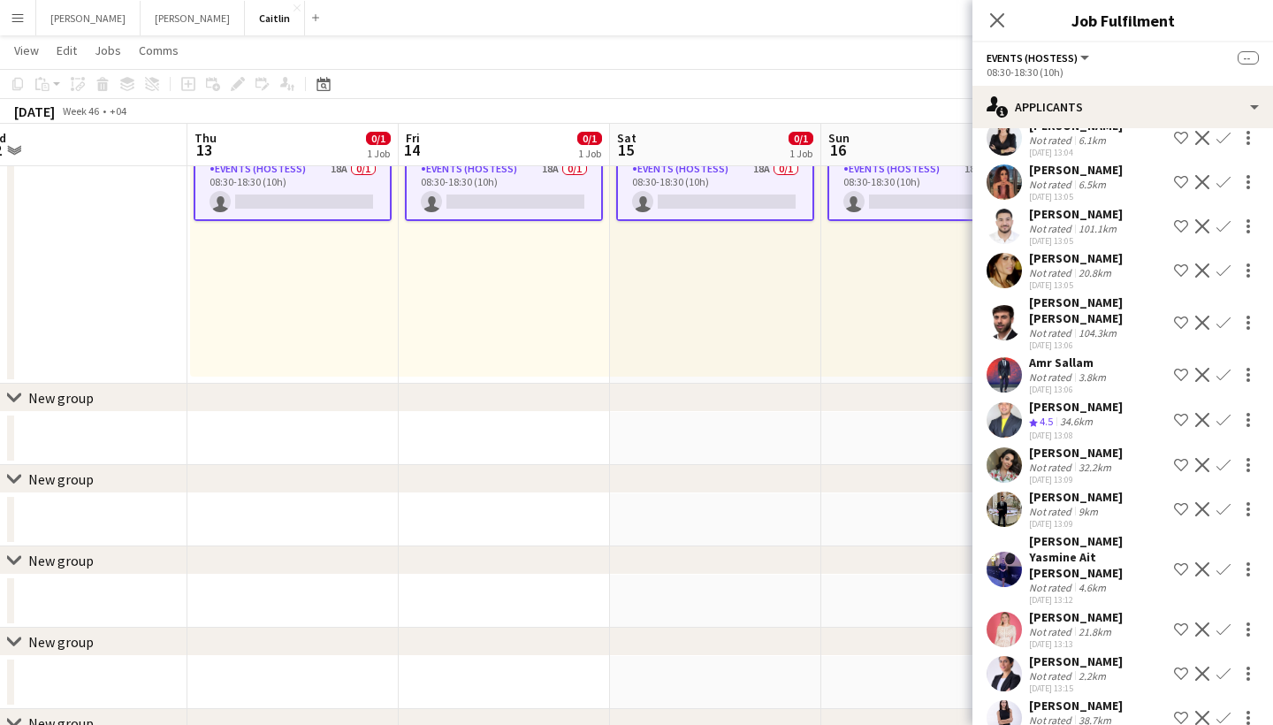
scroll to position [316, 0]
click at [1097, 626] on div "21.8km" at bounding box center [1095, 632] width 40 height 13
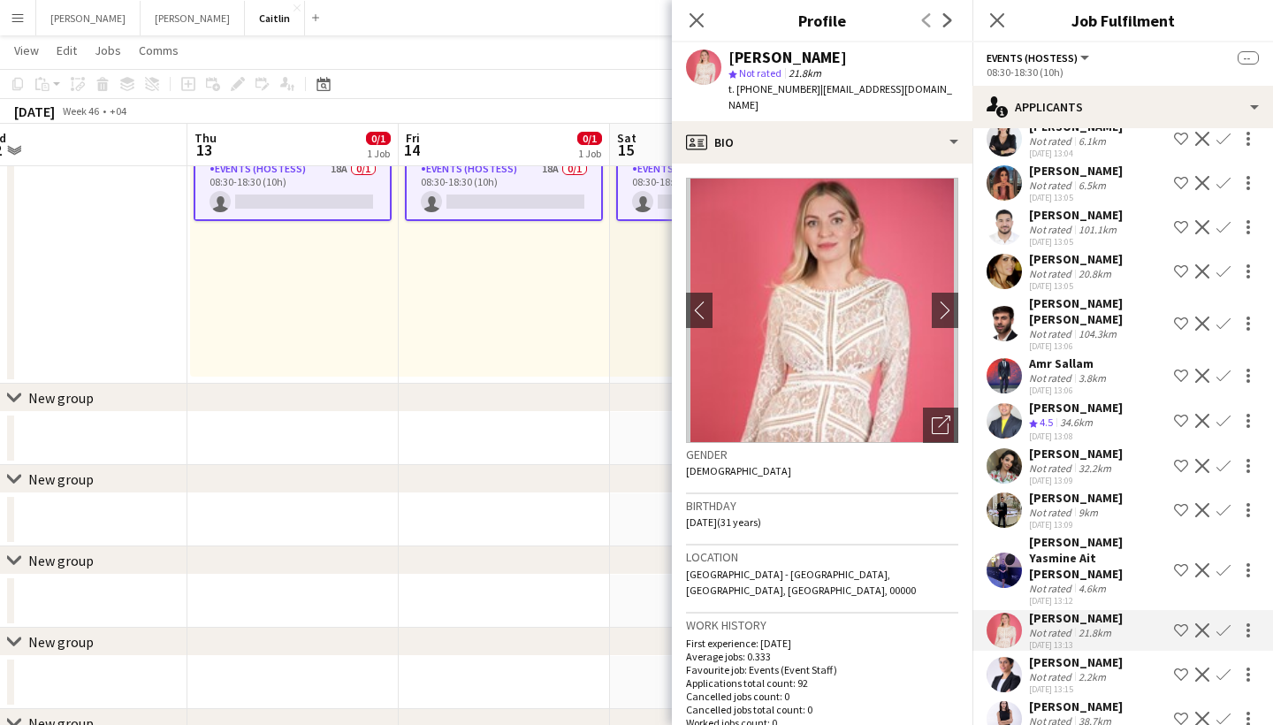
click at [1086, 536] on div "[PERSON_NAME] Yasmine Ait [PERSON_NAME]" at bounding box center [1098, 558] width 138 height 48
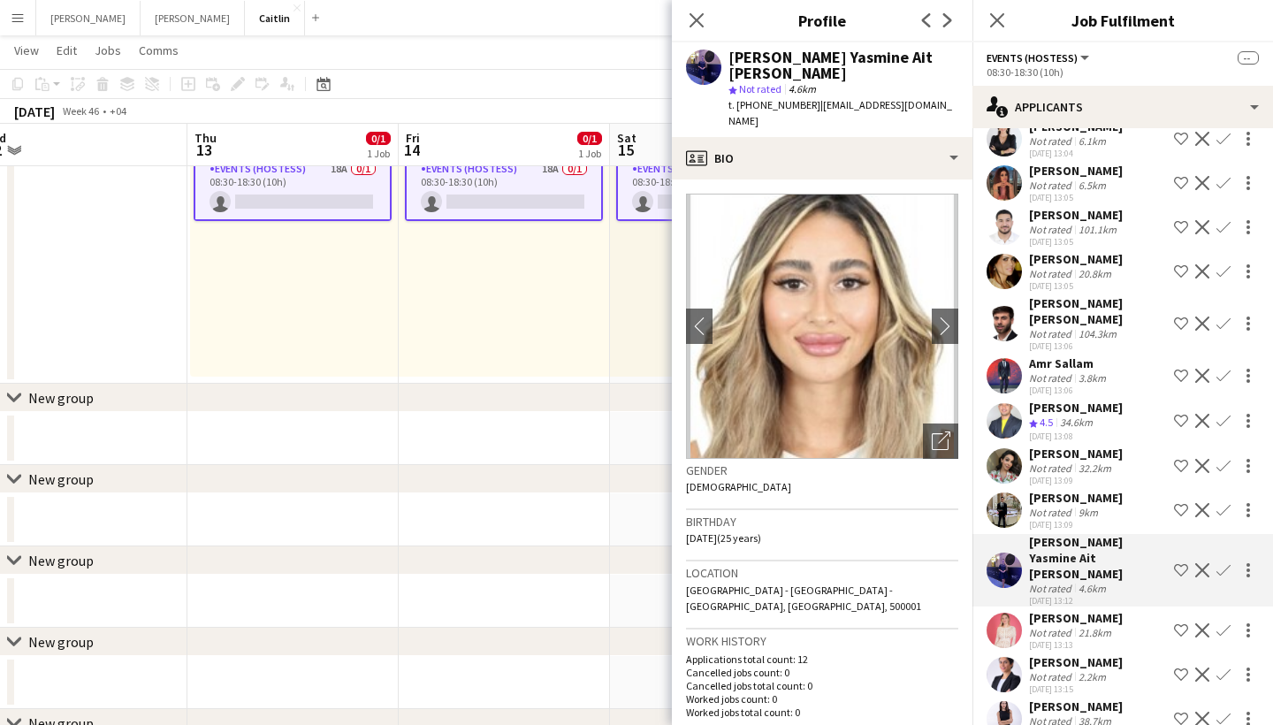
click at [1045, 610] on div "[PERSON_NAME]" at bounding box center [1076, 618] width 94 height 16
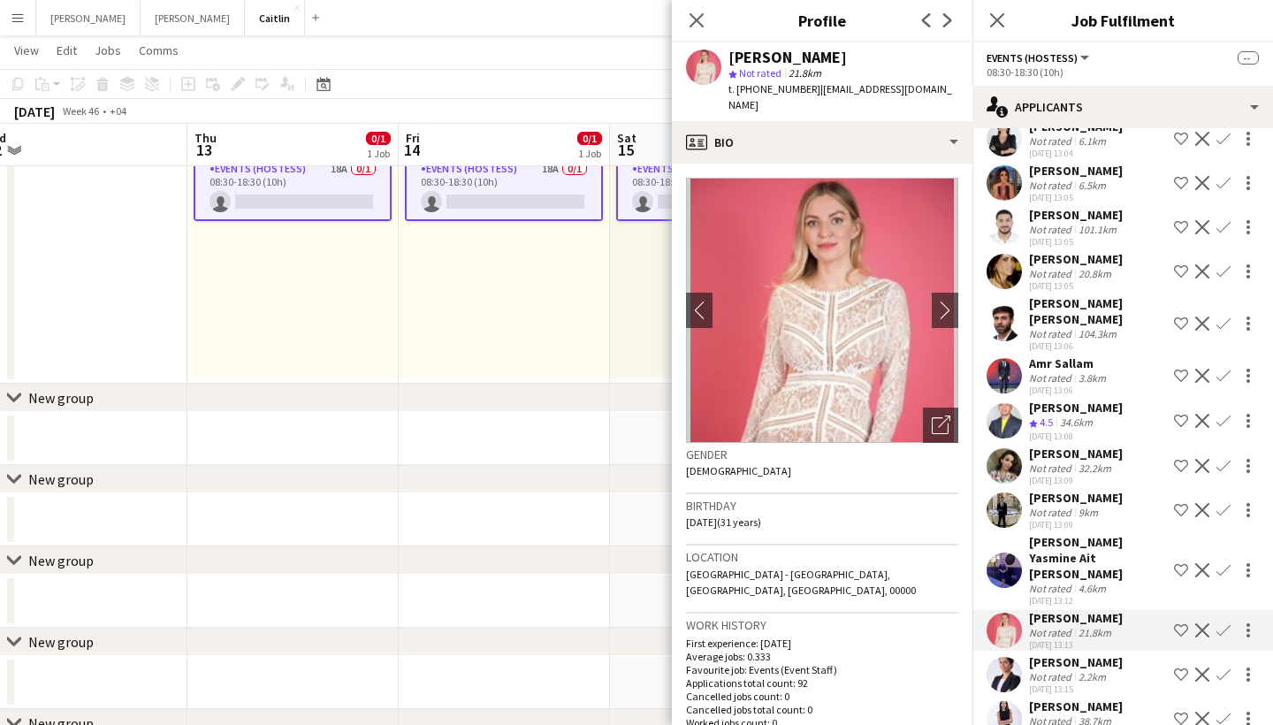
click at [1051, 639] on div "[DATE] 13:13" at bounding box center [1076, 644] width 94 height 11
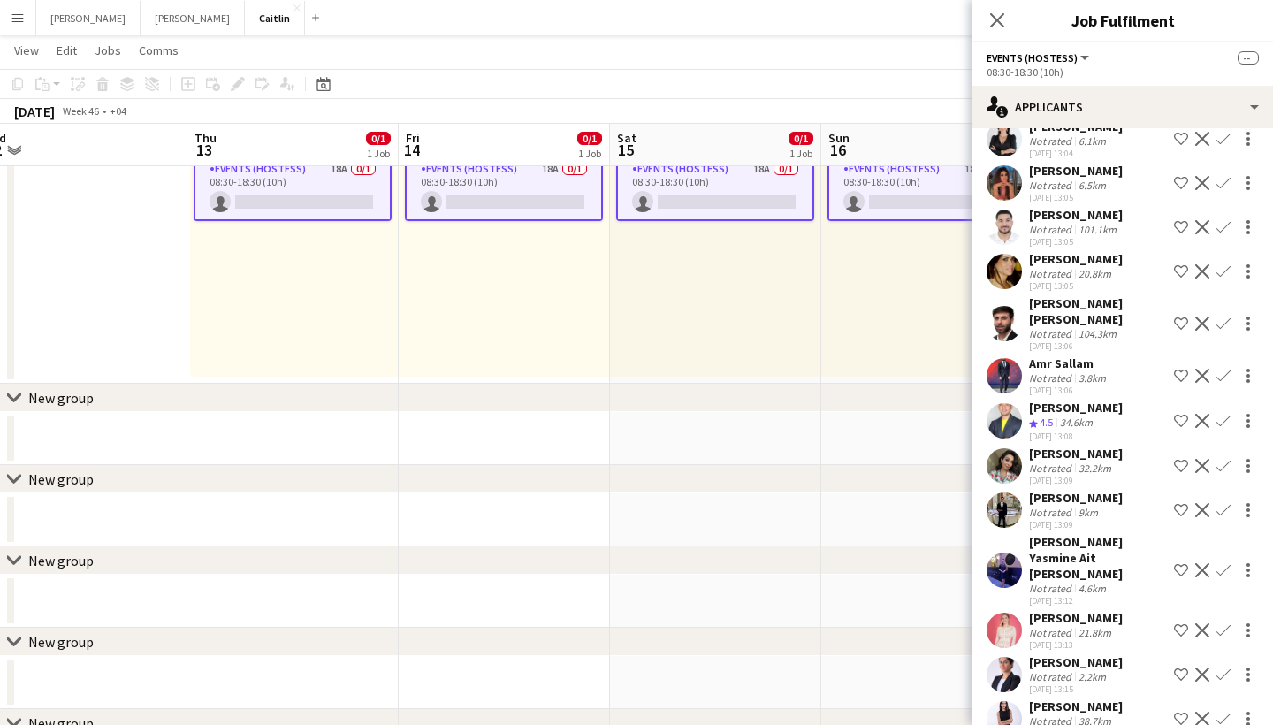
click at [1052, 654] on div "[PERSON_NAME]" at bounding box center [1076, 662] width 94 height 16
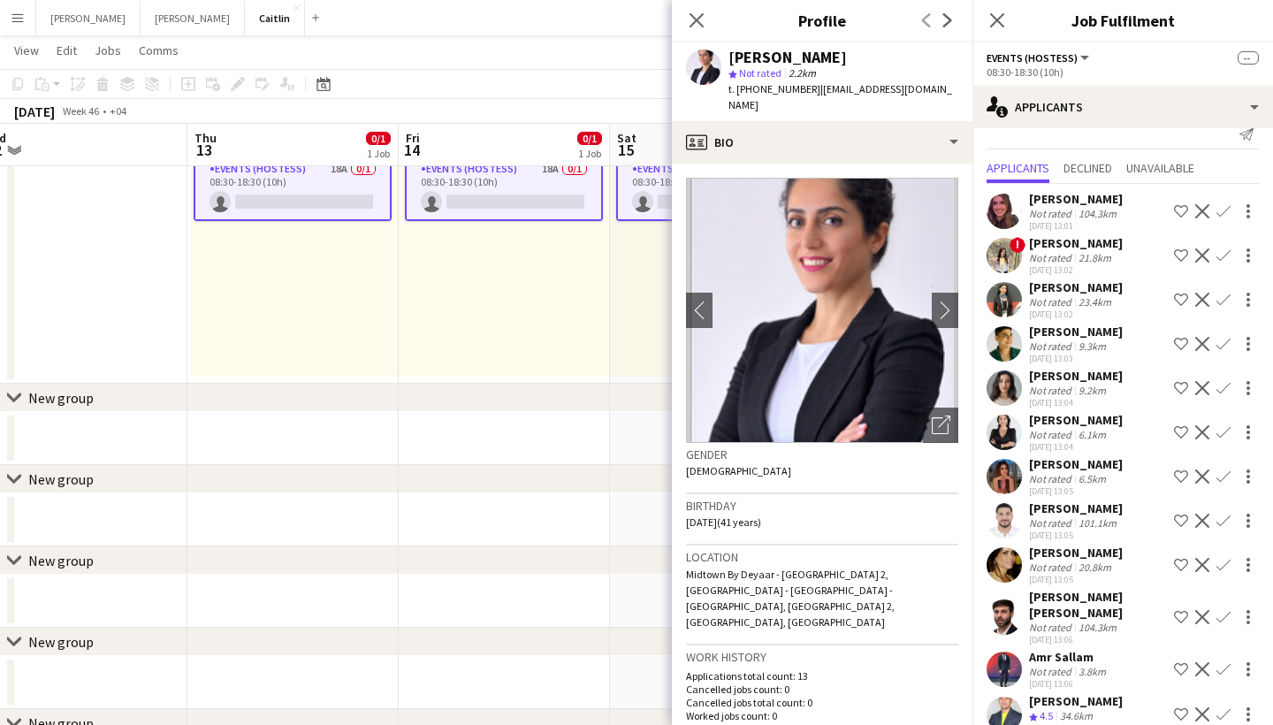
scroll to position [23, 0]
click at [1072, 424] on div "[PERSON_NAME]" at bounding box center [1076, 419] width 94 height 16
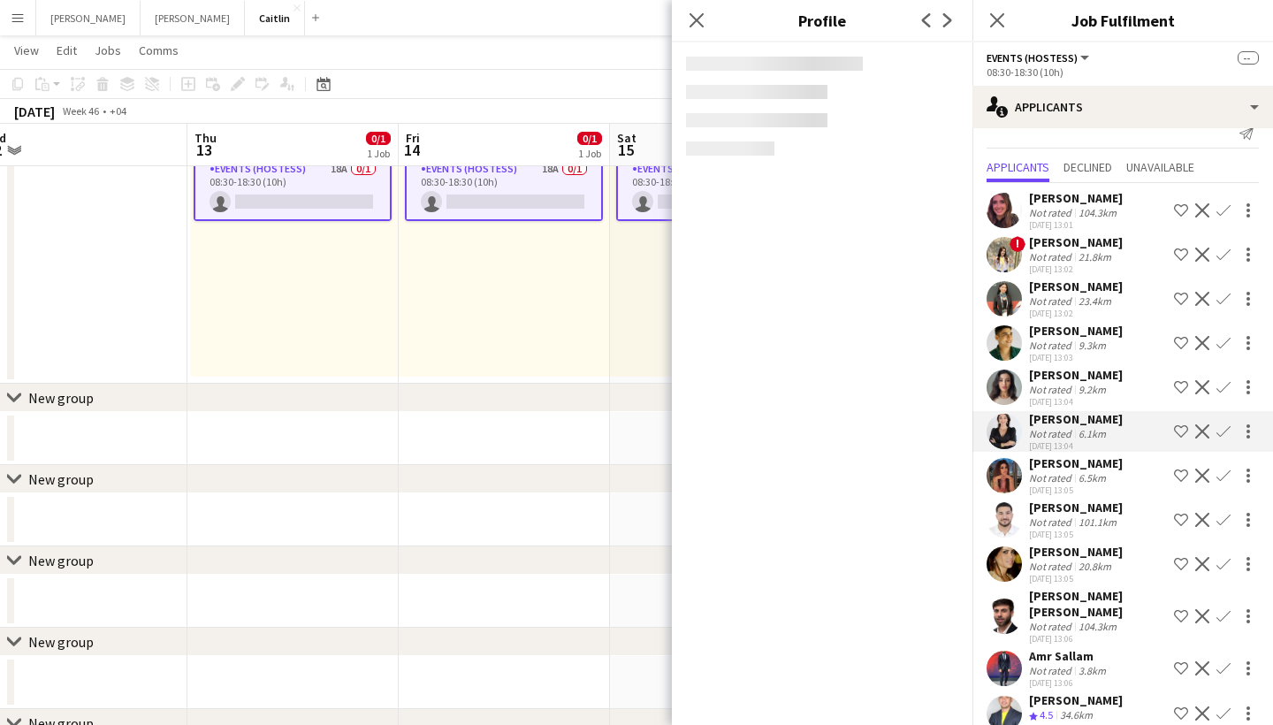
click at [1072, 398] on div "[DATE] 13:04" at bounding box center [1076, 401] width 94 height 11
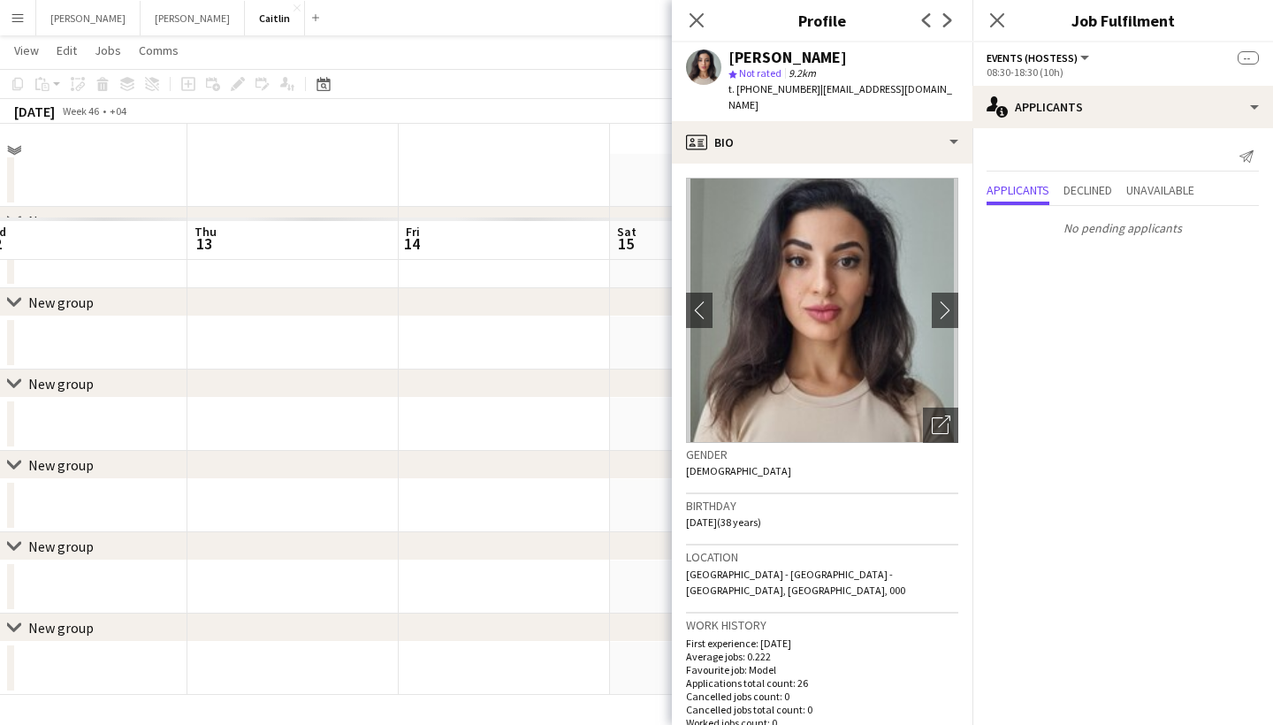
scroll to position [44, 0]
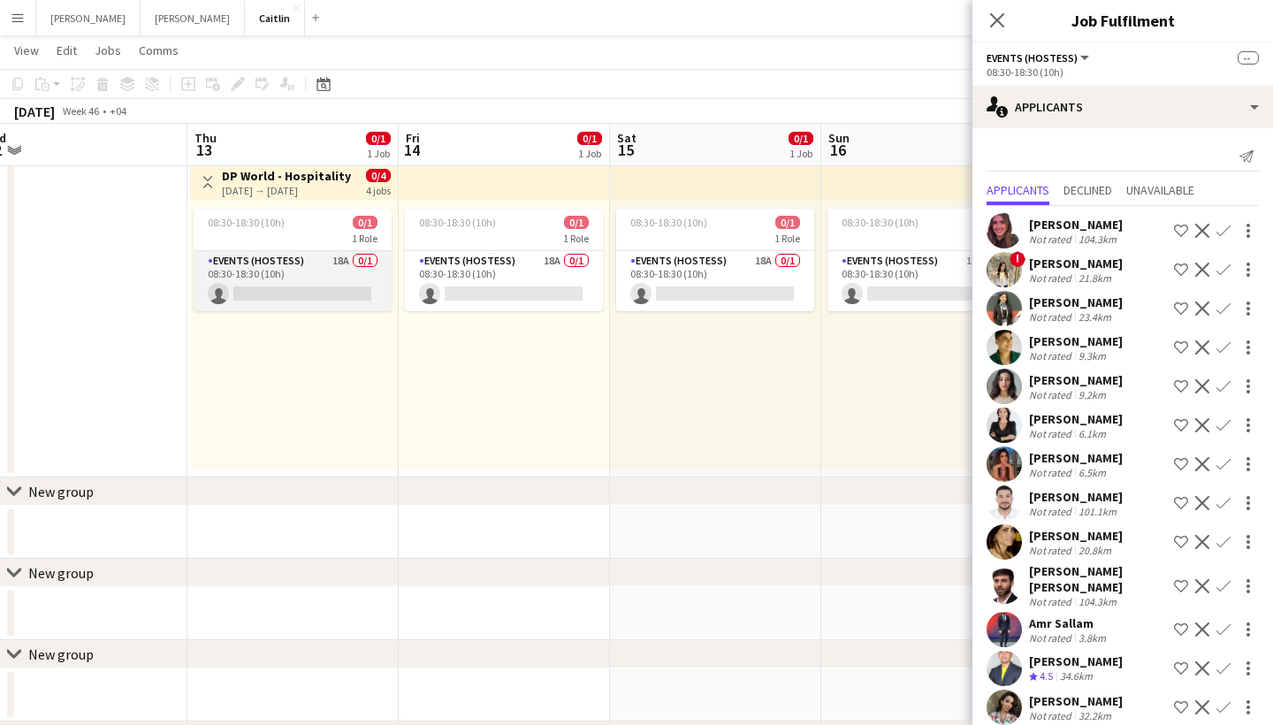
click at [354, 279] on app-card-role "Events (Hostess) 18A 0/1 08:30-18:30 (10h) single-neutral-actions" at bounding box center [293, 281] width 198 height 60
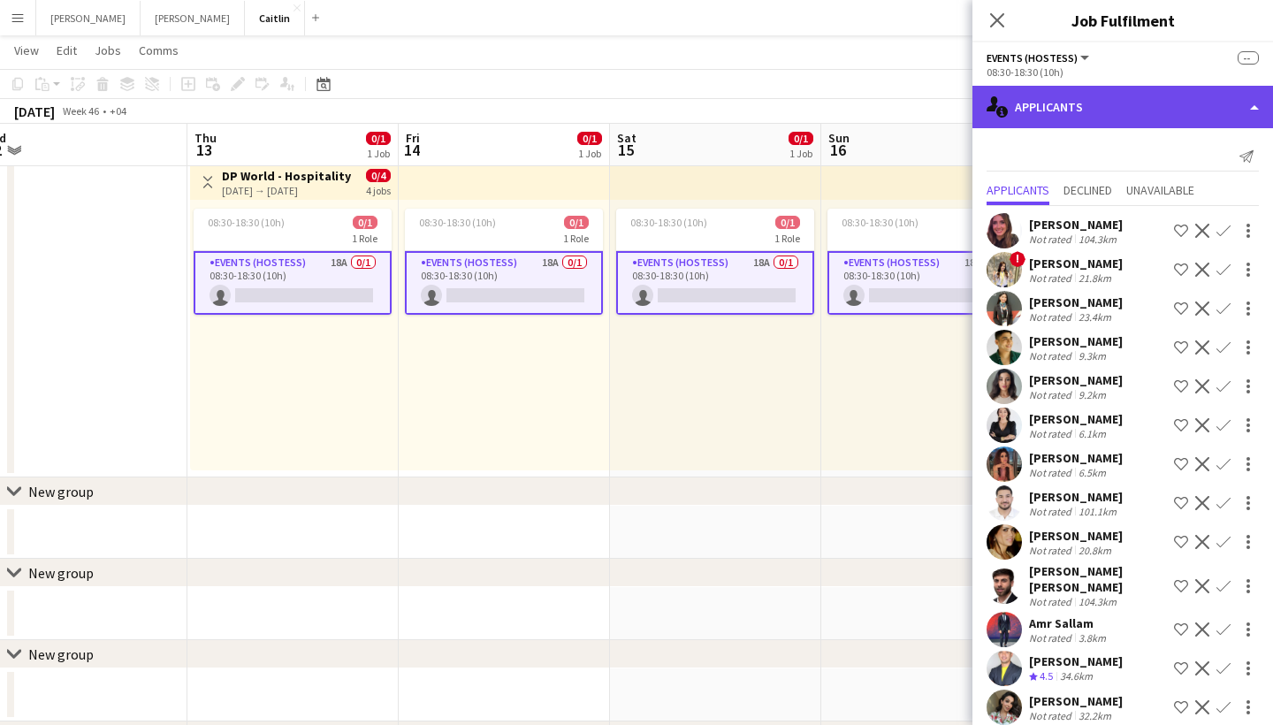
click at [1093, 114] on div "single-neutral-actions-information Applicants" at bounding box center [1123, 107] width 301 height 42
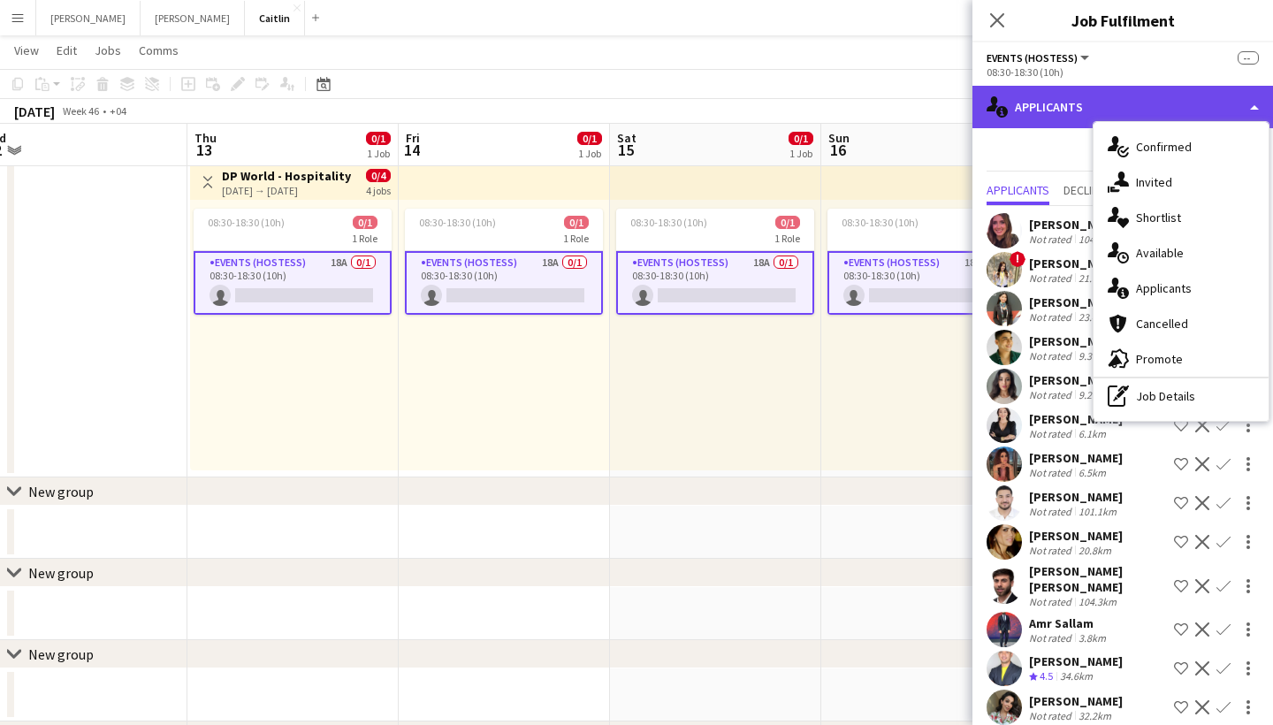
click at [1092, 112] on div "single-neutral-actions-information Applicants" at bounding box center [1123, 107] width 301 height 42
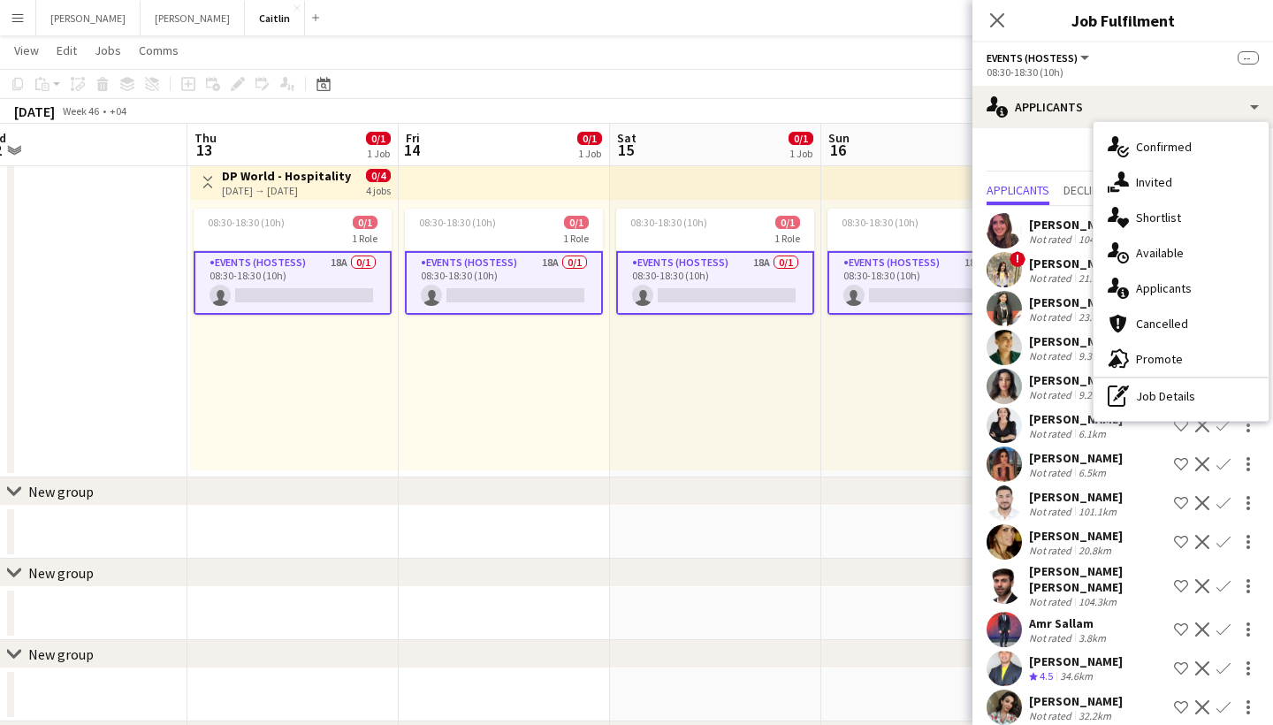
click at [1034, 157] on div "Send notification" at bounding box center [1123, 156] width 272 height 29
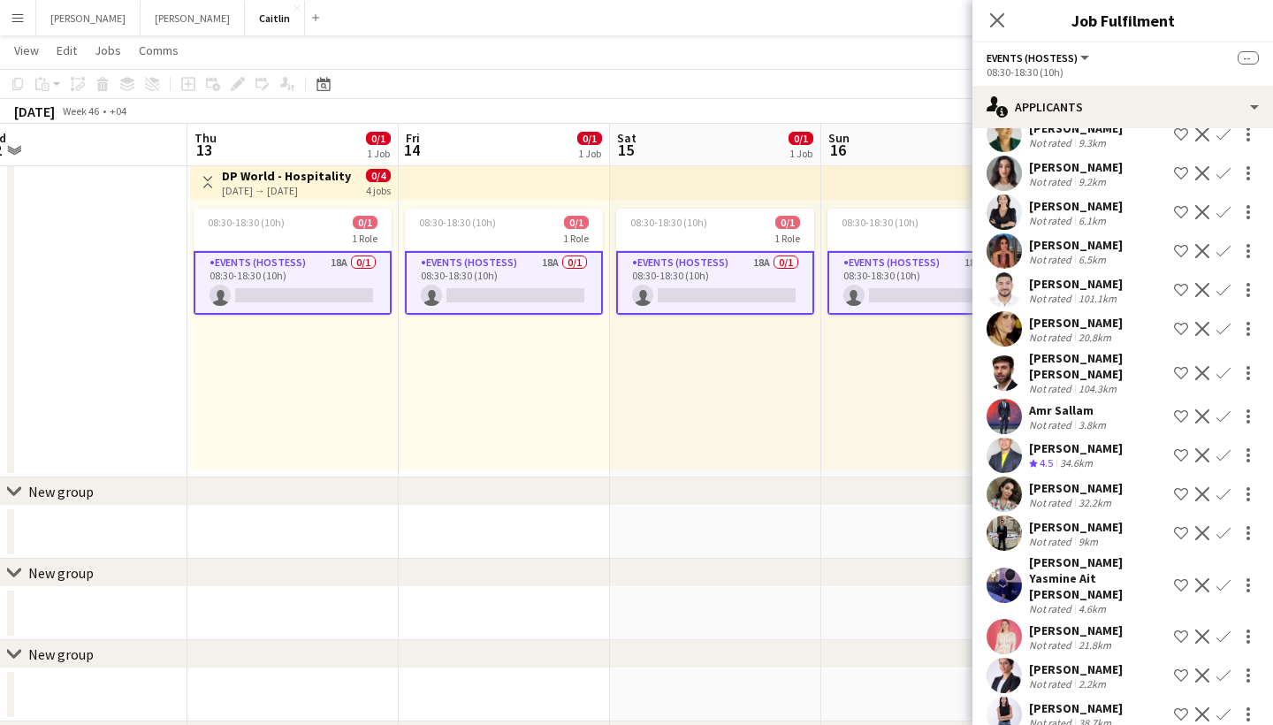
scroll to position [212, 0]
click at [1054, 523] on div "[PERSON_NAME]" at bounding box center [1076, 528] width 94 height 16
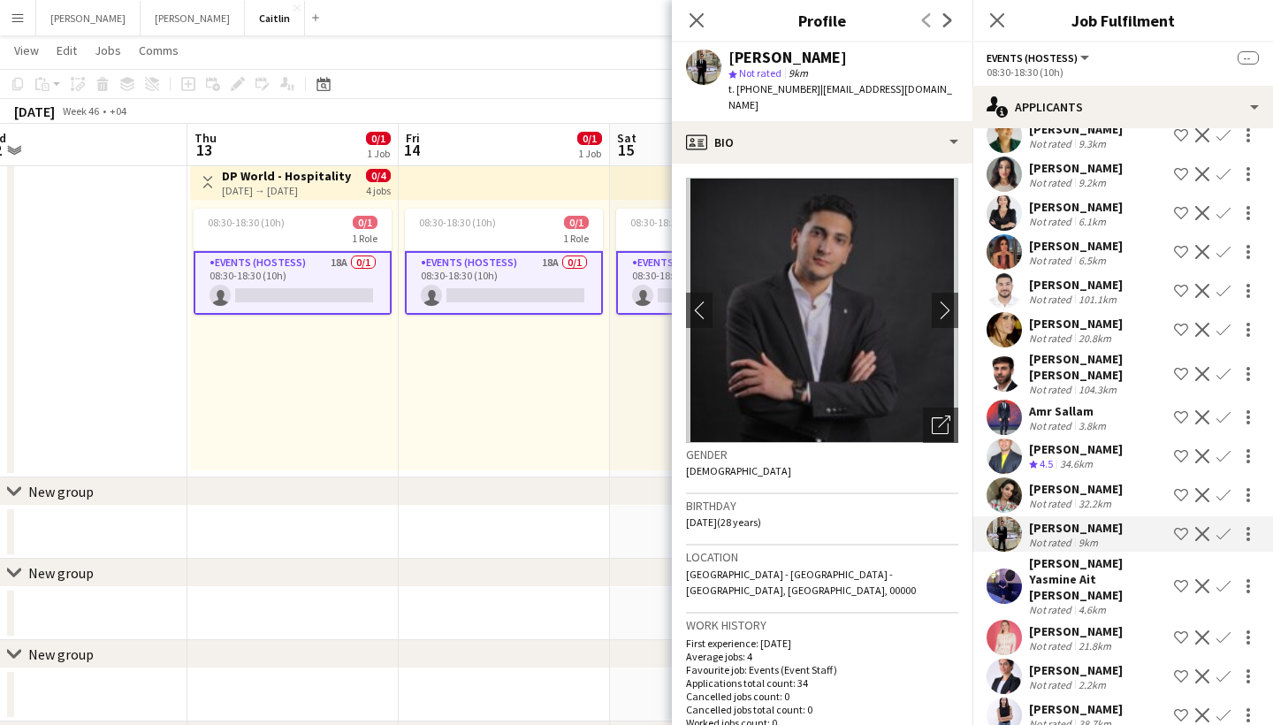
click at [1078, 717] on div "38.7km" at bounding box center [1095, 723] width 40 height 13
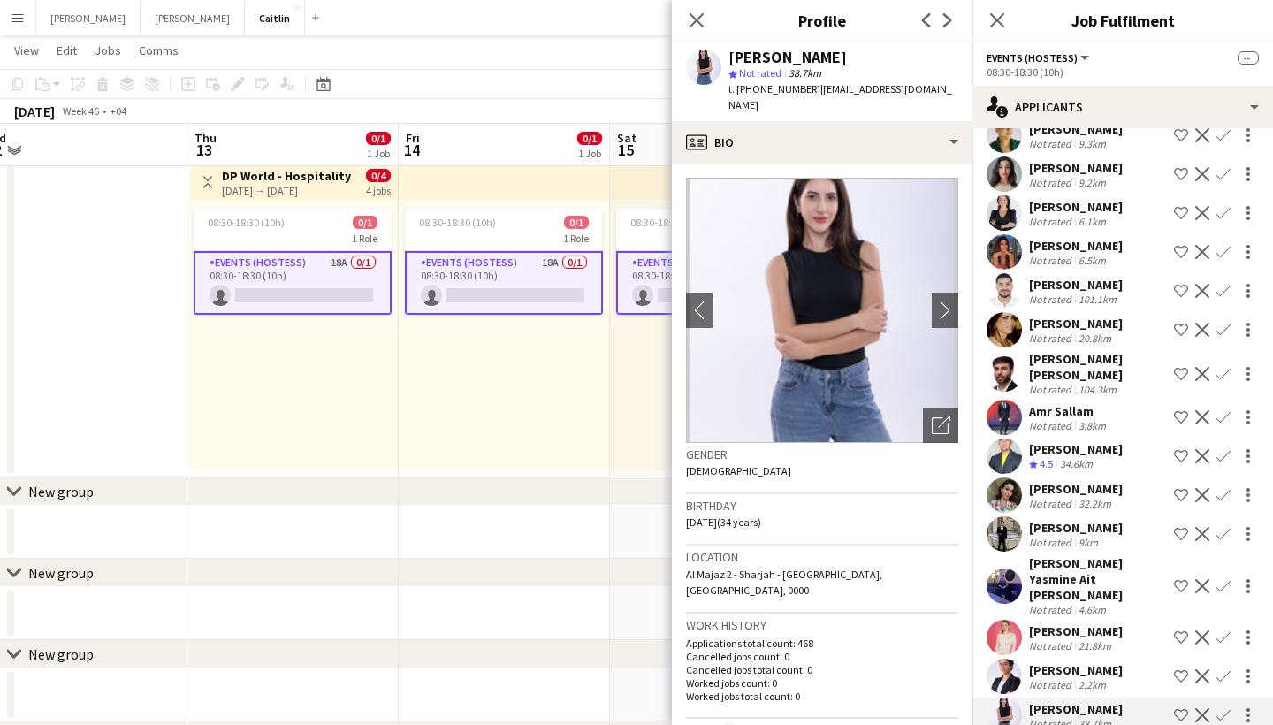
click at [1075, 639] on div "21.8km" at bounding box center [1095, 645] width 40 height 13
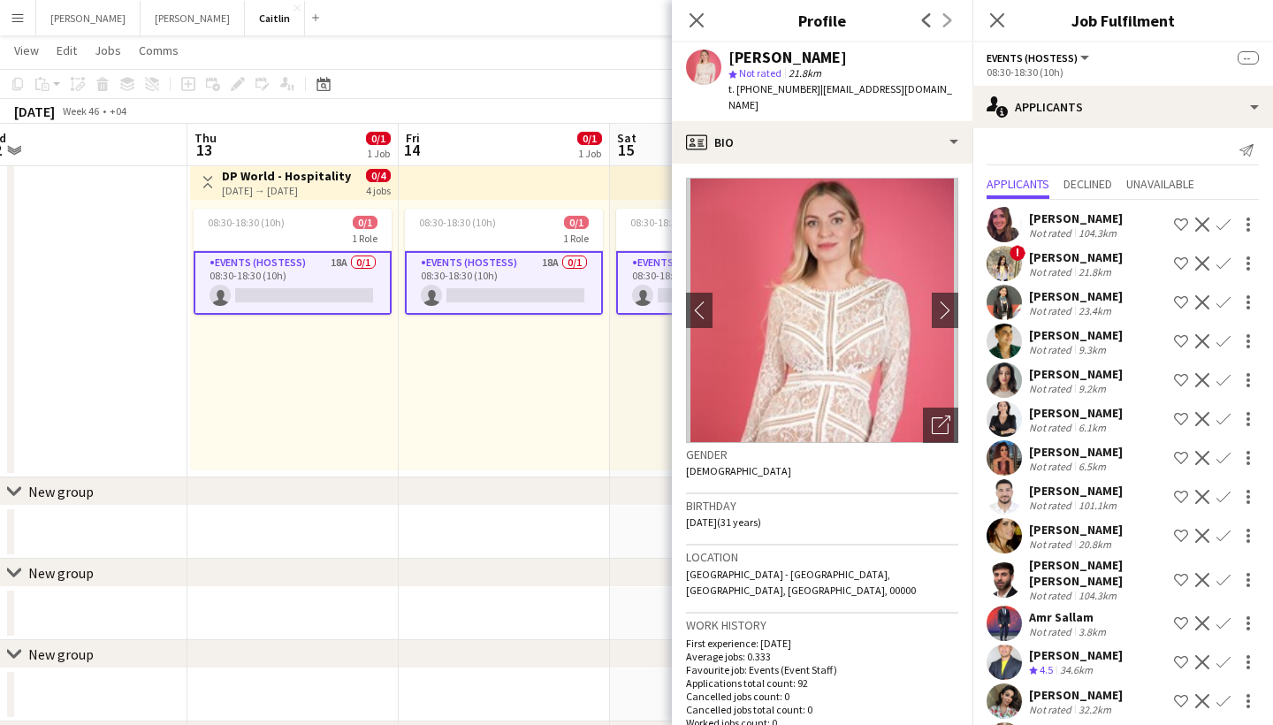
scroll to position [0, 0]
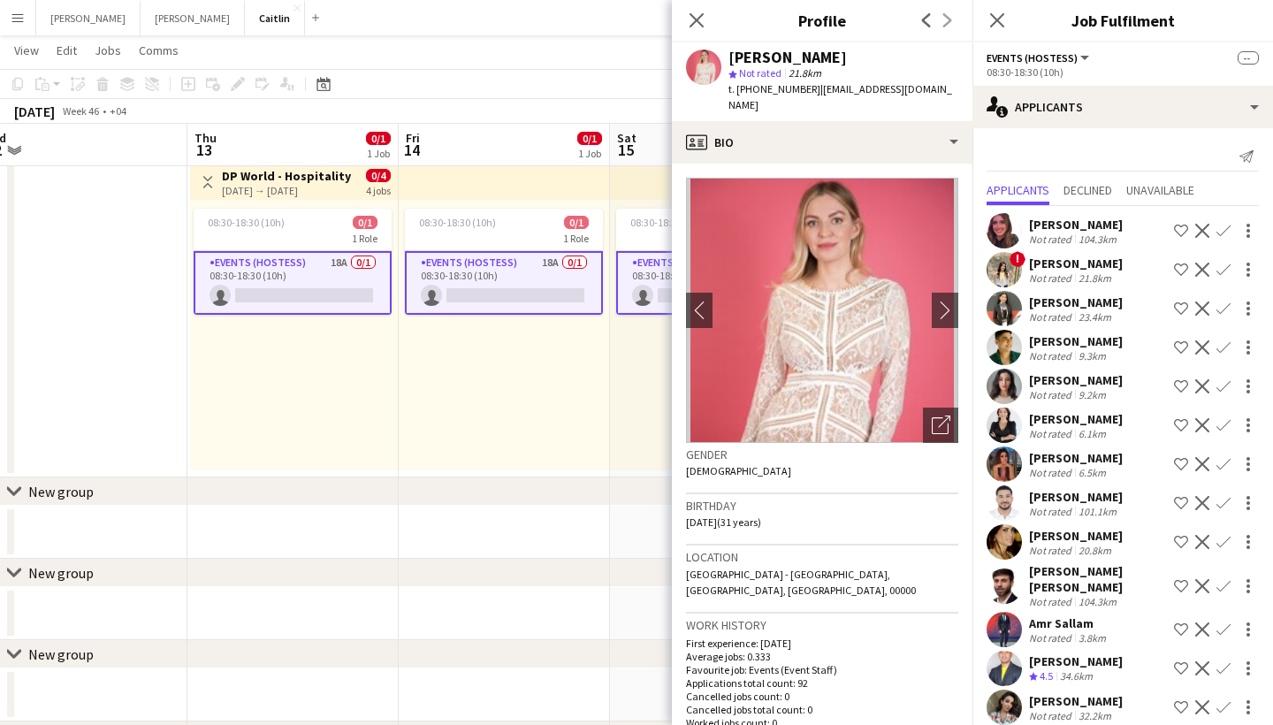
click at [1089, 271] on div "21.8km" at bounding box center [1095, 277] width 40 height 13
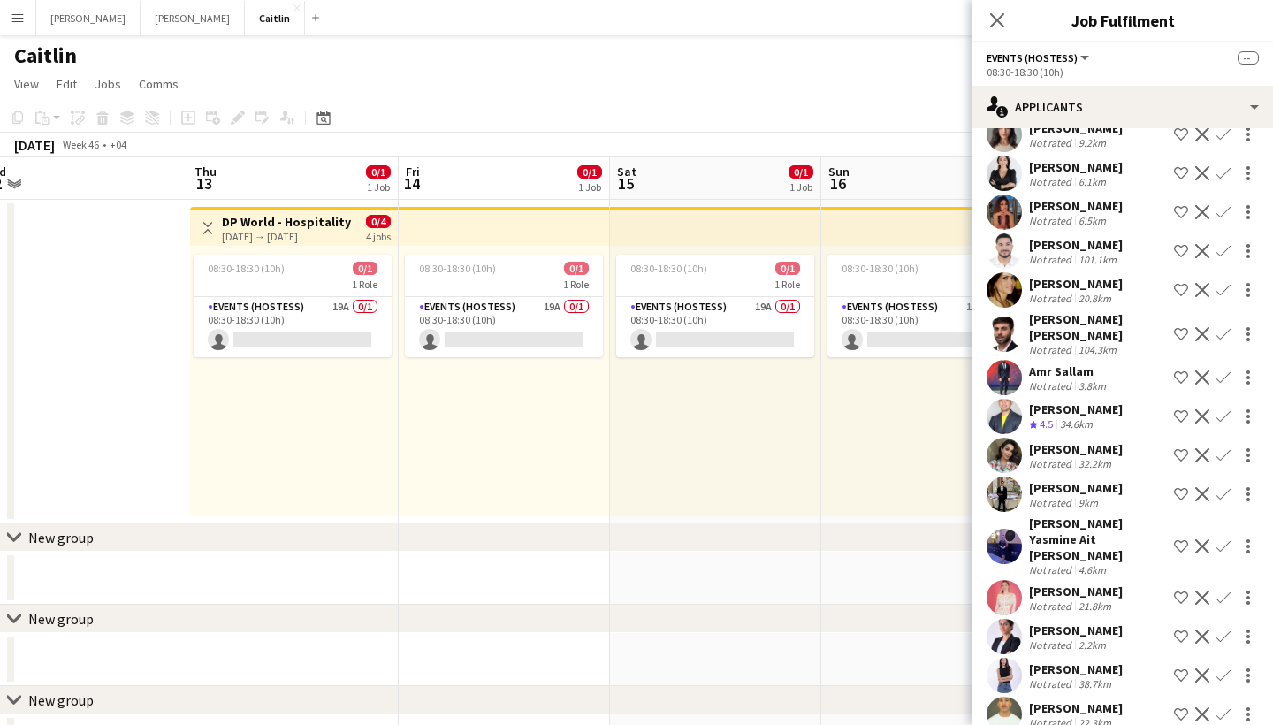
scroll to position [251, 0]
click at [470, 342] on app-card-role "Events (Hostess) 19A 0/1 08:30-18:30 (10h) single-neutral-actions" at bounding box center [504, 327] width 198 height 60
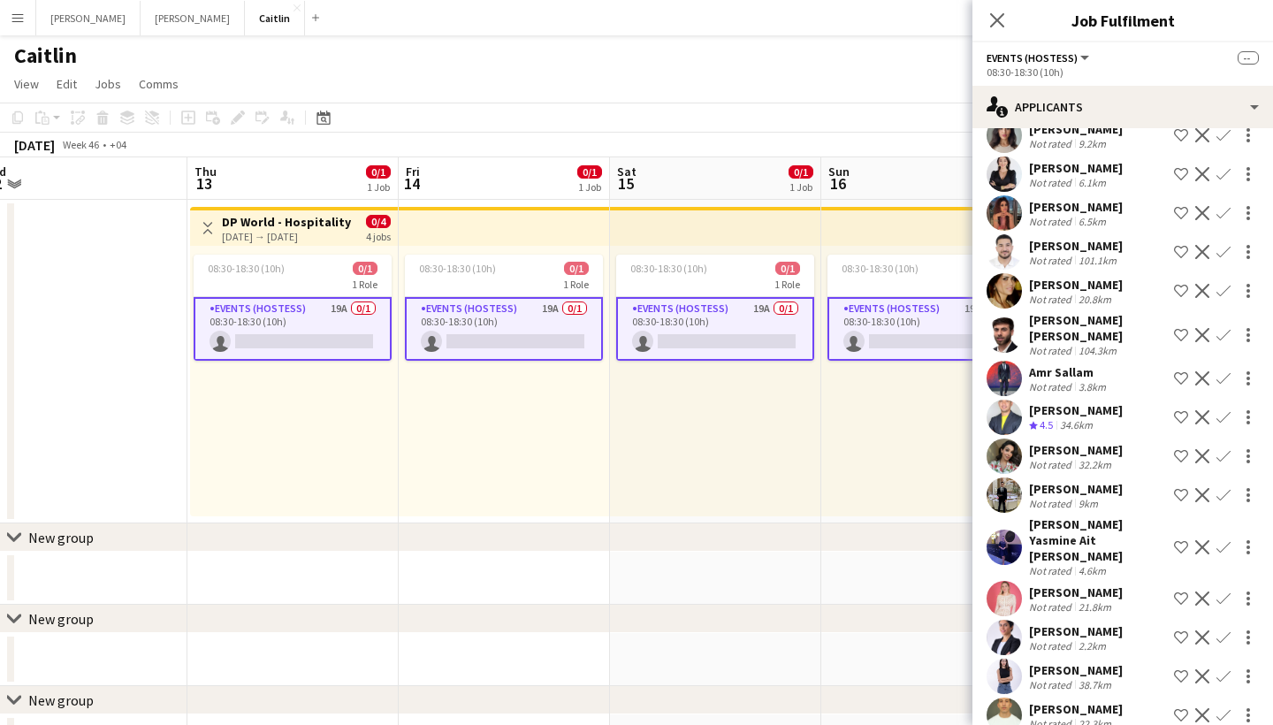
click at [350, 326] on app-card-role "Events (Hostess) 19A 0/1 08:30-18:30 (10h) single-neutral-actions" at bounding box center [293, 329] width 198 height 64
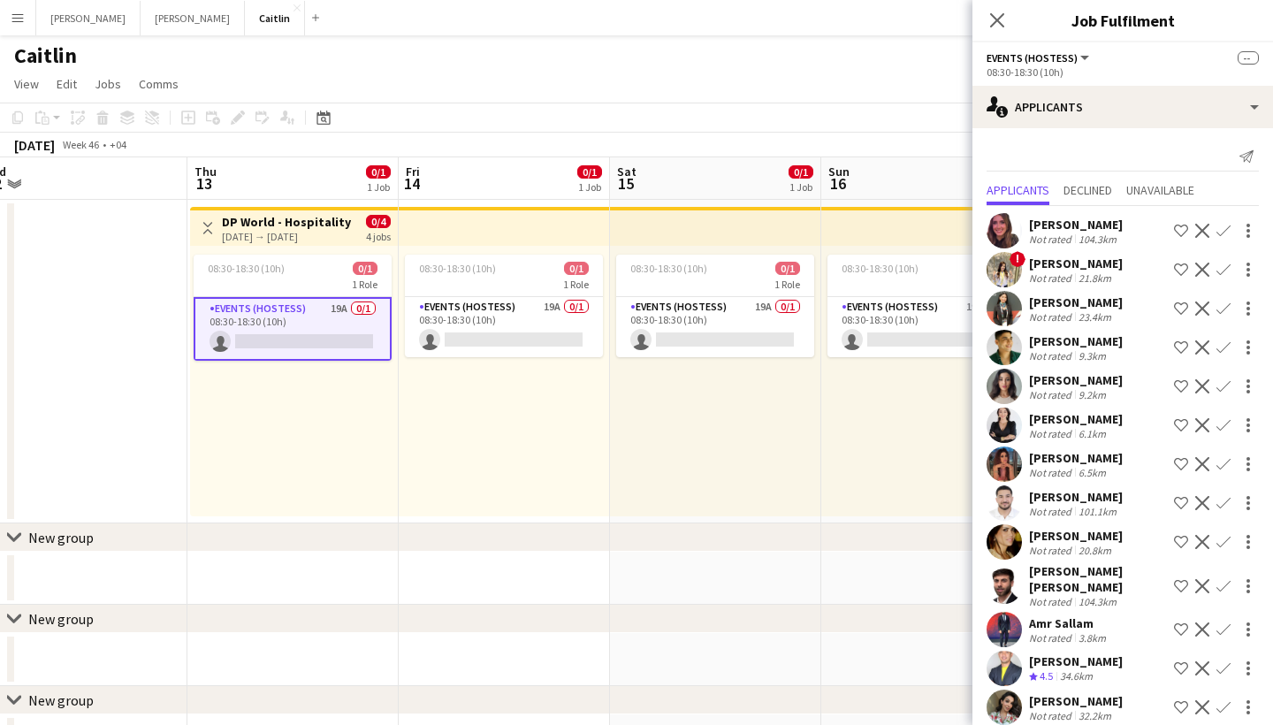
scroll to position [0, 0]
click at [1058, 373] on div "[PERSON_NAME]" at bounding box center [1076, 380] width 94 height 16
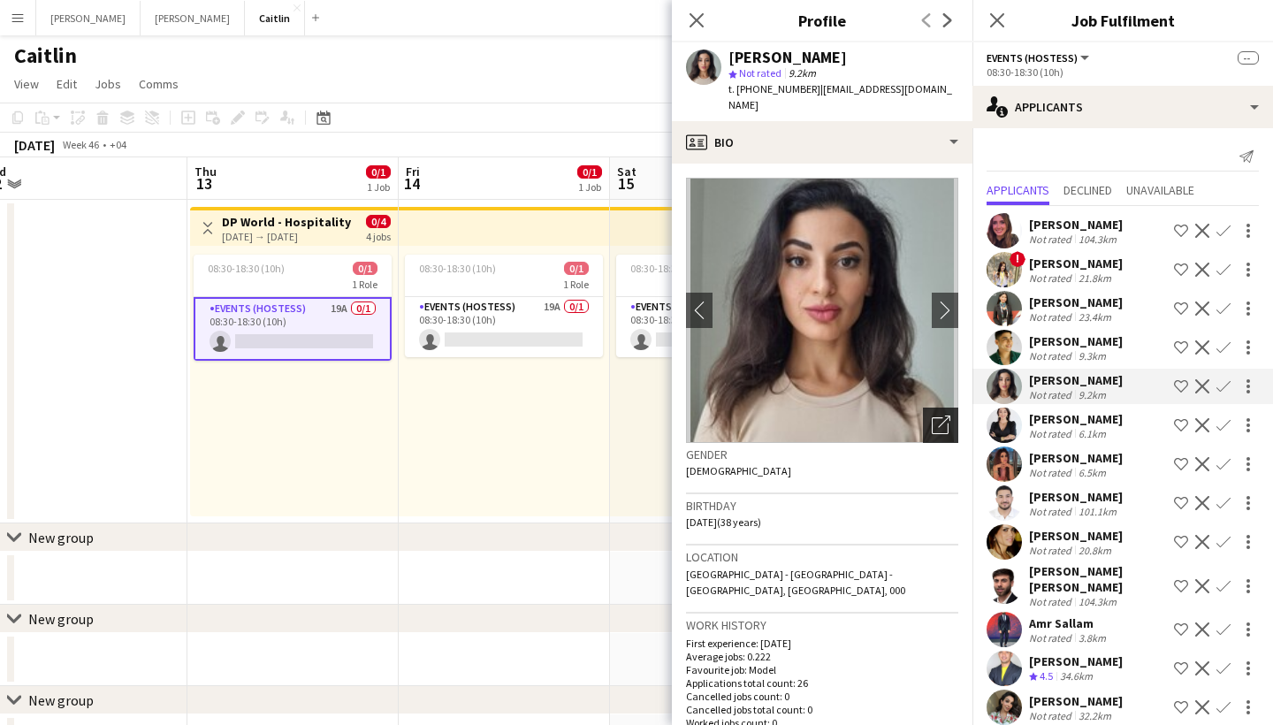
click at [951, 408] on div "Open photos pop-in" at bounding box center [940, 425] width 35 height 35
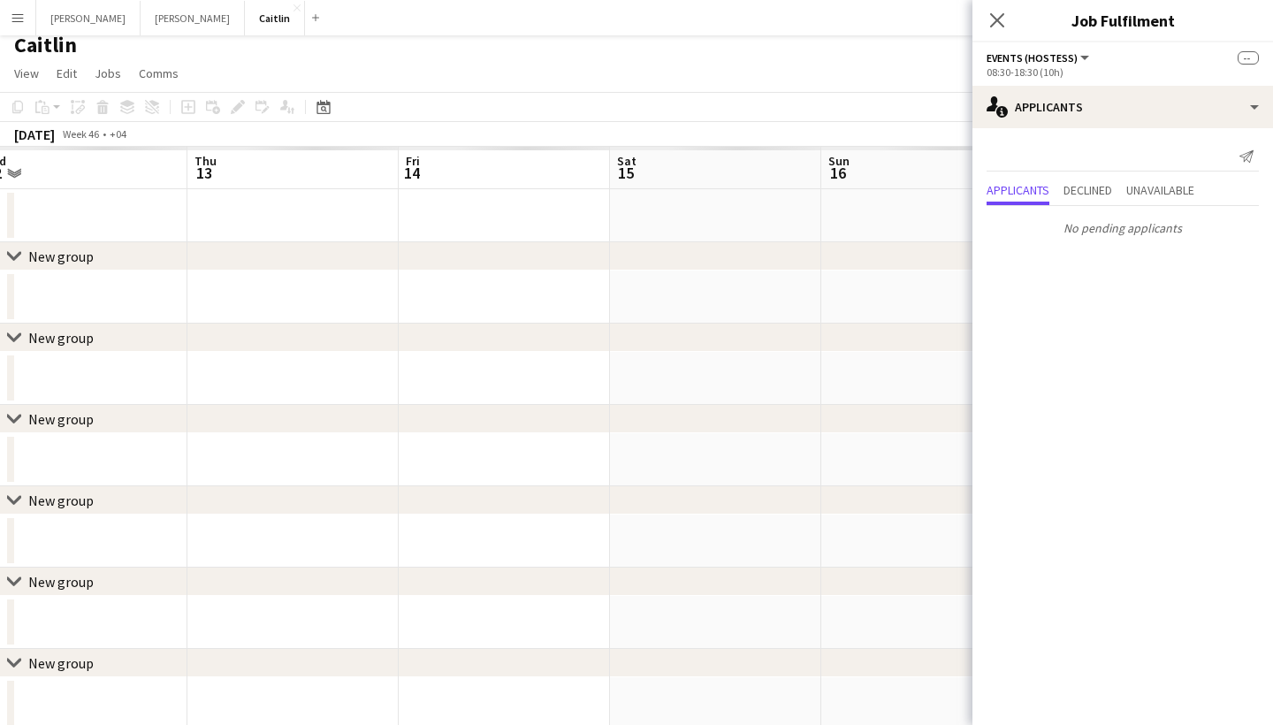
scroll to position [319, 0]
